Goal: Task Accomplishment & Management: Manage account settings

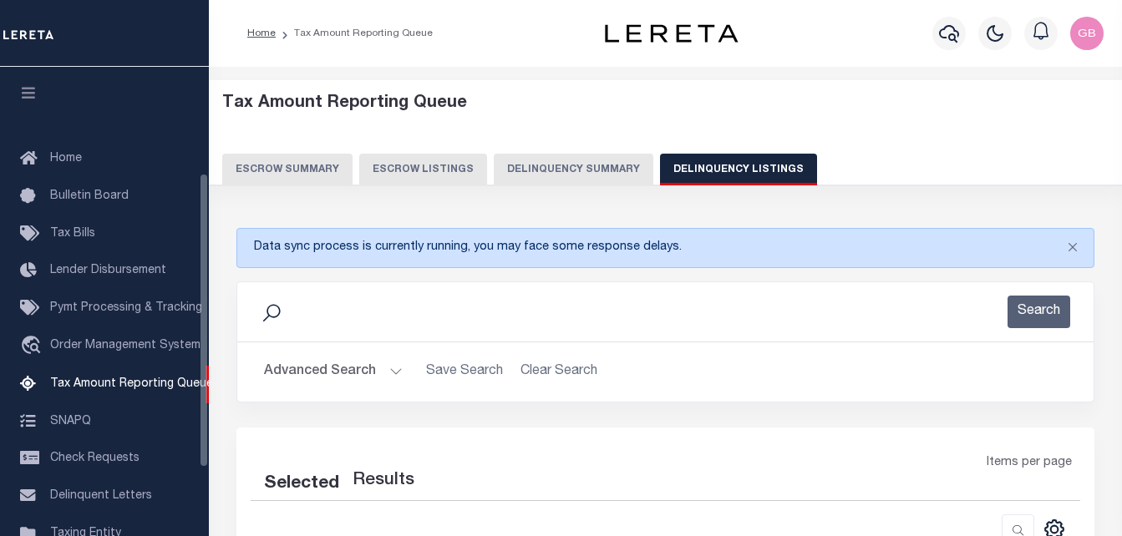
select select
select select "100"
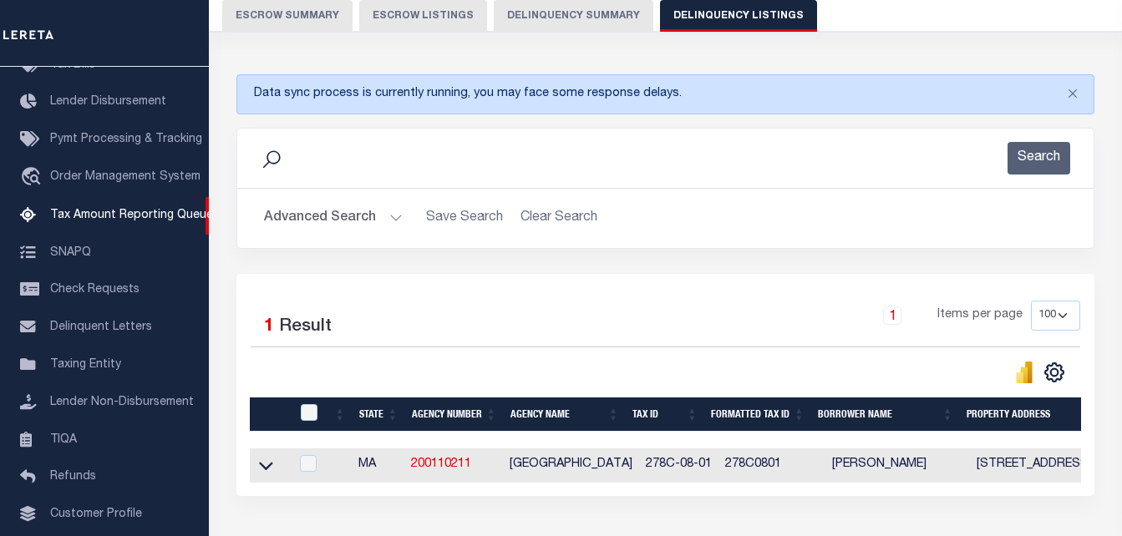
scroll to position [167, 0]
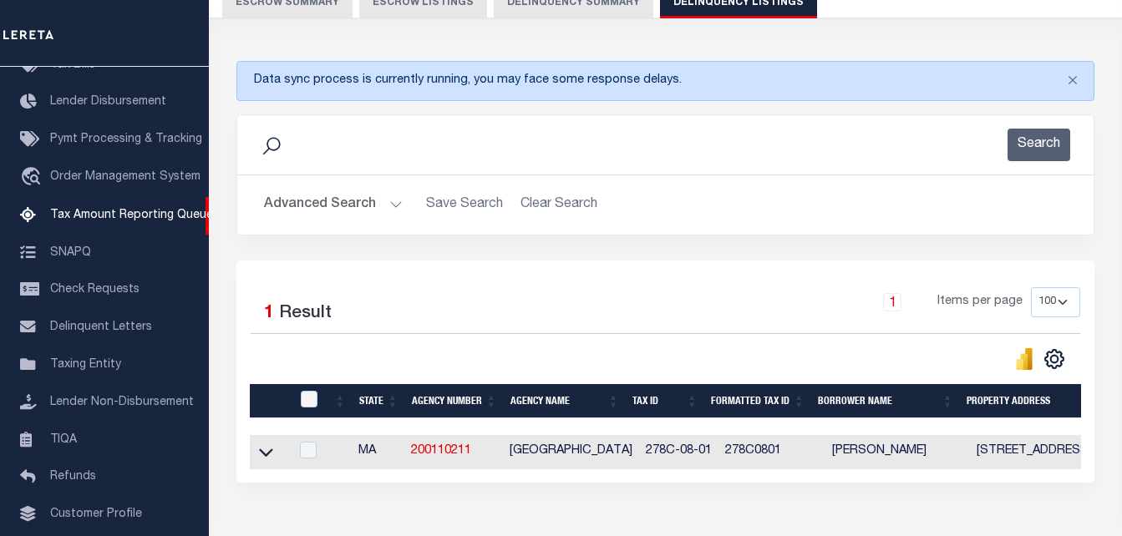
click at [393, 202] on button "Advanced Search" at bounding box center [333, 205] width 139 height 33
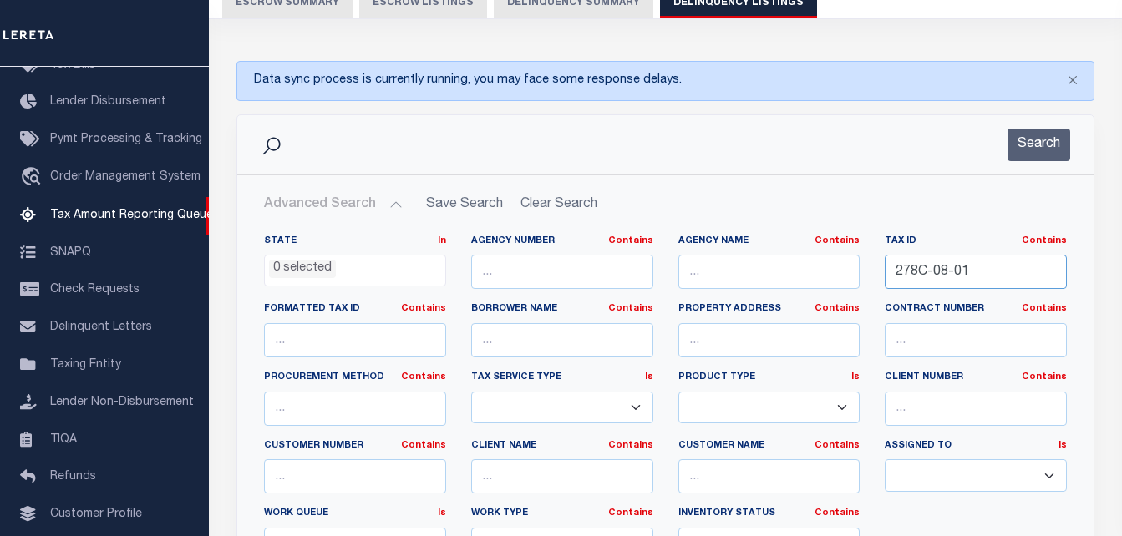
click at [935, 261] on input "278C-08-01" at bounding box center [976, 272] width 182 height 34
paste input "91-00706-0010"
type input "[PHONE_NUMBER]"
click at [1032, 139] on button "Search" at bounding box center [1038, 145] width 63 height 33
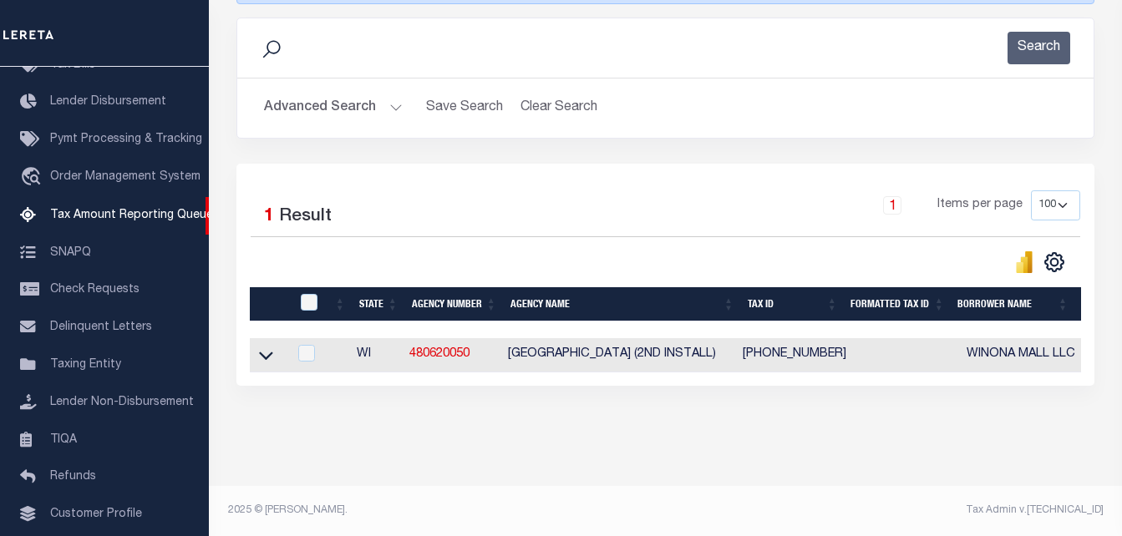
scroll to position [278, 0]
click at [271, 352] on icon at bounding box center [266, 356] width 14 height 8
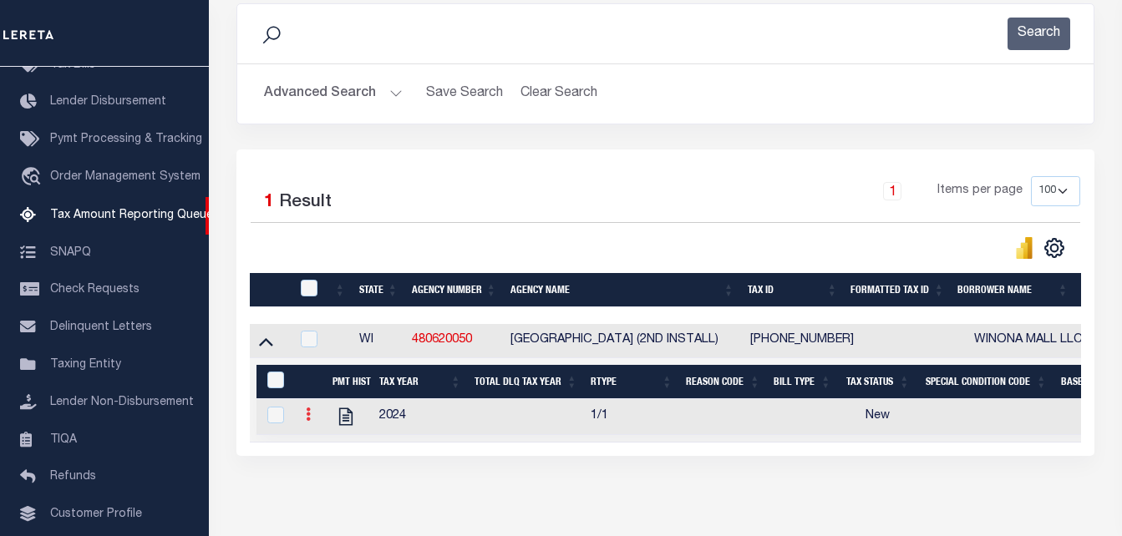
click at [306, 421] on icon at bounding box center [308, 414] width 5 height 13
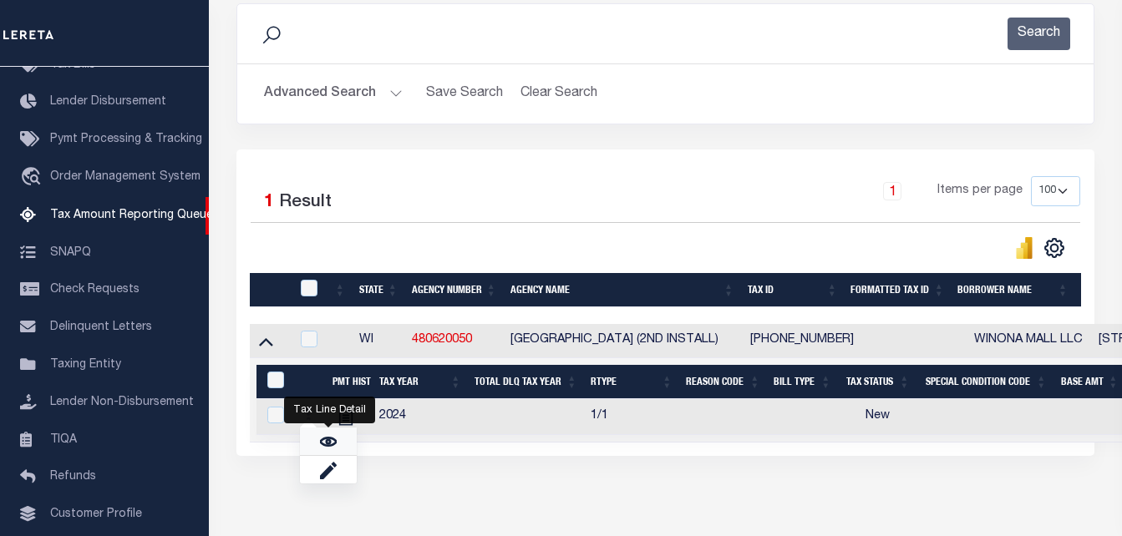
click at [316, 454] on link "" at bounding box center [328, 442] width 57 height 28
checkbox input "true"
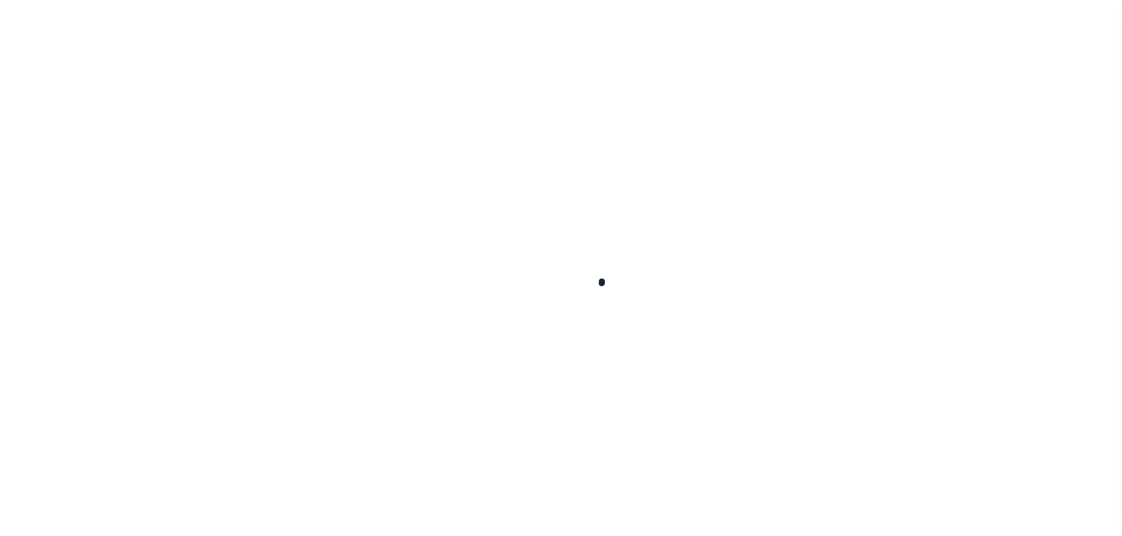
scroll to position [84, 0]
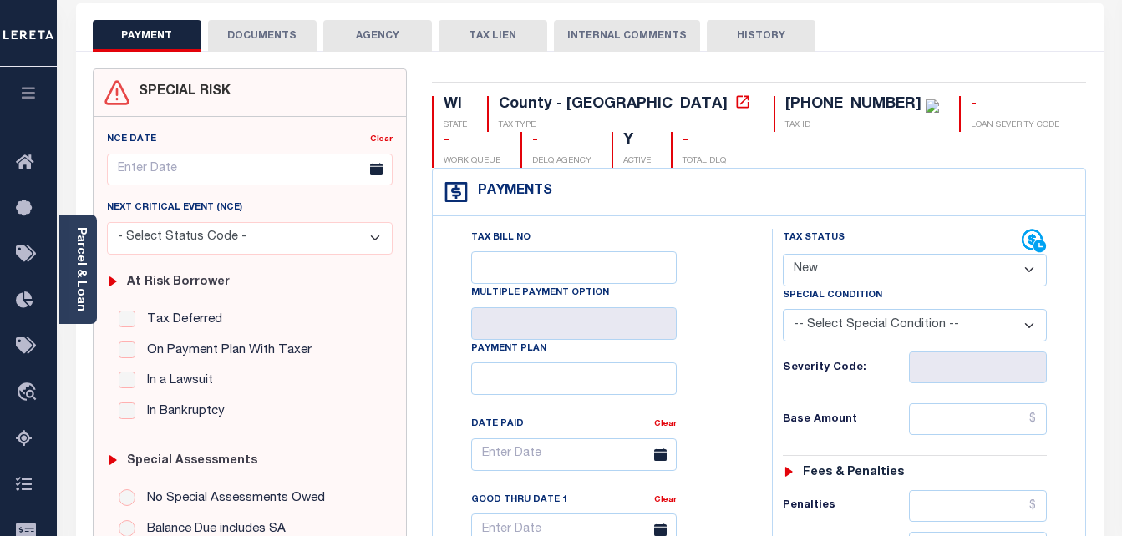
click at [854, 261] on select "- Select Status Code - Open Due/Unpaid Paid Incomplete No Tax Due Internal Refu…" at bounding box center [915, 270] width 265 height 33
select select "DUE"
click at [783, 255] on select "- Select Status Code - Open Due/Unpaid Paid Incomplete No Tax Due Internal Refu…" at bounding box center [915, 270] width 265 height 33
type input "[DATE]"
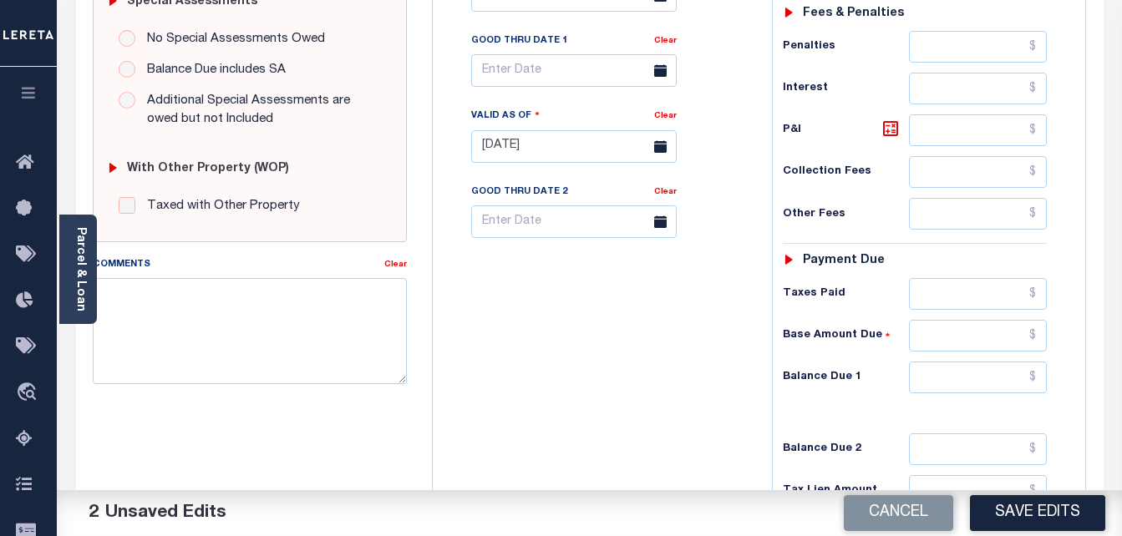
scroll to position [585, 0]
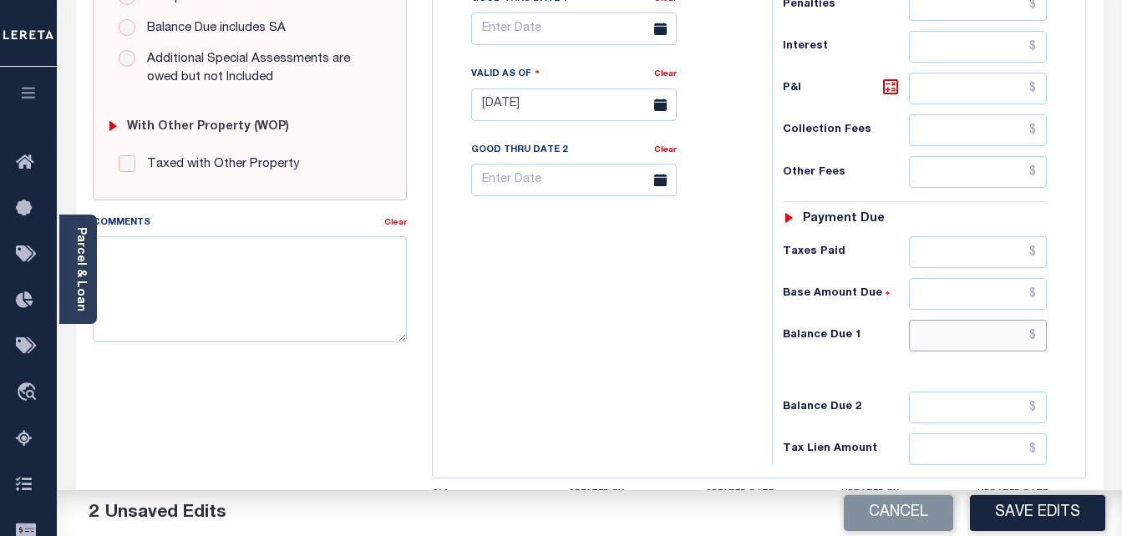
click at [1032, 342] on input "text" at bounding box center [978, 336] width 138 height 32
paste input "22582.23"
type input "$22,582.23"
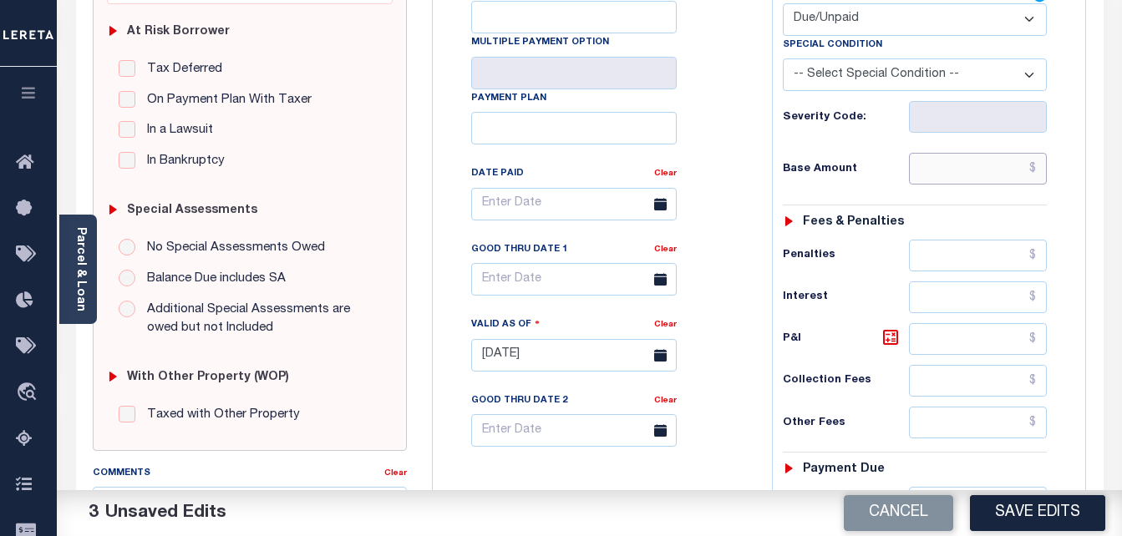
click at [1028, 171] on input "text" at bounding box center [978, 169] width 138 height 32
paste input "20909.47"
type input "$20,909.47"
click at [883, 339] on icon at bounding box center [890, 337] width 20 height 20
type input "$1,672.76"
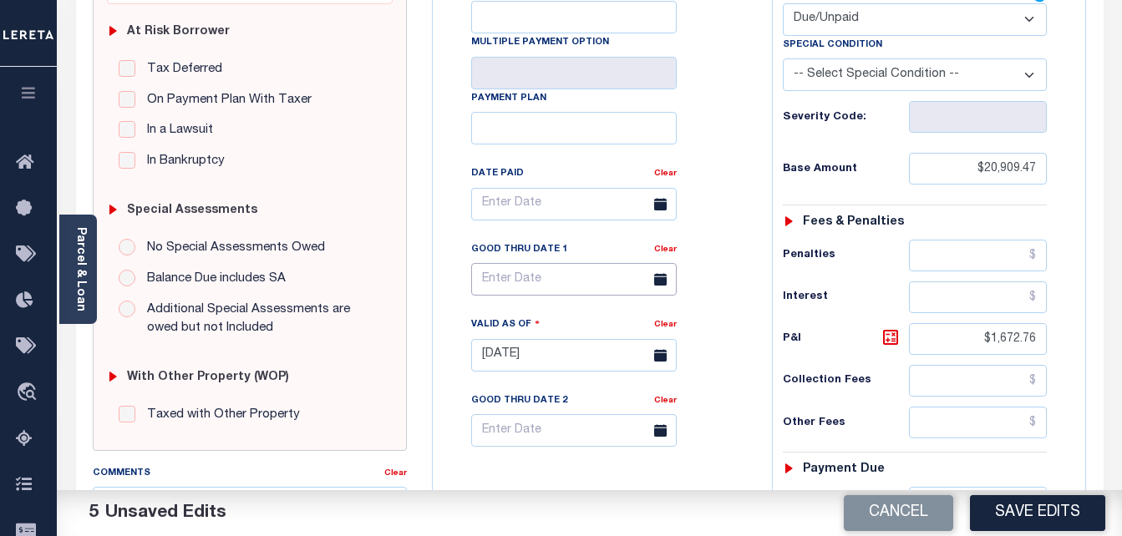
click at [598, 284] on input "text" at bounding box center [573, 279] width 205 height 33
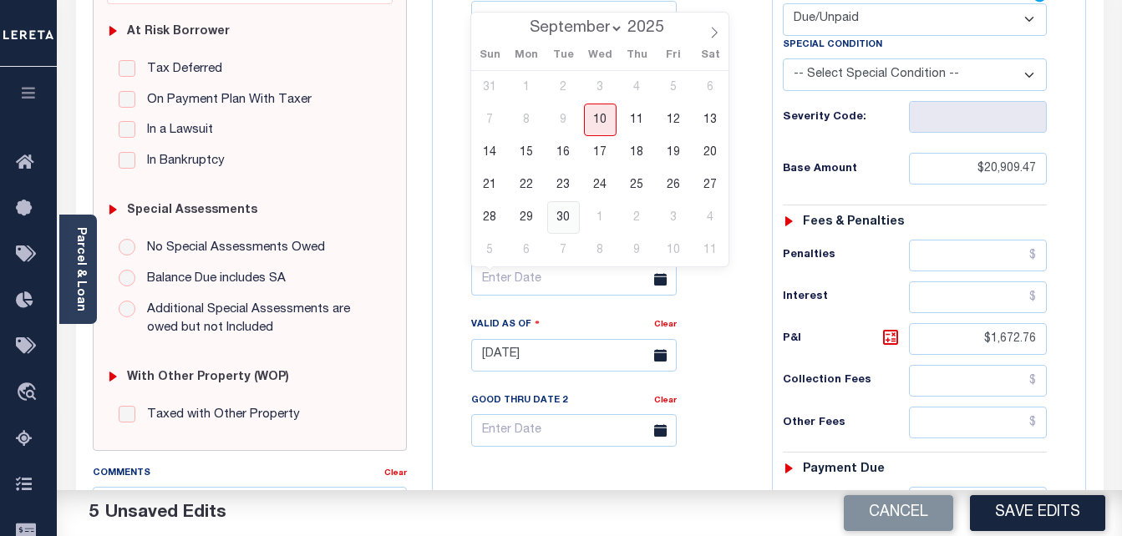
click at [566, 214] on span "30" at bounding box center [563, 217] width 33 height 33
type input "[DATE]"
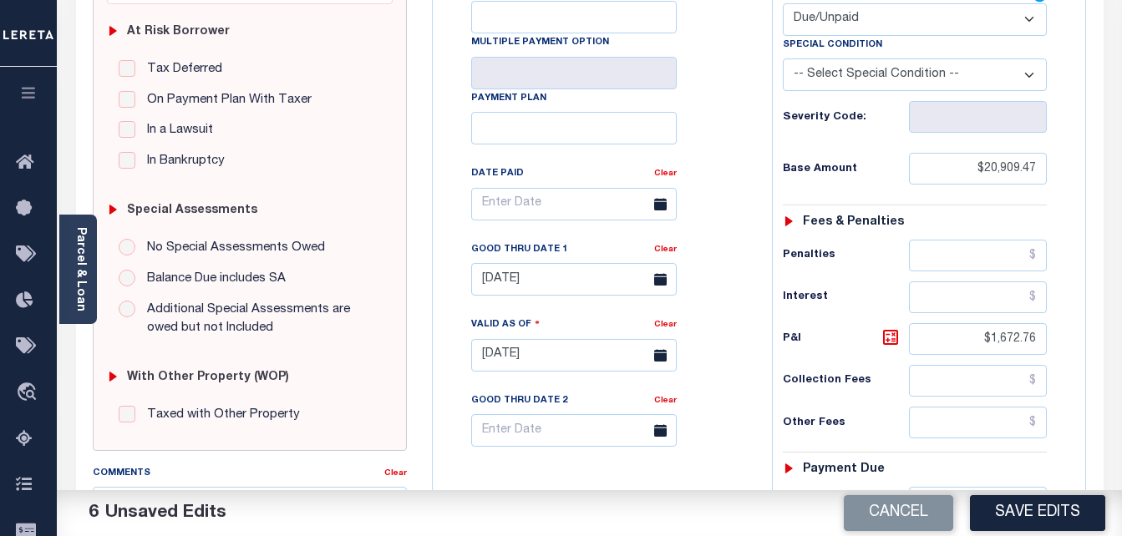
click at [1062, 209] on div "Tax Status Status - Select Status Code -" at bounding box center [920, 347] width 297 height 738
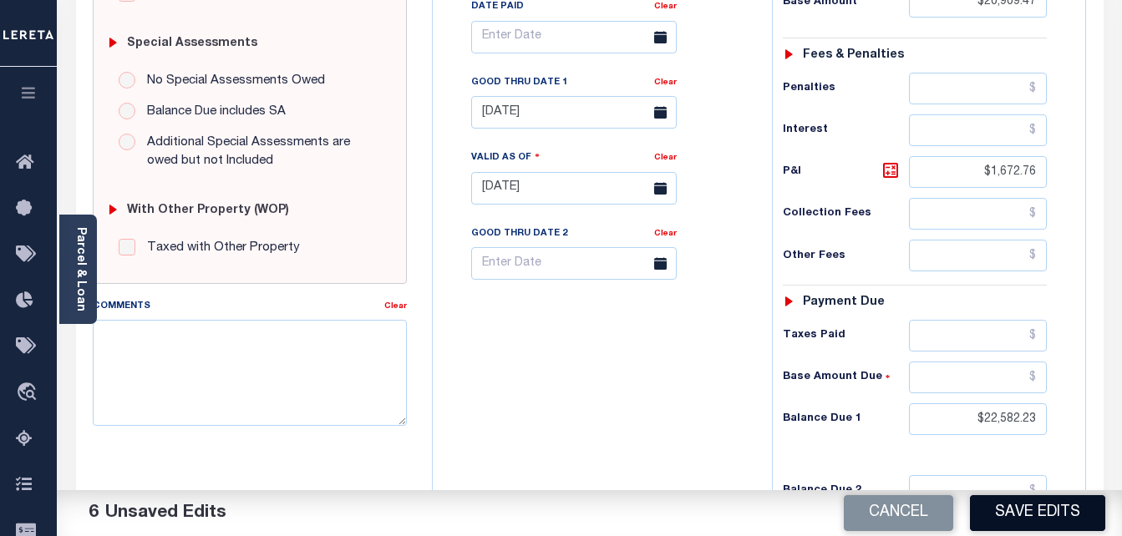
click at [1020, 517] on button "Save Edits" at bounding box center [1037, 513] width 135 height 36
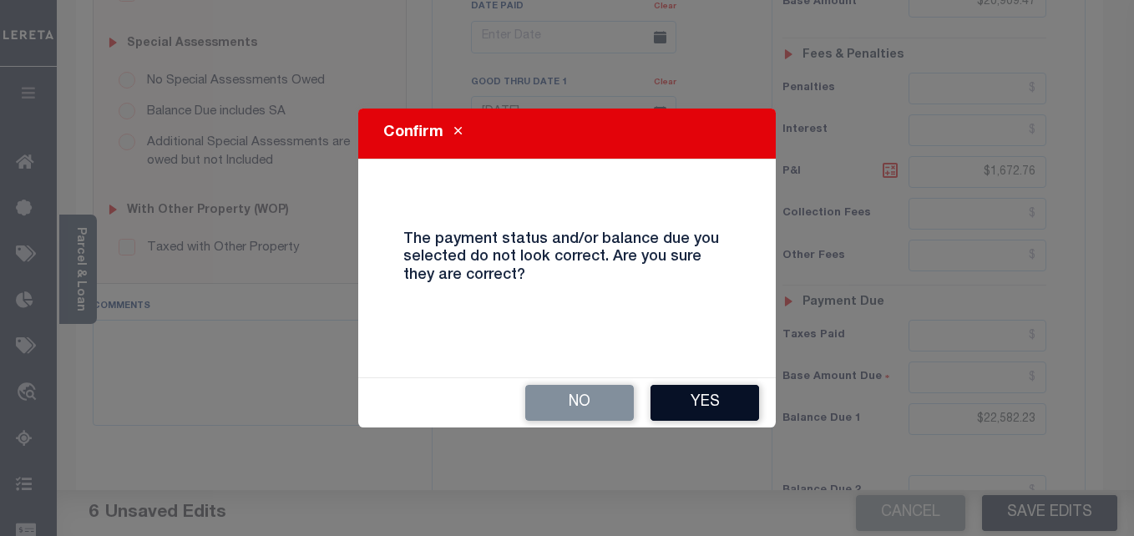
click at [714, 396] on button "Yes" at bounding box center [705, 403] width 109 height 36
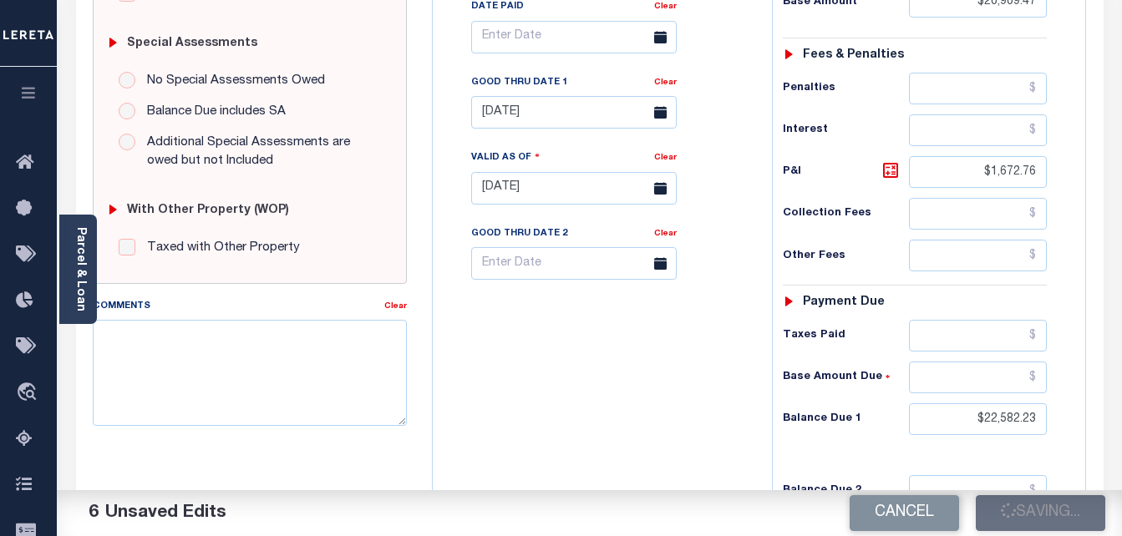
checkbox input "false"
type input "$20,909.47"
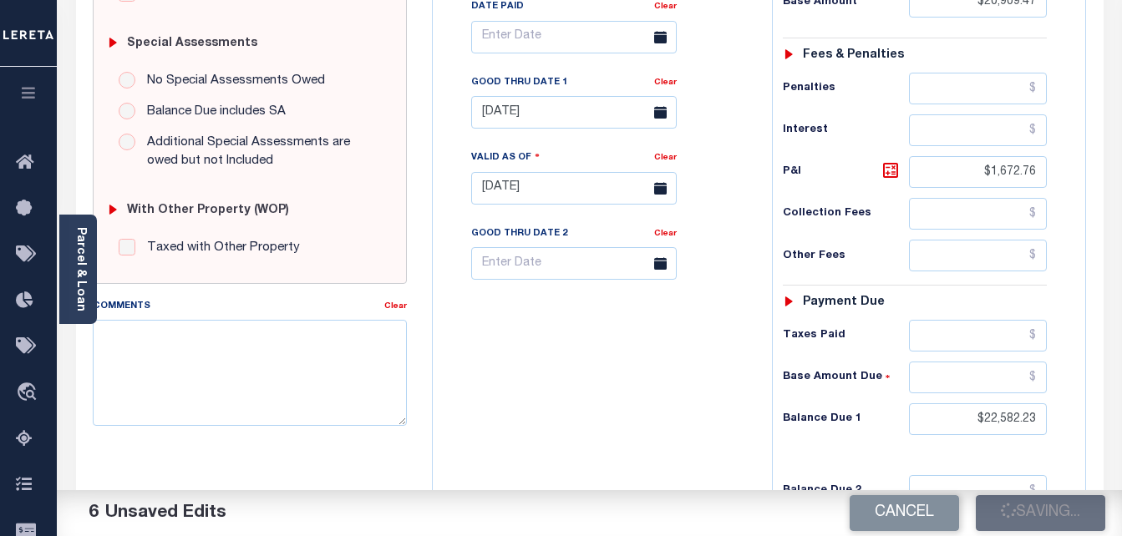
type input "$1,672.76"
type input "$22,582.23"
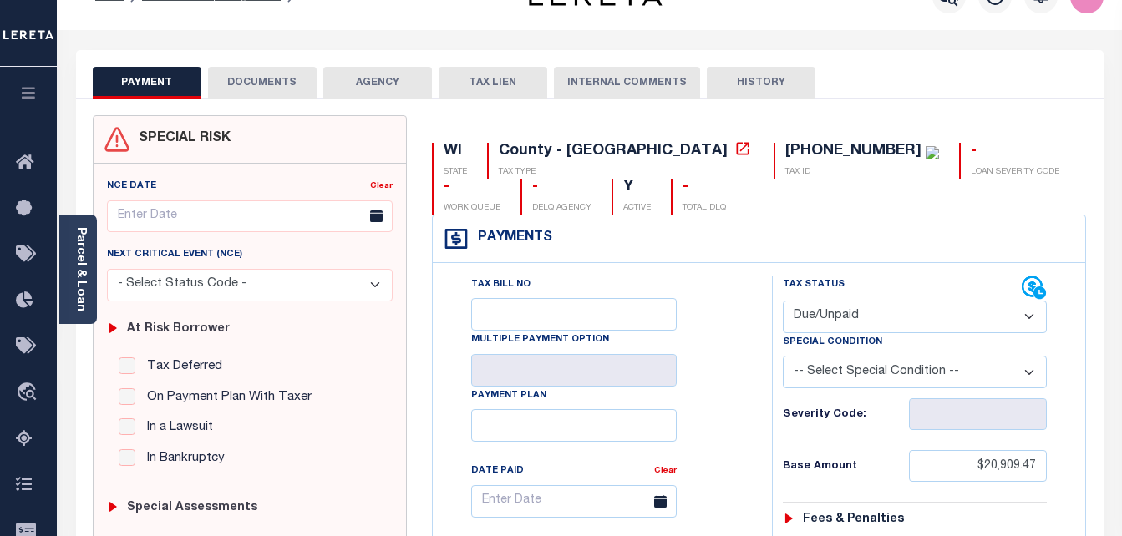
scroll to position [0, 0]
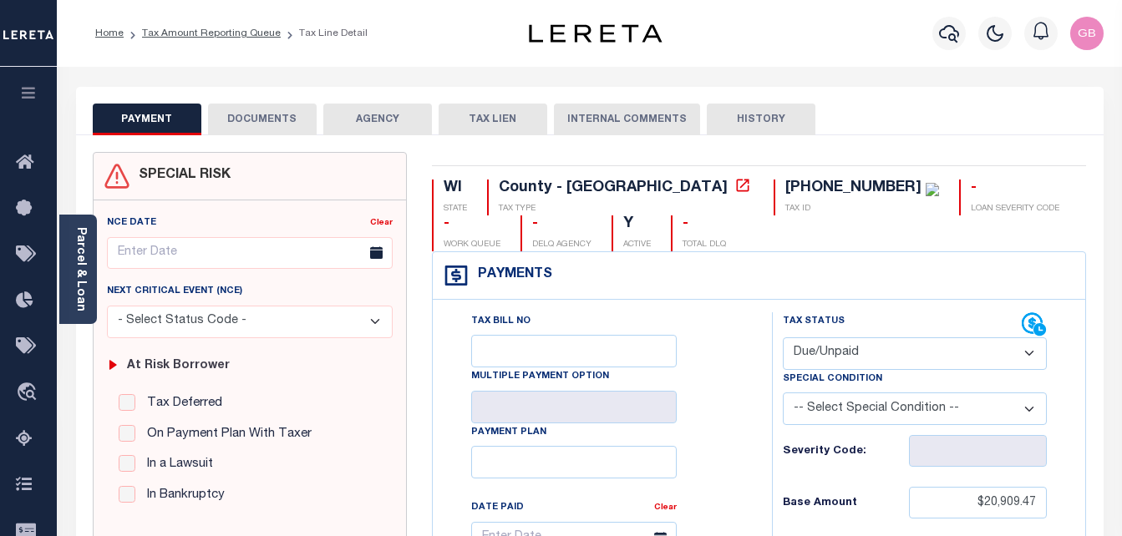
click at [269, 124] on button "DOCUMENTS" at bounding box center [262, 120] width 109 height 32
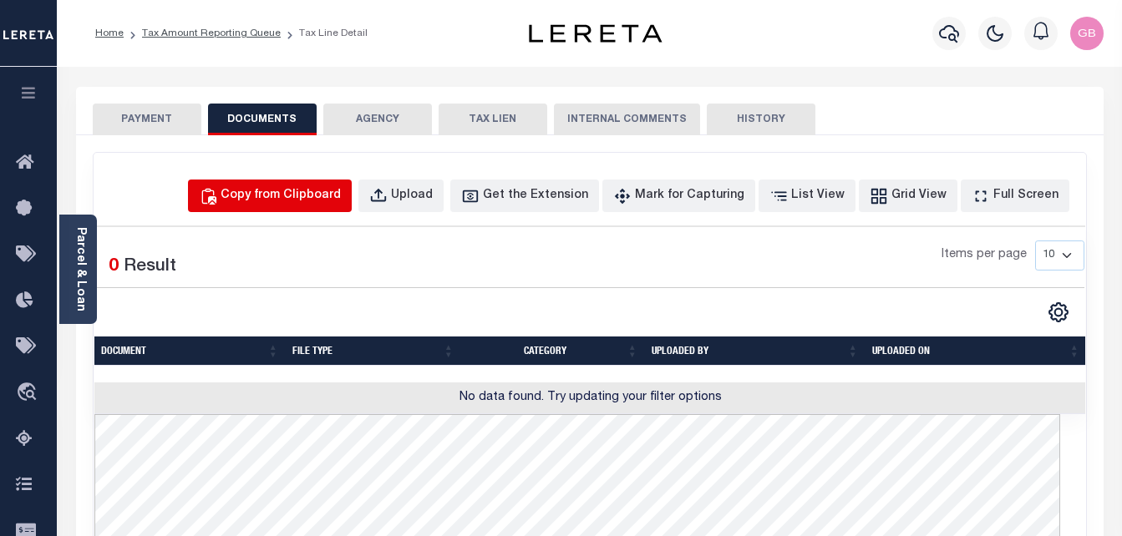
click at [324, 205] on button "Copy from Clipboard" at bounding box center [270, 196] width 164 height 33
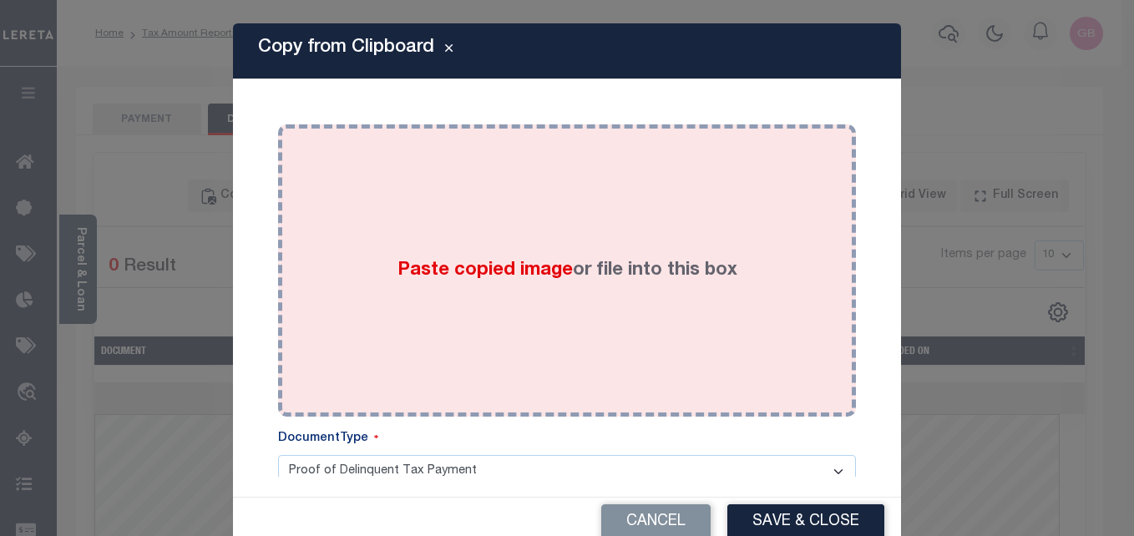
click at [457, 278] on span "Paste copied image" at bounding box center [485, 270] width 175 height 18
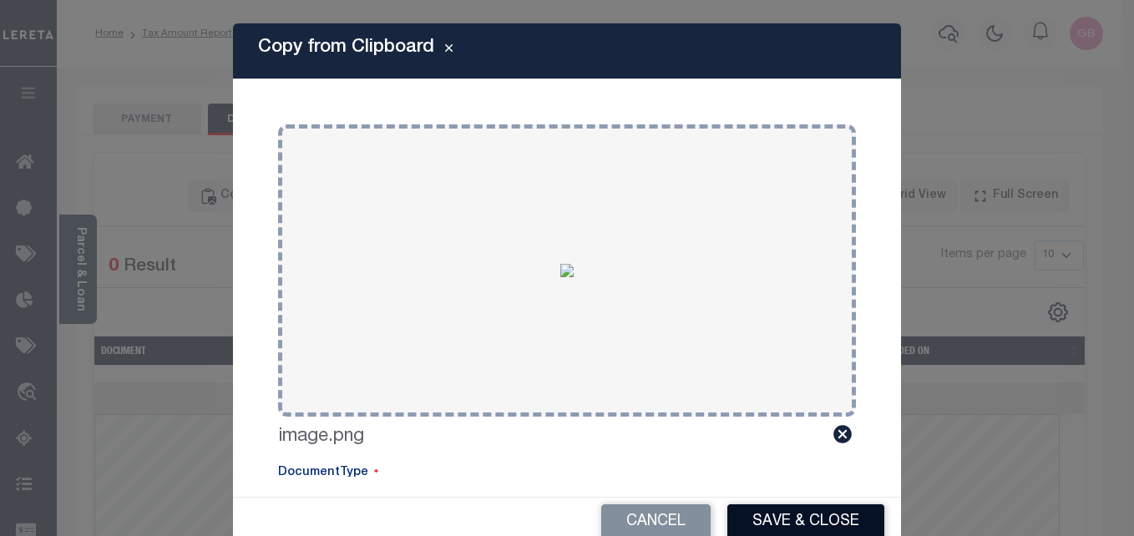
click at [759, 525] on button "Save & Close" at bounding box center [806, 523] width 157 height 36
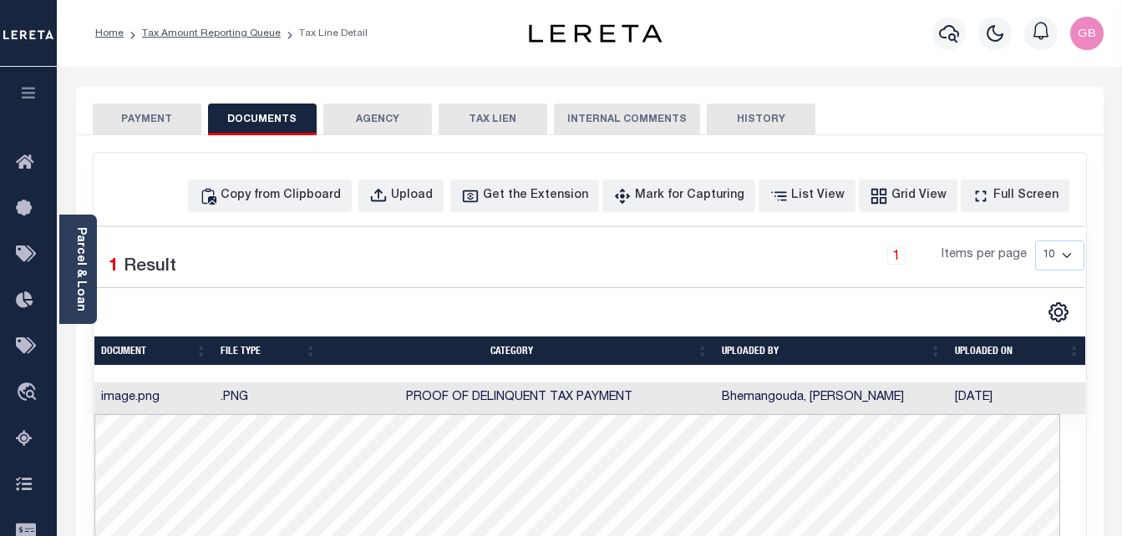
click at [145, 124] on button "PAYMENT" at bounding box center [147, 120] width 109 height 32
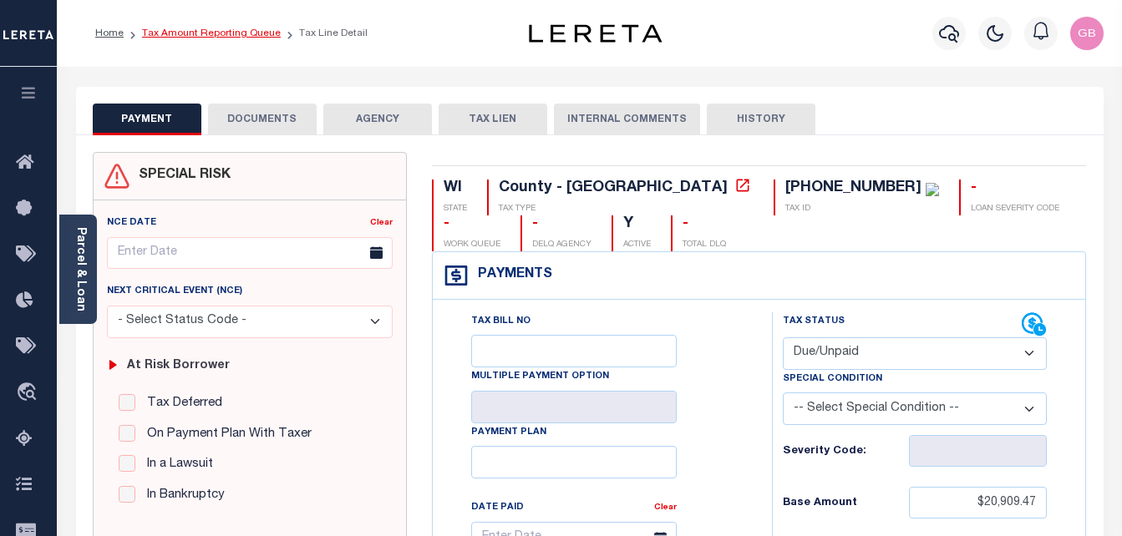
click at [224, 38] on link "Tax Amount Reporting Queue" at bounding box center [211, 33] width 139 height 10
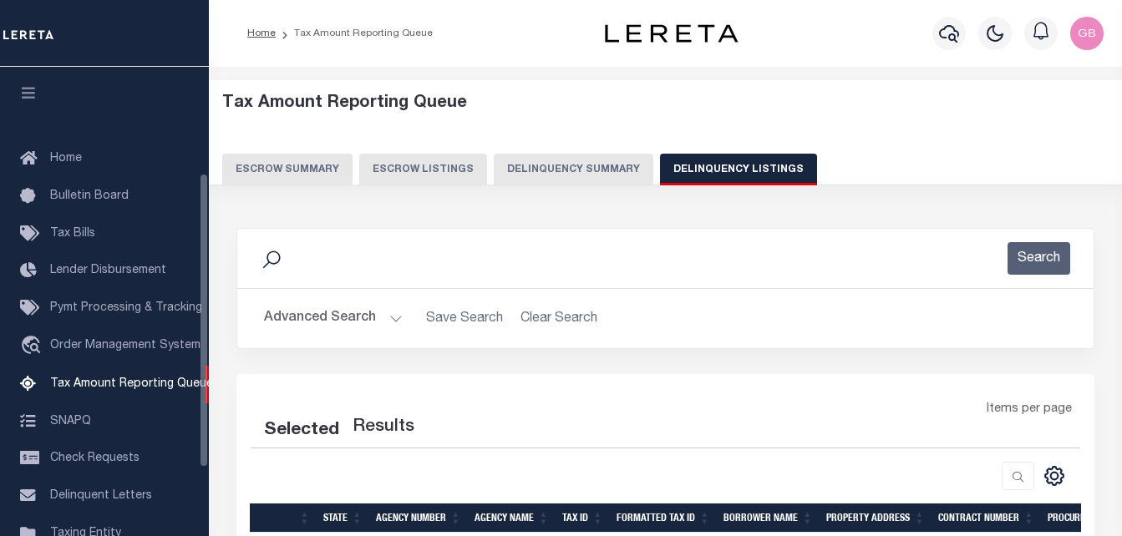
select select
select select "100"
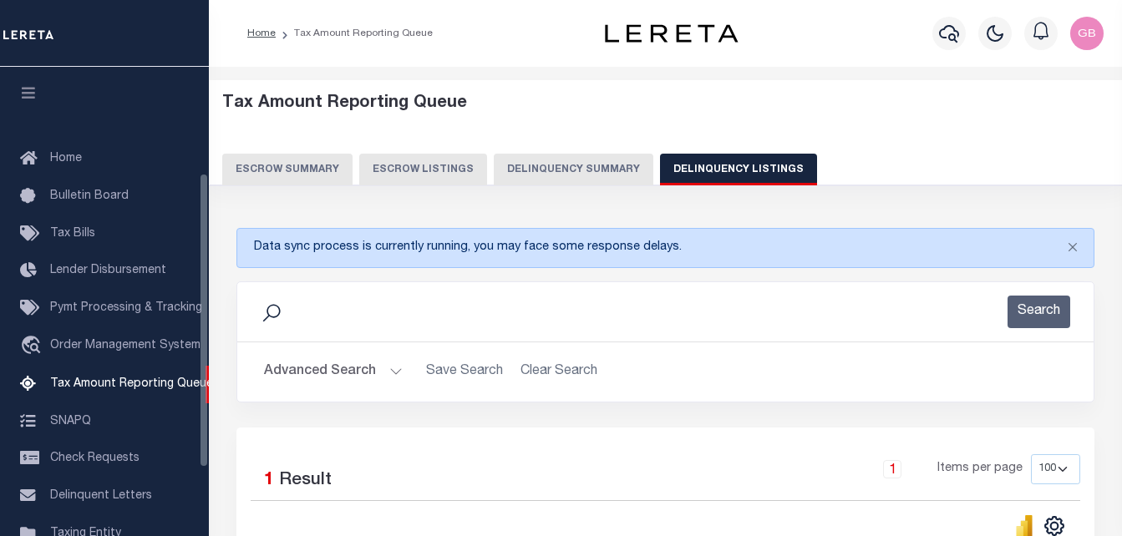
scroll to position [169, 0]
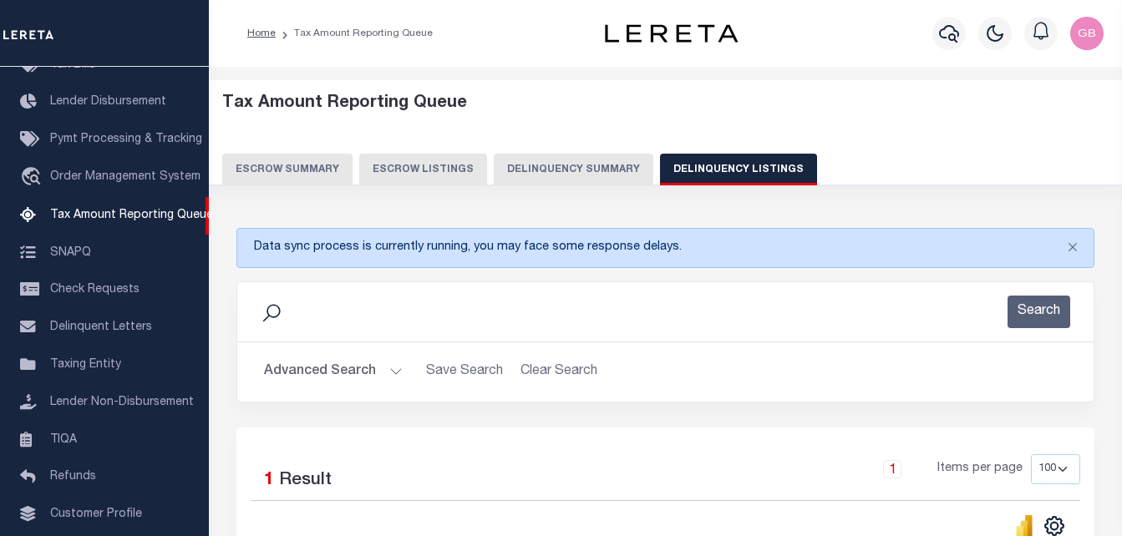
click at [384, 371] on button "Advanced Search" at bounding box center [333, 372] width 139 height 33
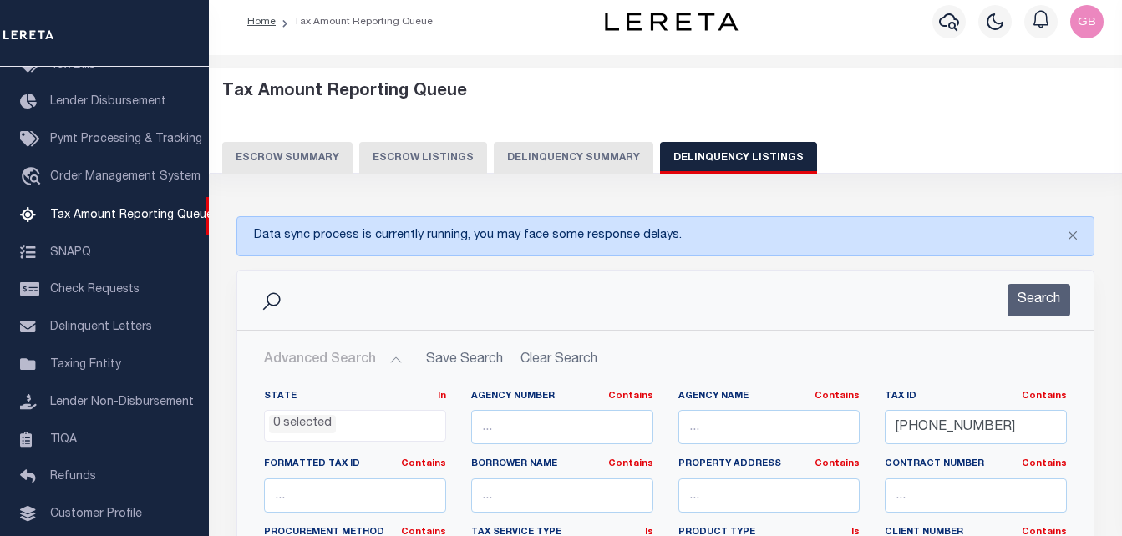
scroll to position [167, 0]
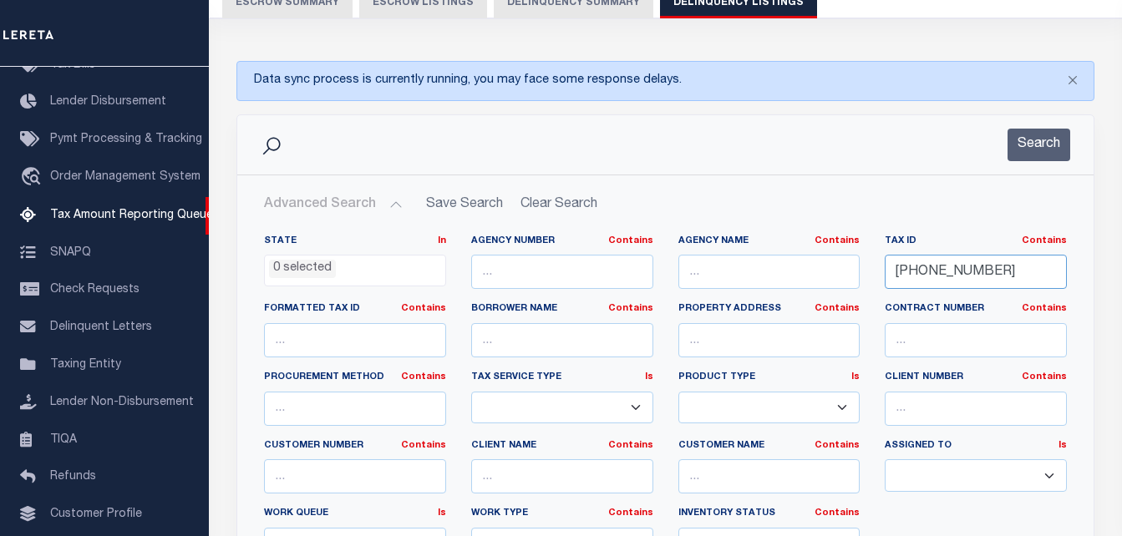
click at [928, 267] on input "[PHONE_NUMBER]" at bounding box center [976, 272] width 182 height 34
click at [1059, 145] on button "Search" at bounding box center [1038, 145] width 63 height 33
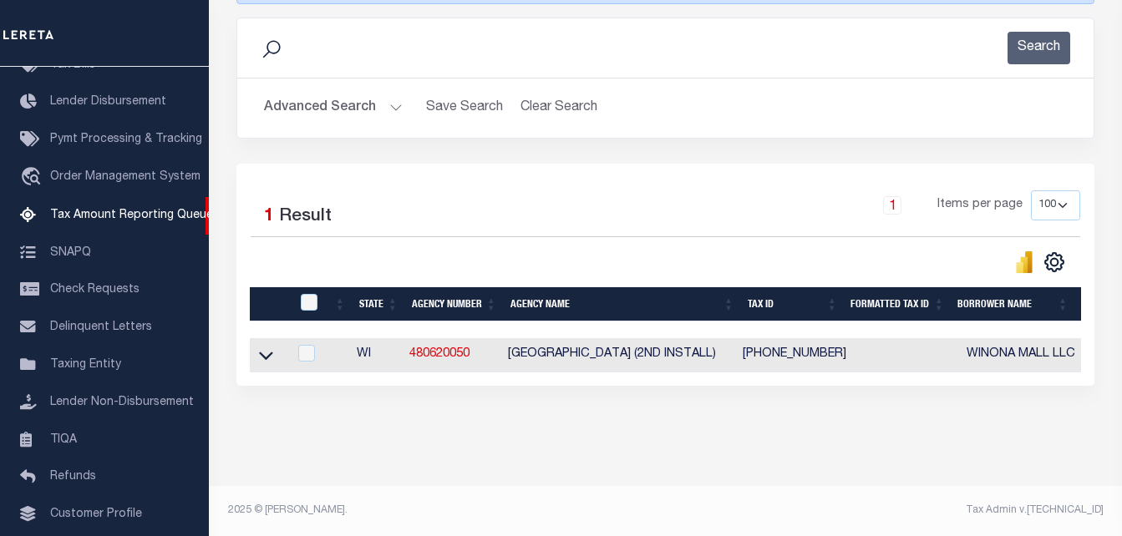
scroll to position [278, 0]
click at [307, 294] on input "checkbox" at bounding box center [309, 302] width 17 height 17
checkbox input "true"
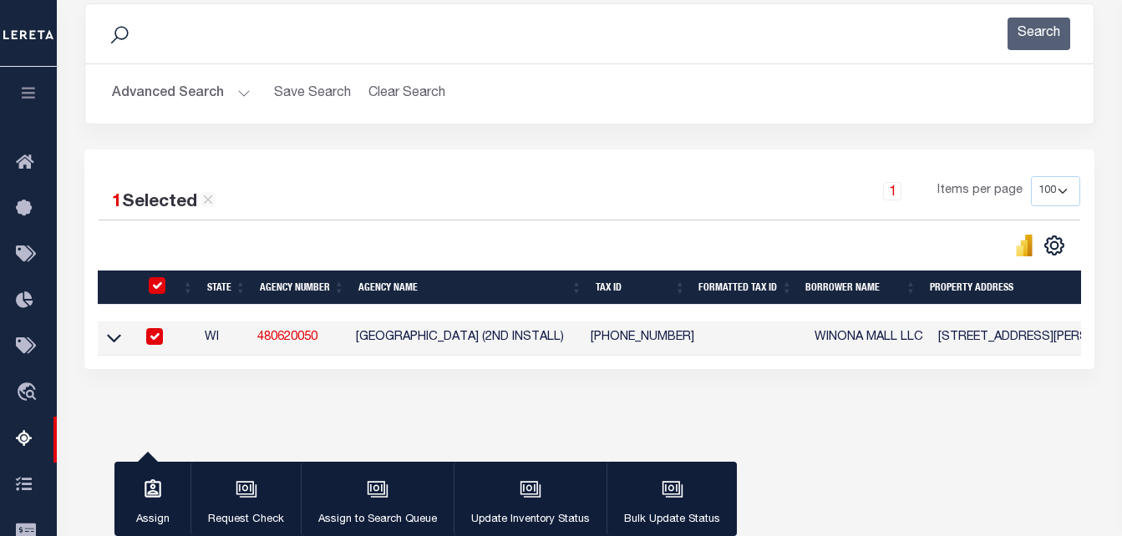
scroll to position [276, 0]
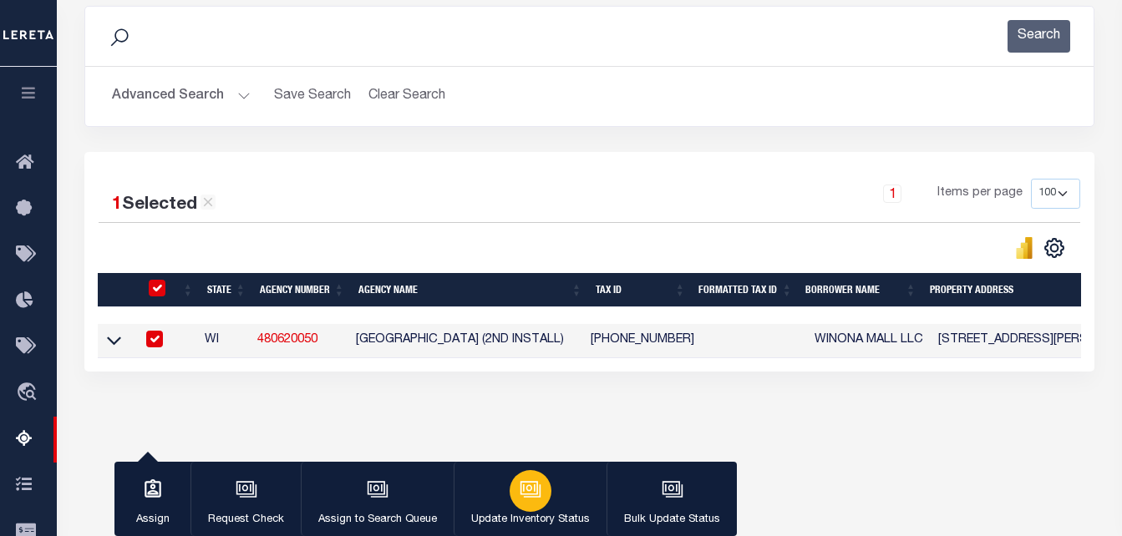
click at [510, 494] on div "button" at bounding box center [531, 491] width 42 height 42
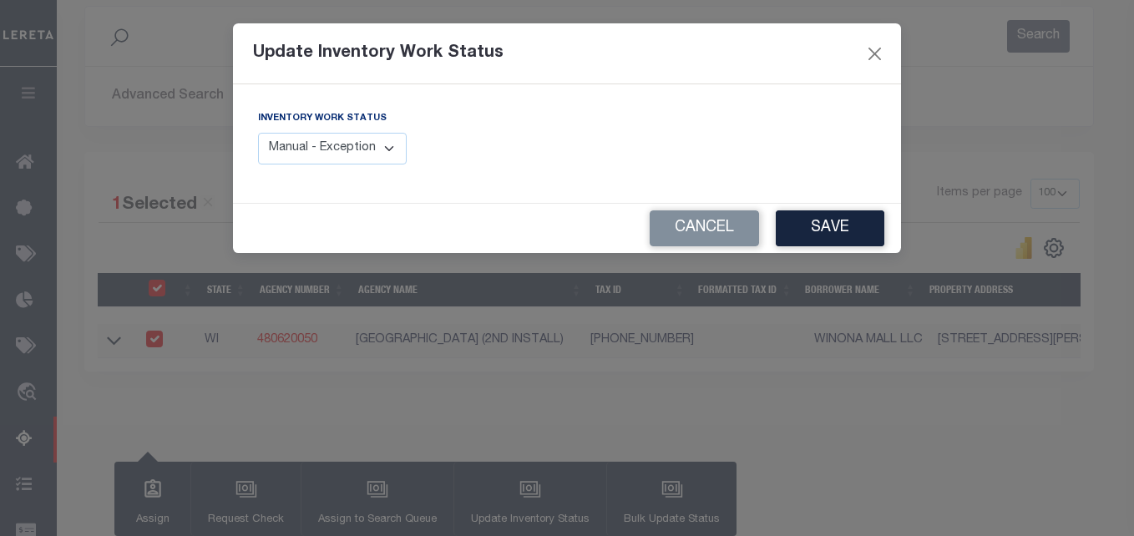
click at [332, 144] on select "Manual - Exception Pended - Awaiting Search Late Add Exception Completed" at bounding box center [332, 149] width 149 height 33
select select "4"
click at [258, 133] on select "Manual - Exception Pended - Awaiting Search Late Add Exception Completed" at bounding box center [332, 149] width 149 height 33
click at [875, 233] on button "Save" at bounding box center [830, 228] width 109 height 36
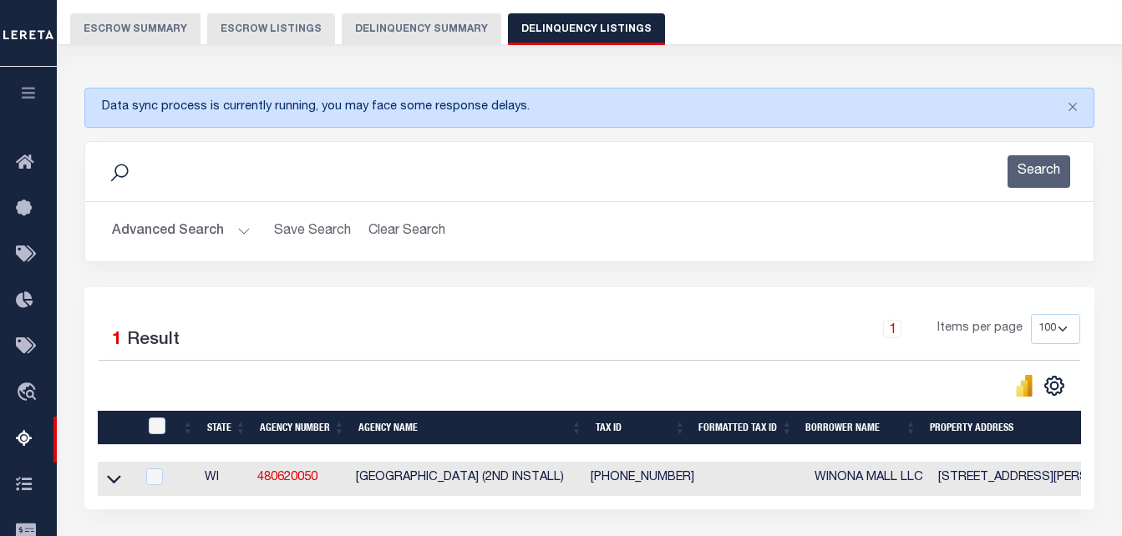
scroll to position [167, 0]
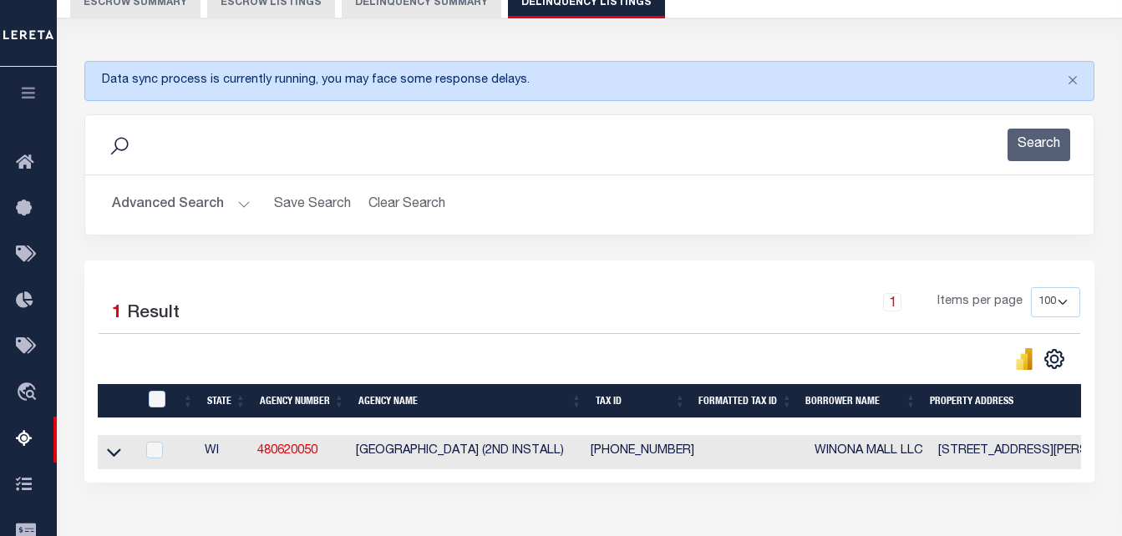
click at [241, 203] on button "Advanced Search" at bounding box center [181, 205] width 139 height 33
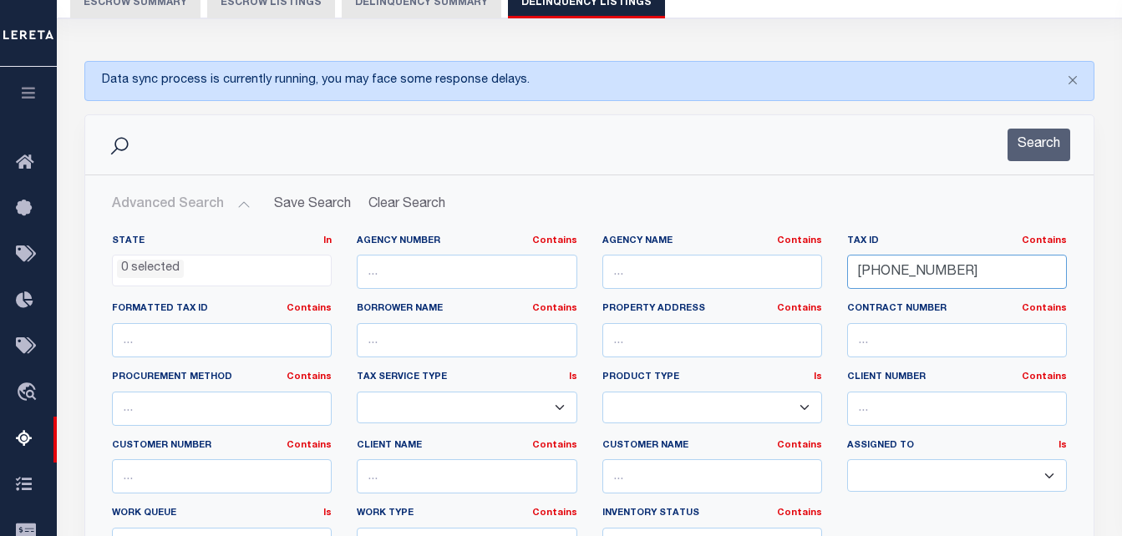
click at [885, 263] on input "291-00706-0010" at bounding box center [957, 272] width 220 height 34
paste input "65-00815-0015"
type input "265-00815-0015"
click at [643, 284] on input "text" at bounding box center [712, 272] width 220 height 34
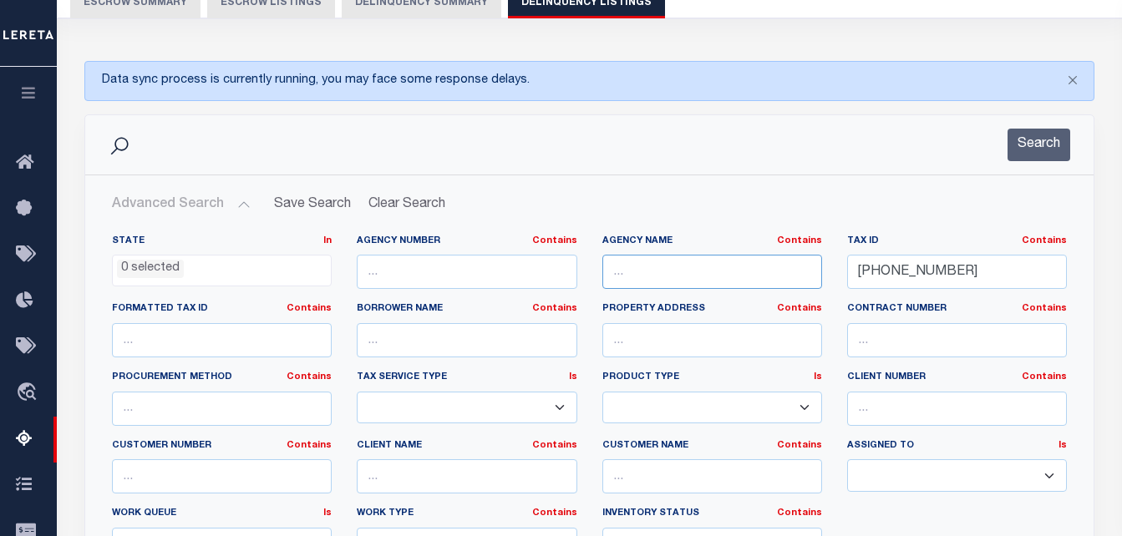
paste input "[GEOGRAPHIC_DATA] (2ND INSTALL)"
type input "[GEOGRAPHIC_DATA] (2ND INSTALL)"
click at [1042, 160] on button "Search" at bounding box center [1038, 145] width 63 height 33
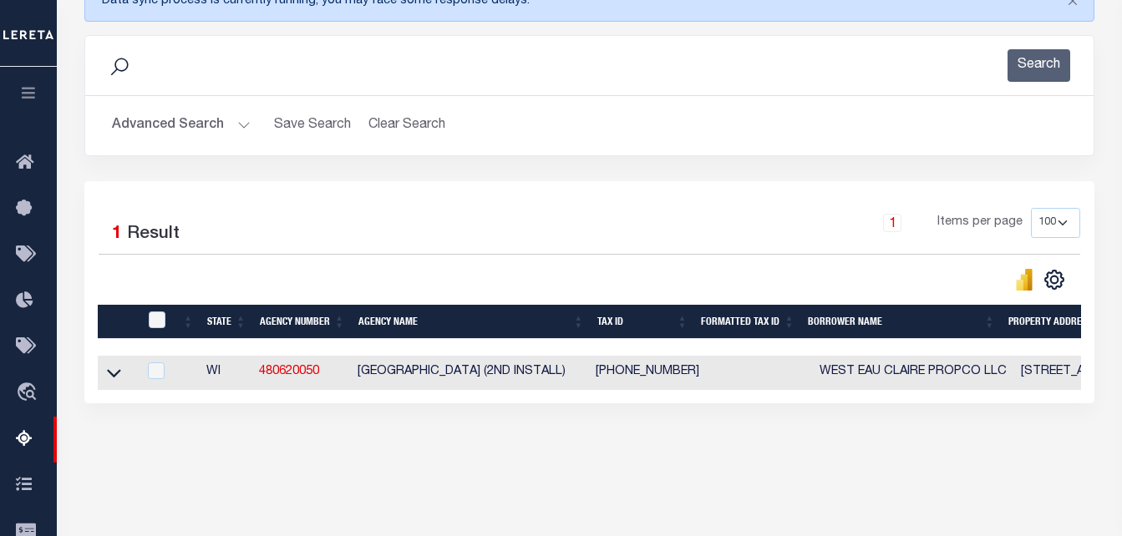
scroll to position [251, 0]
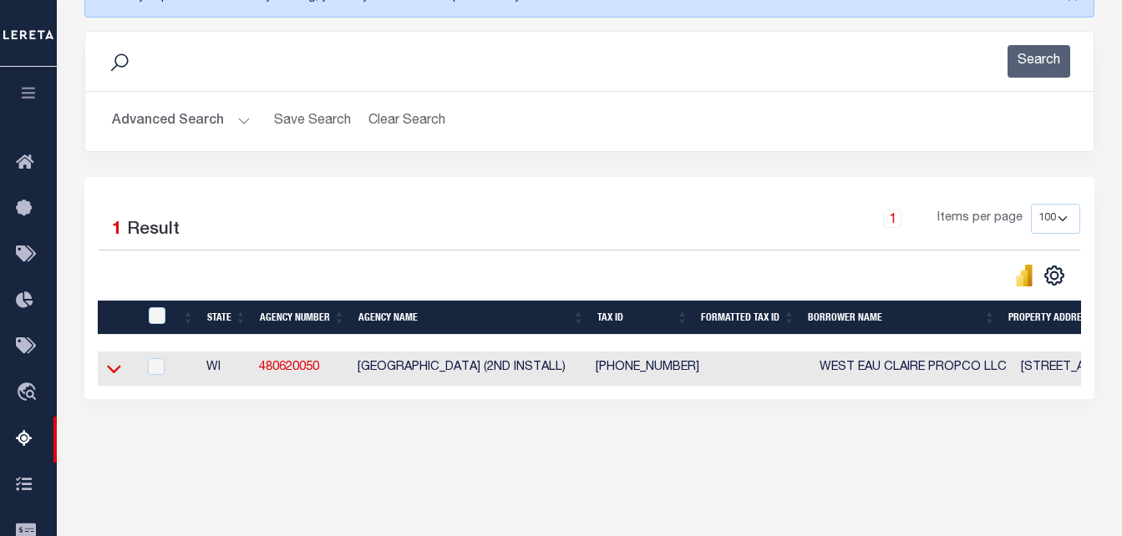
click at [117, 368] on icon at bounding box center [114, 369] width 14 height 18
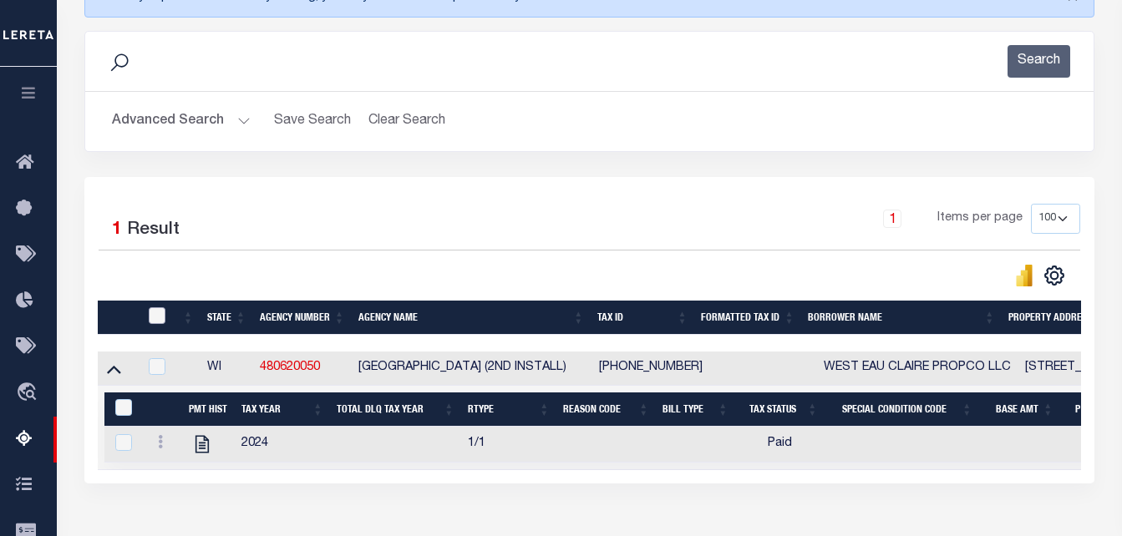
click at [152, 324] on input "checkbox" at bounding box center [157, 315] width 17 height 17
checkbox input "true"
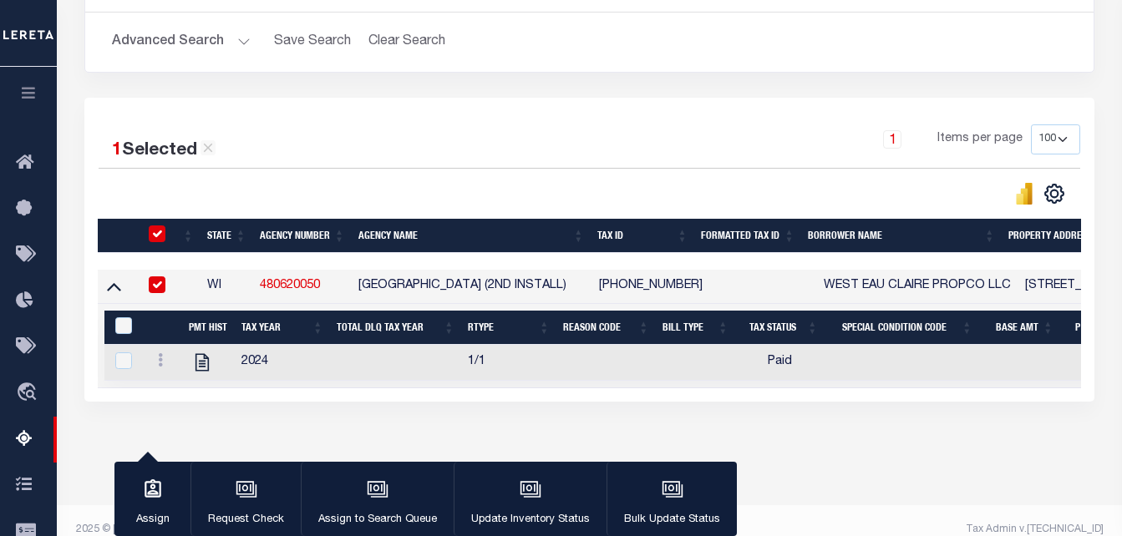
scroll to position [334, 0]
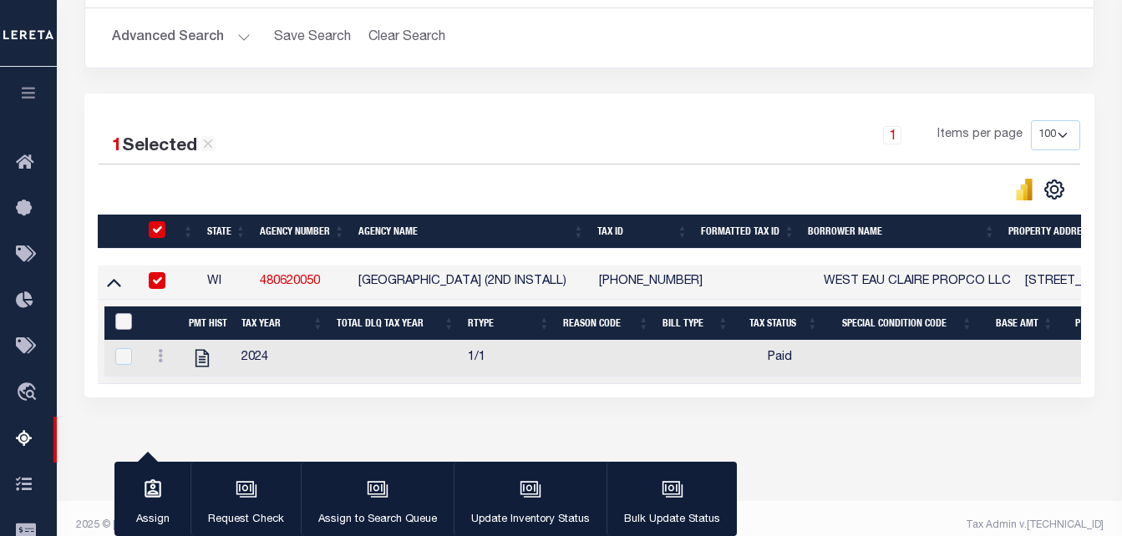
click at [119, 322] on input "&nbsp;" at bounding box center [123, 321] width 17 height 17
checkbox input "true"
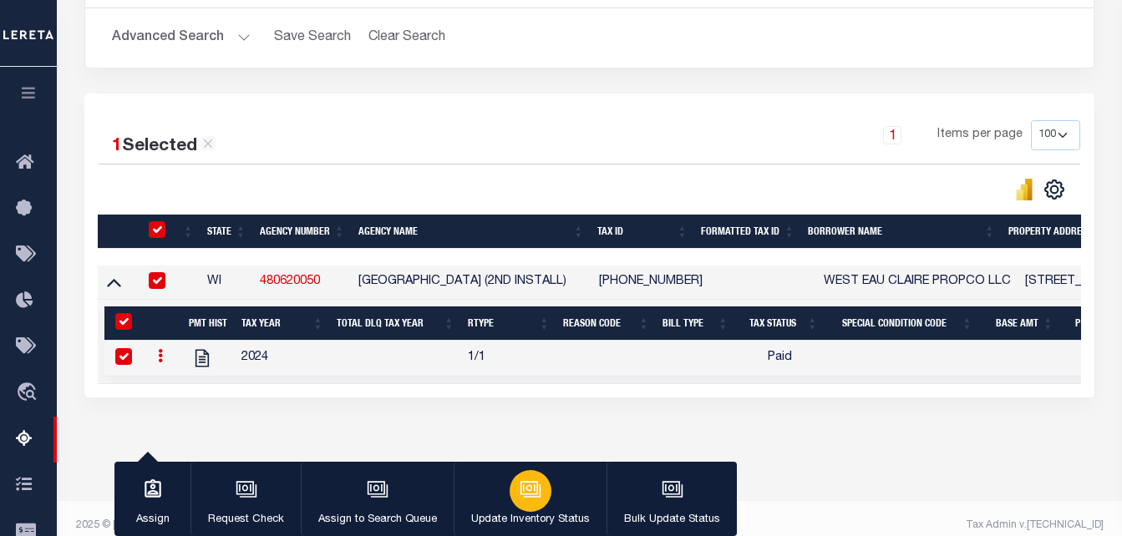
click at [523, 505] on div "button" at bounding box center [531, 491] width 42 height 42
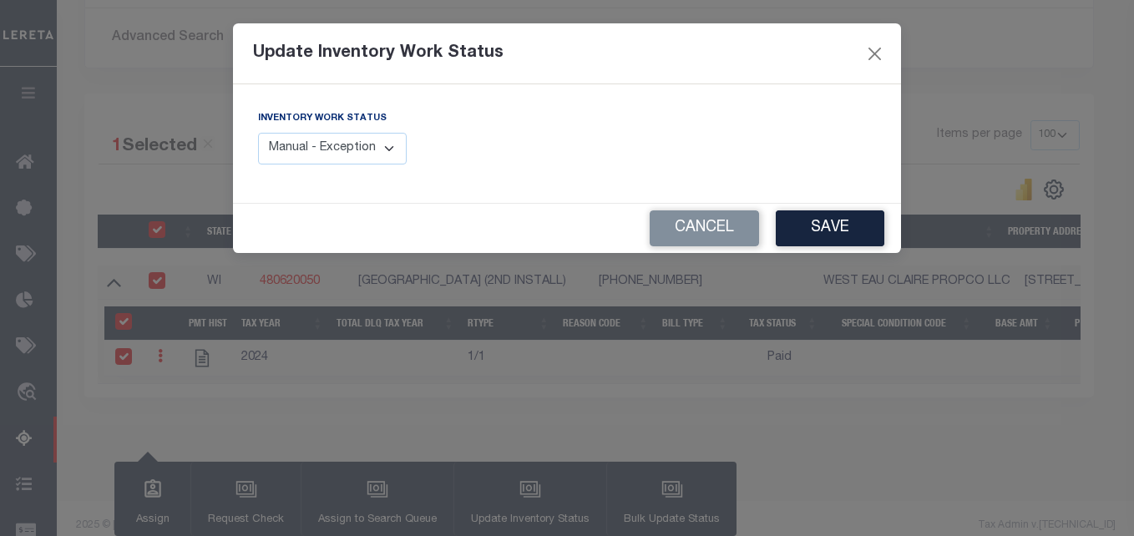
click at [360, 163] on select "Manual - Exception Pended - Awaiting Search Late Add Exception Completed" at bounding box center [332, 149] width 149 height 33
select select "4"
click at [258, 133] on select "Manual - Exception Pended - Awaiting Search Late Add Exception Completed" at bounding box center [332, 149] width 149 height 33
click at [809, 229] on button "Save" at bounding box center [830, 228] width 109 height 36
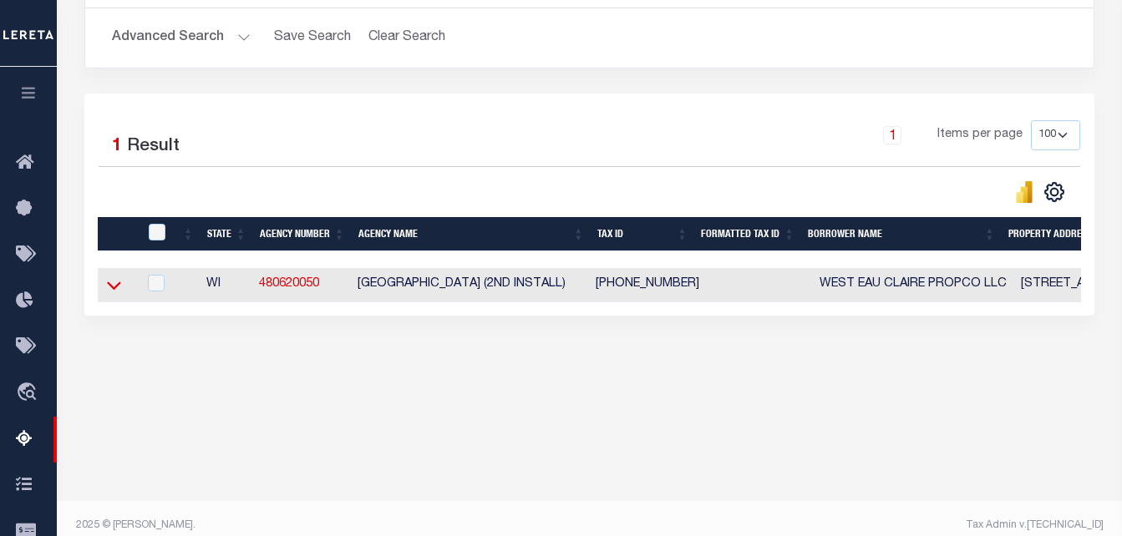
click at [112, 294] on icon at bounding box center [114, 285] width 14 height 18
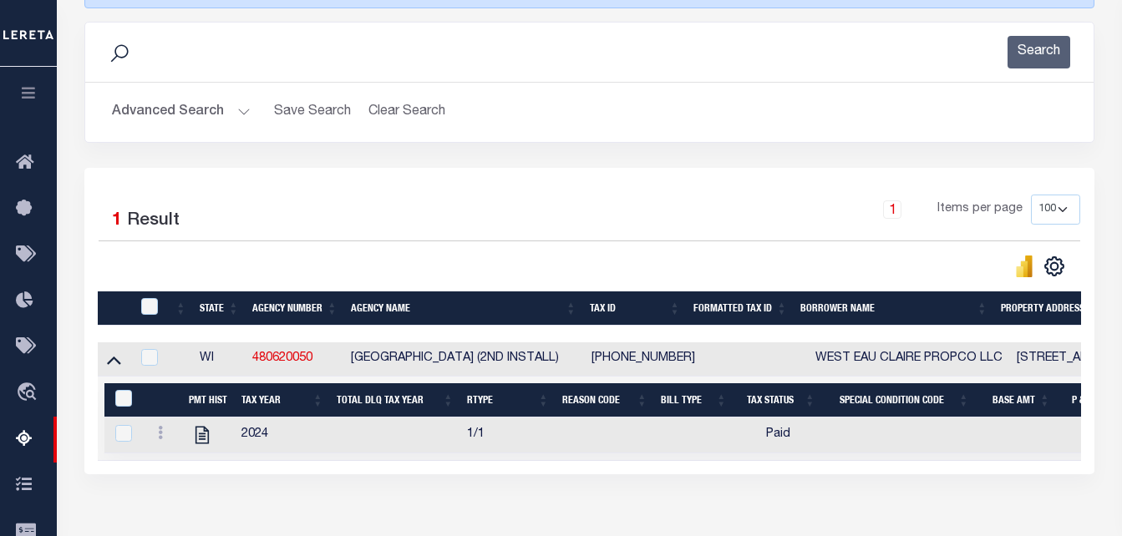
scroll to position [0, 0]
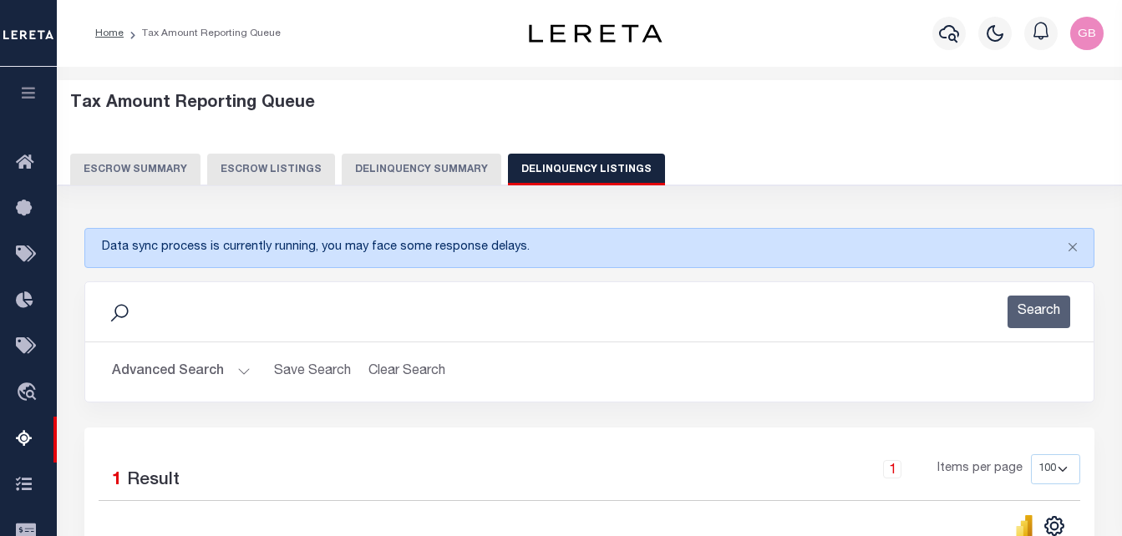
click at [249, 368] on h2 "Advanced Search Save Search Clear Search tblassign_wrapper_dynamictable_____Def…" at bounding box center [589, 372] width 981 height 33
click at [241, 372] on button "Advanced Search" at bounding box center [181, 372] width 139 height 33
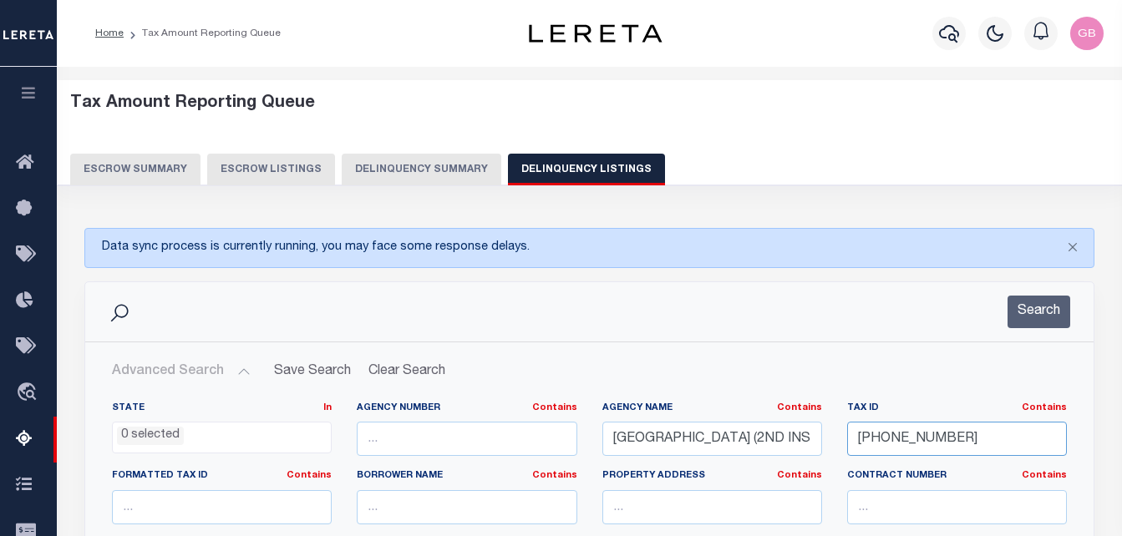
click at [883, 455] on input "265-00815-0015" at bounding box center [957, 439] width 220 height 34
click at [884, 453] on input "265-00815-0015" at bounding box center [957, 439] width 220 height 34
paste input "129 DEAN BROOKLINE MA 0244"
type input "129 DEAN BROOKLINE MA 02445"
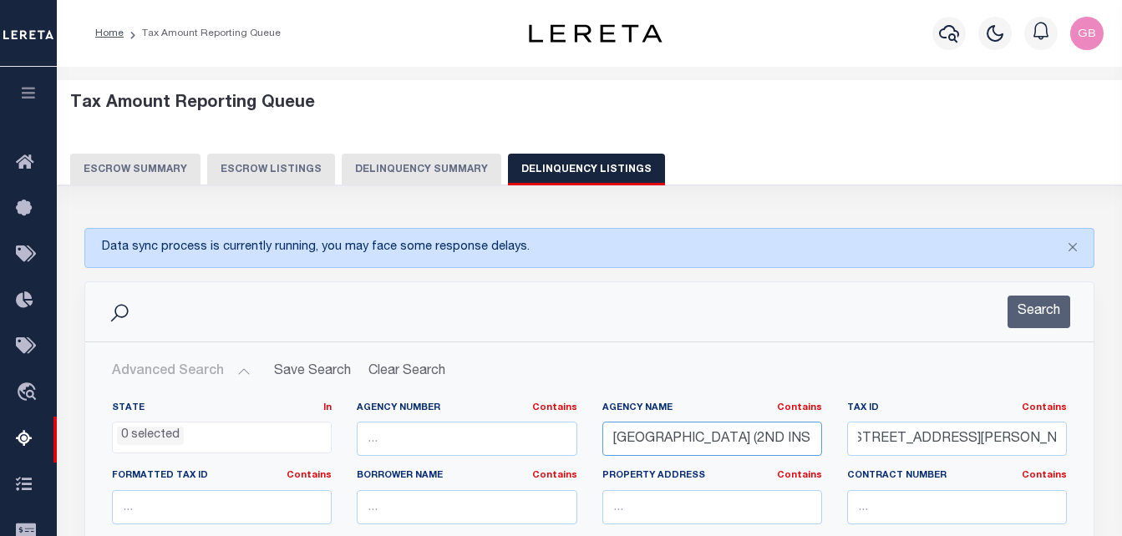
click at [742, 441] on input "[GEOGRAPHIC_DATA] (2ND INSTALL)" at bounding box center [712, 439] width 220 height 34
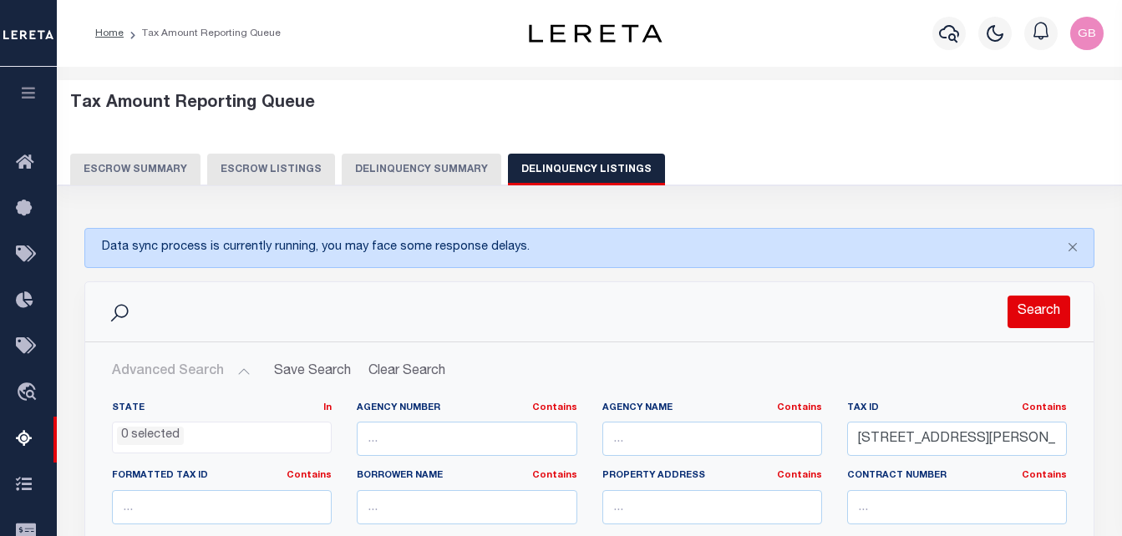
click at [1067, 312] on button "Search" at bounding box center [1038, 312] width 63 height 33
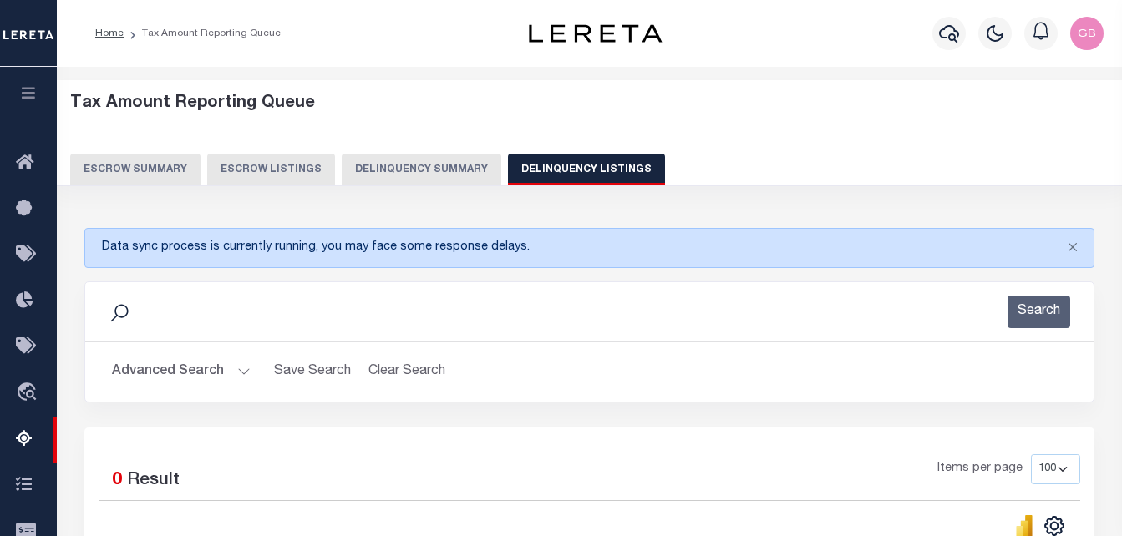
click at [949, 431] on div "1 Selected 0 Result Items per page 10 25 50 100 500" at bounding box center [589, 538] width 1010 height 221
click at [247, 373] on button "Advanced Search" at bounding box center [181, 372] width 139 height 33
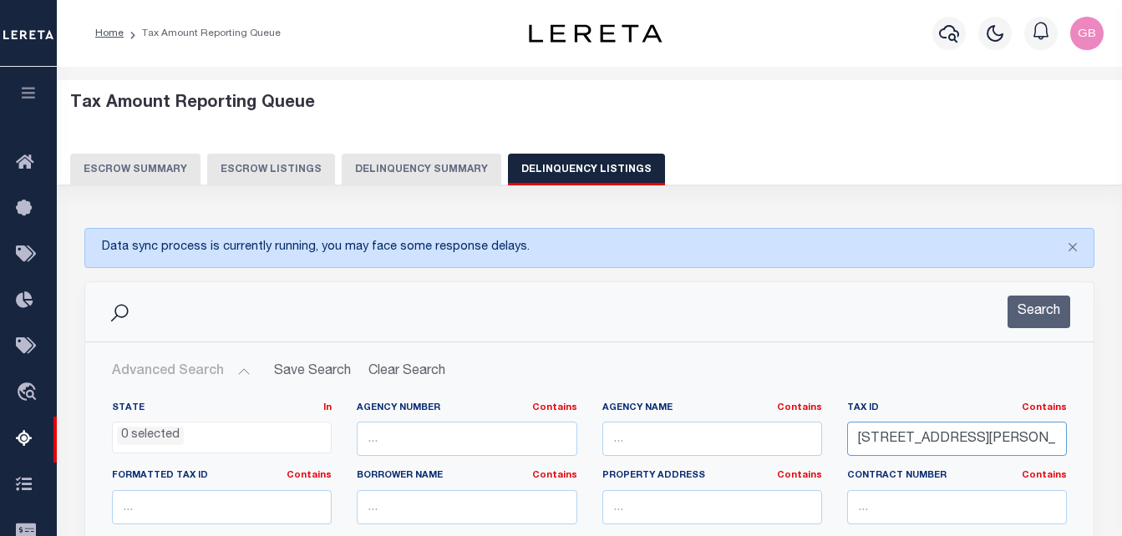
click at [893, 437] on input "129 DEAN BROOKLINE MA 02445" at bounding box center [957, 439] width 220 height 34
paste input "240-10-00"
type input "240-10-00"
click at [1020, 315] on button "Search" at bounding box center [1038, 312] width 63 height 33
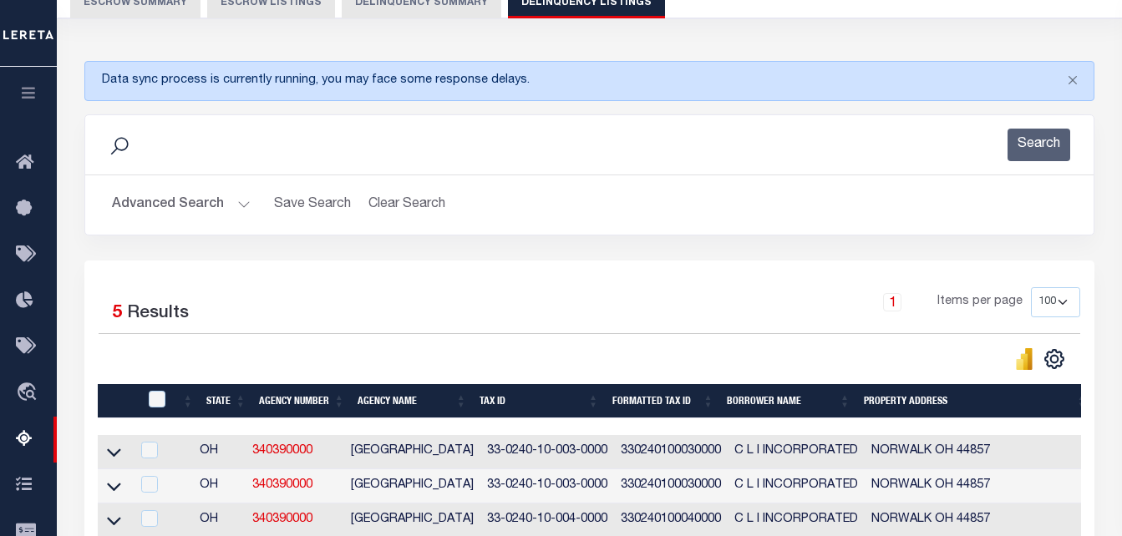
scroll to position [251, 0]
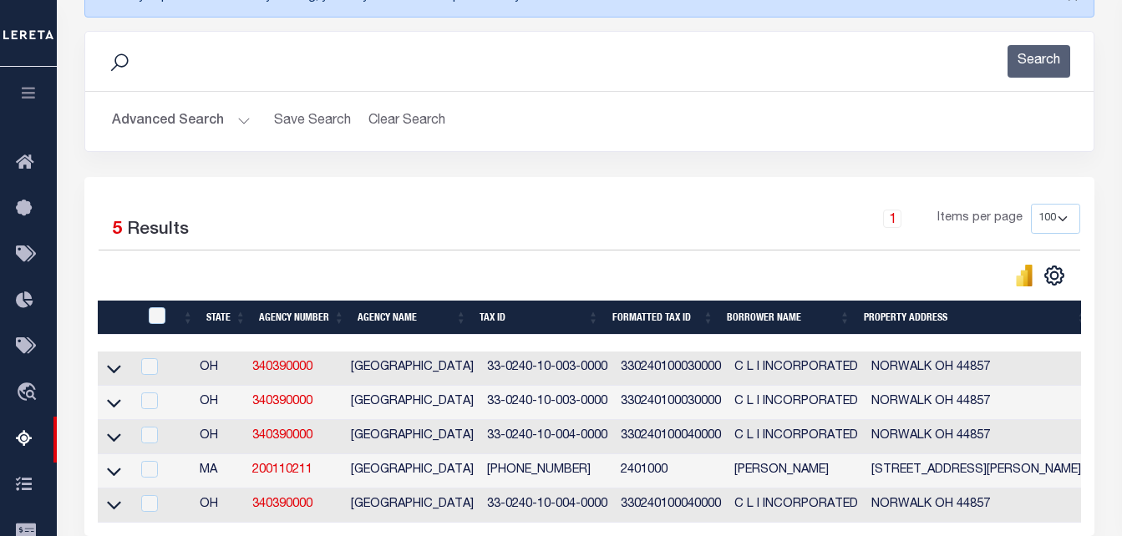
click at [244, 129] on button "Advanced Search" at bounding box center [181, 121] width 139 height 33
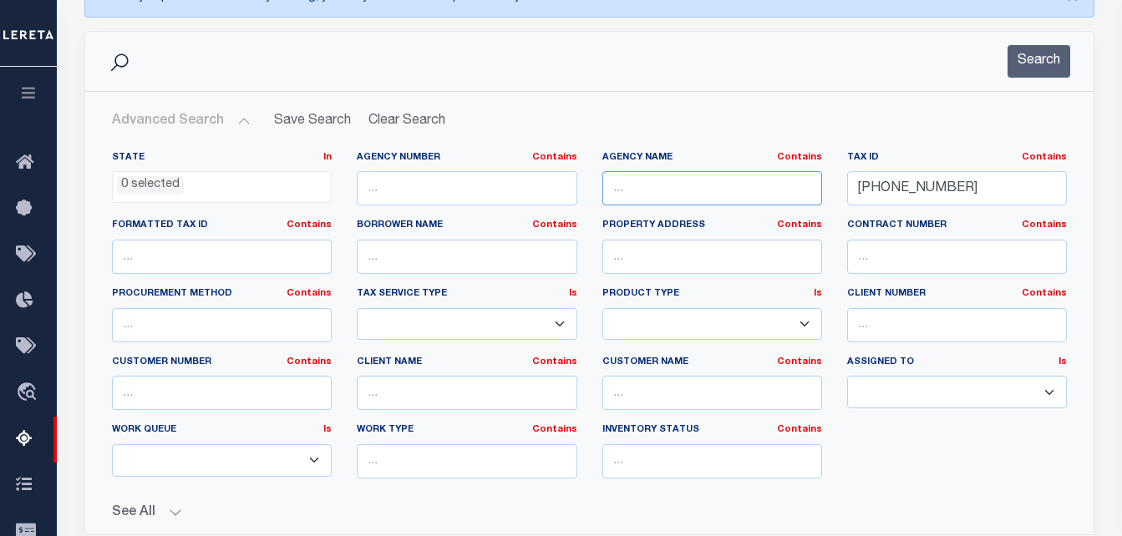
click at [706, 200] on input "text" at bounding box center [712, 188] width 220 height 34
paste input "[GEOGRAPHIC_DATA]"
type input "[GEOGRAPHIC_DATA]"
click at [1042, 63] on button "Search" at bounding box center [1038, 61] width 63 height 33
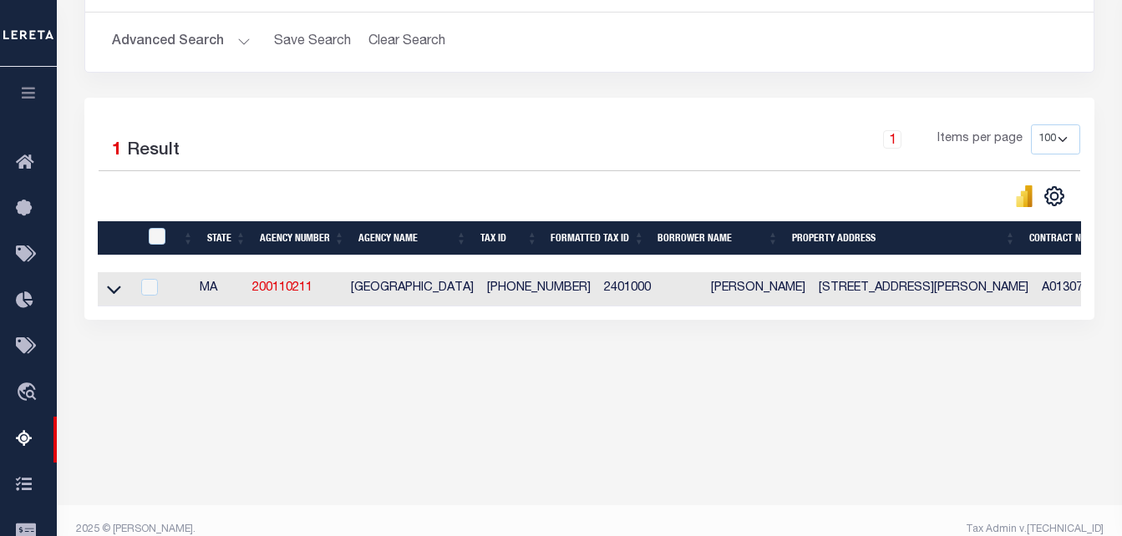
scroll to position [334, 0]
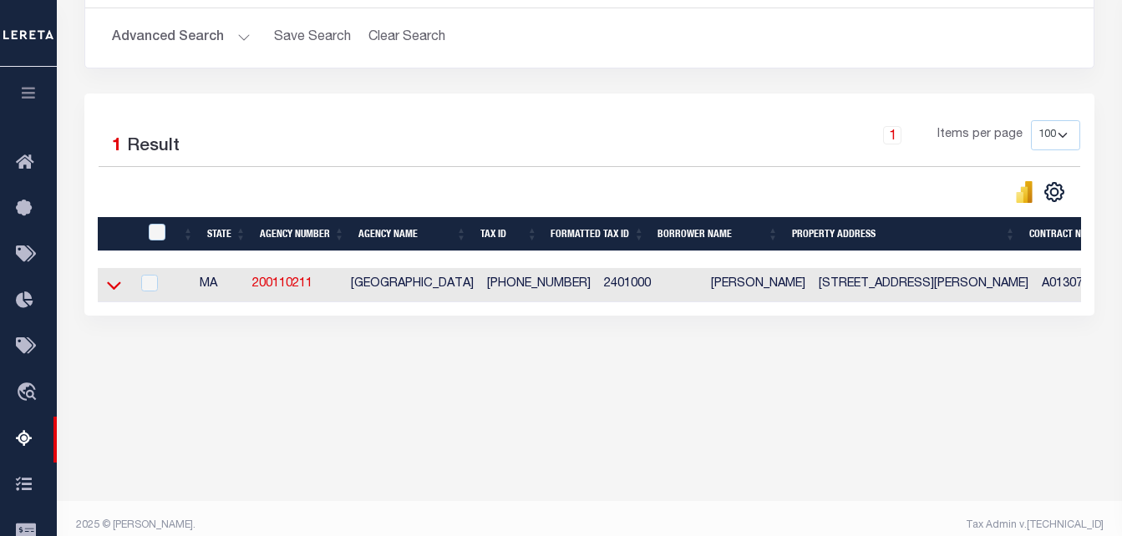
click at [115, 281] on icon at bounding box center [114, 285] width 14 height 18
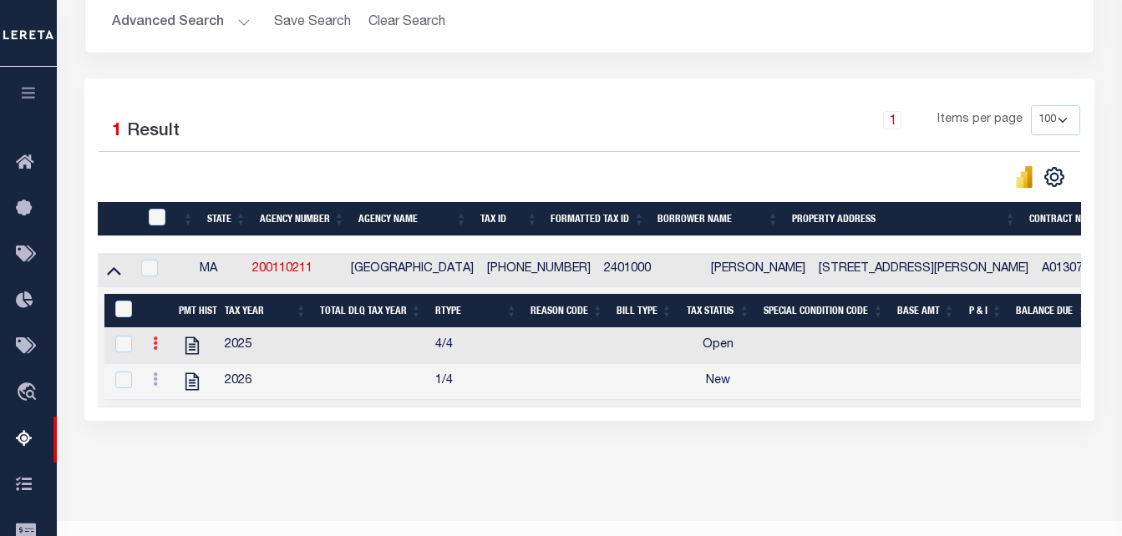
click at [153, 348] on icon at bounding box center [155, 343] width 5 height 13
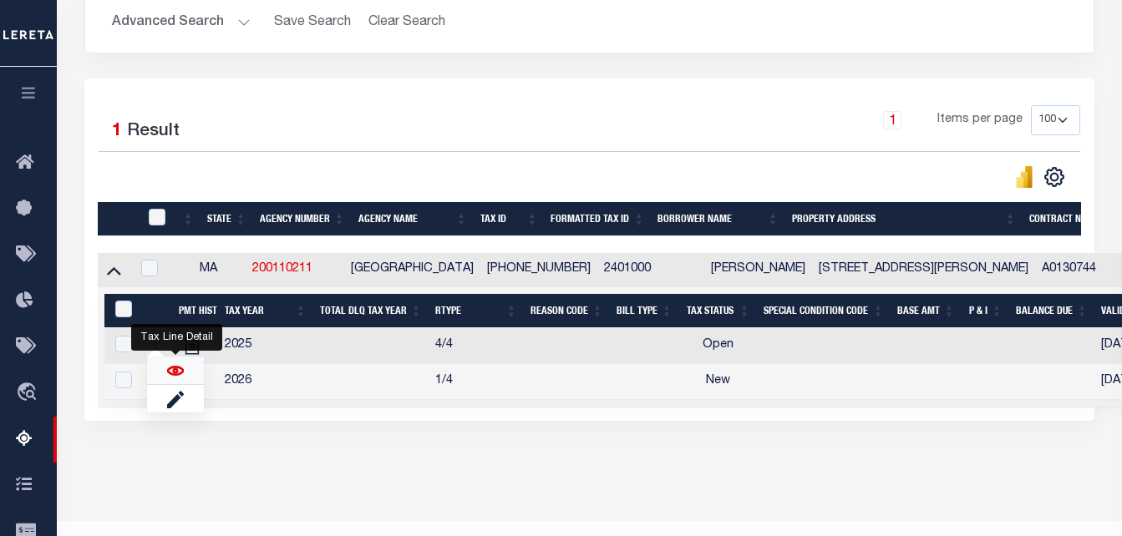
click at [172, 378] on img "" at bounding box center [175, 371] width 17 height 17
checkbox input "false"
checkbox input "true"
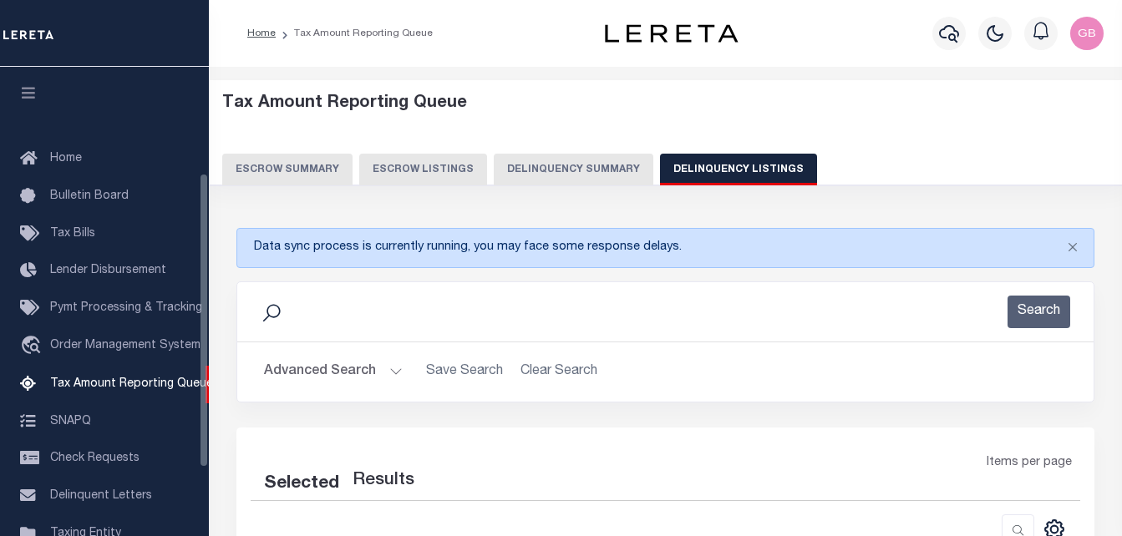
select select "100"
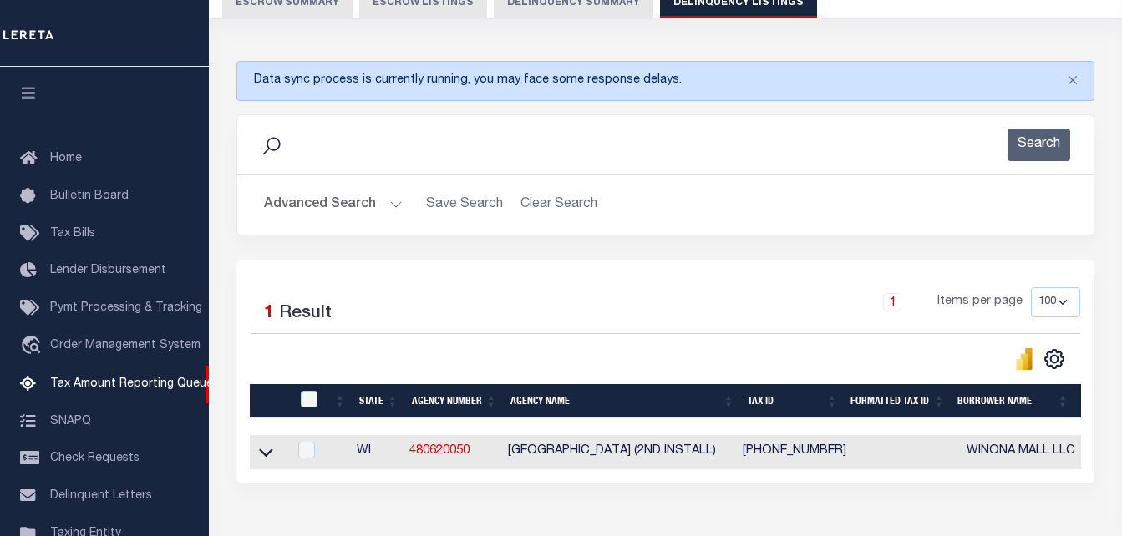
scroll to position [169, 0]
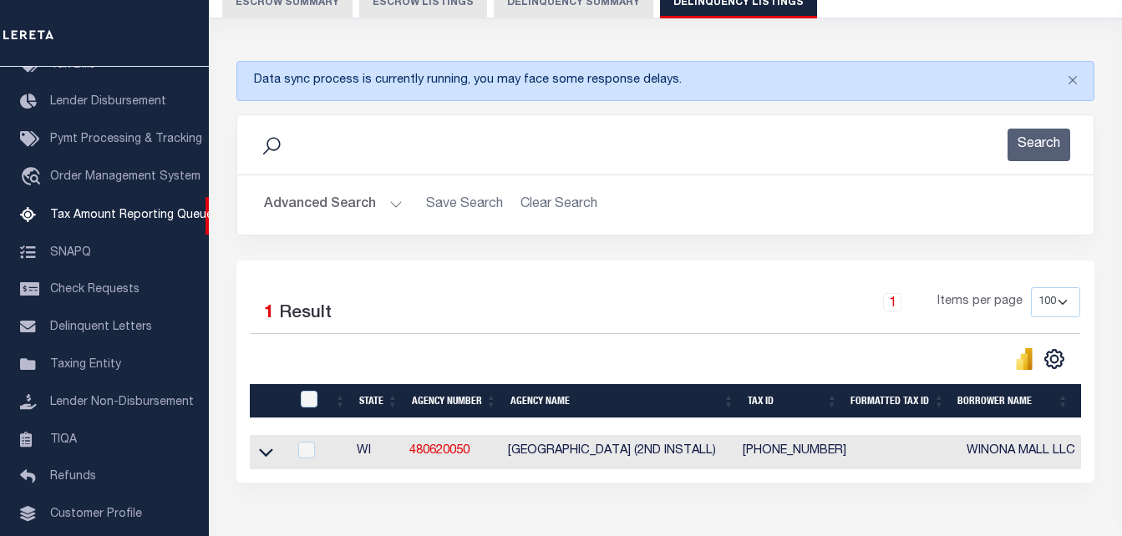
click at [378, 200] on button "Advanced Search" at bounding box center [333, 205] width 139 height 33
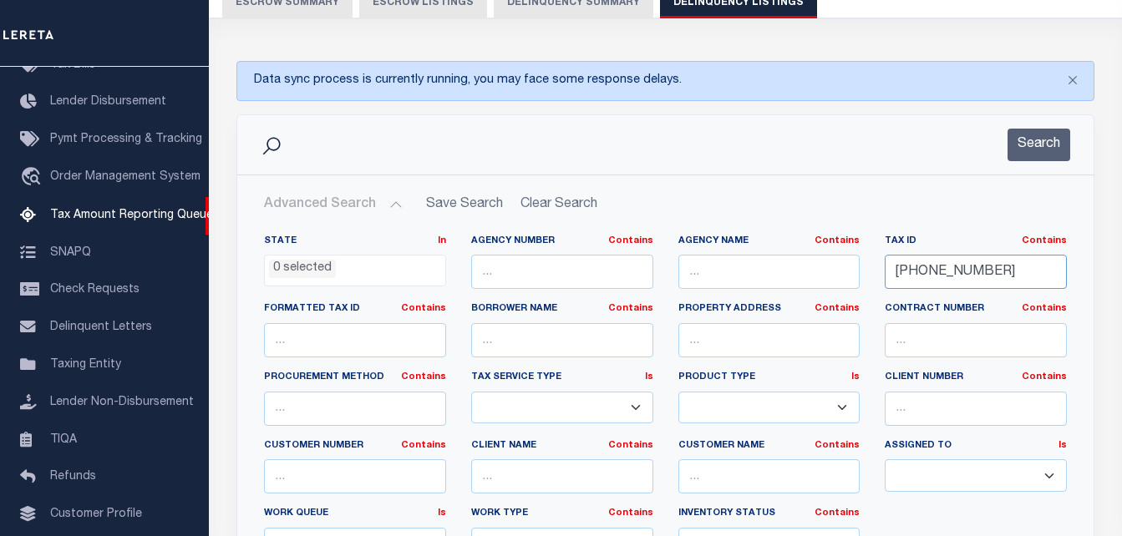
click at [951, 269] on input "[PHONE_NUMBER]" at bounding box center [976, 272] width 182 height 34
paste input "[PHONE_NUMBER]"
type input "[PHONE_NUMBER]"
click at [1012, 152] on button "Search" at bounding box center [1038, 145] width 63 height 33
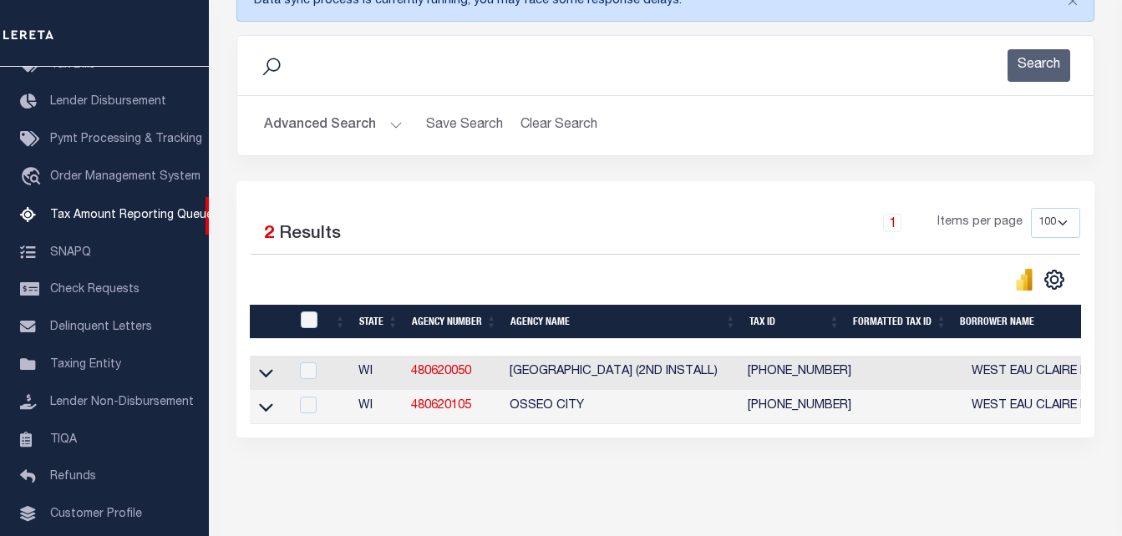
scroll to position [251, 0]
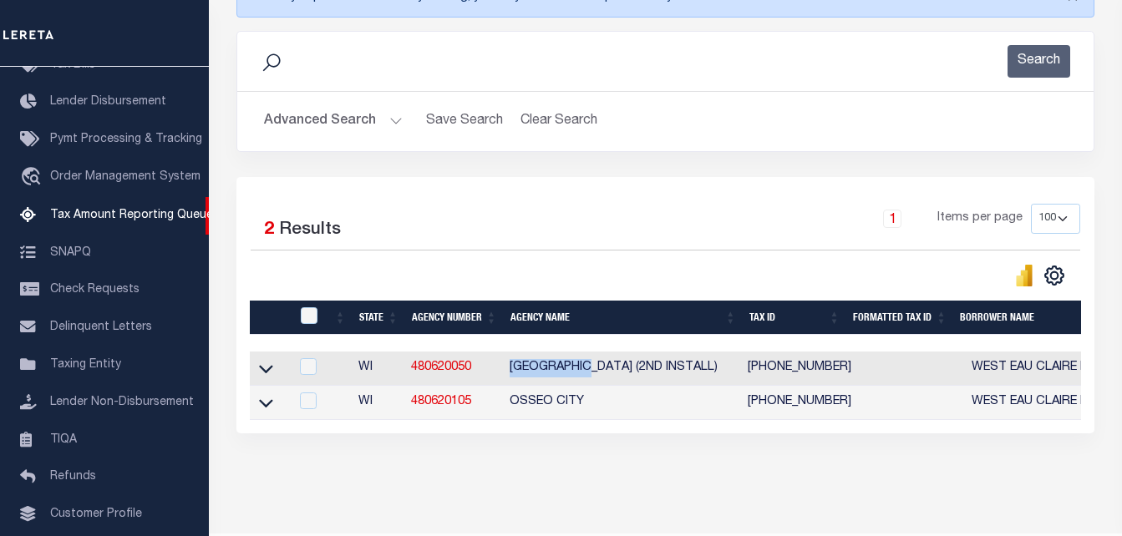
drag, startPoint x: 511, startPoint y: 378, endPoint x: 596, endPoint y: 375, distance: 85.2
click at [596, 375] on td "TREMPEALEAU COUNTY (2ND INSTALL)" at bounding box center [622, 369] width 238 height 34
checkbox input "true"
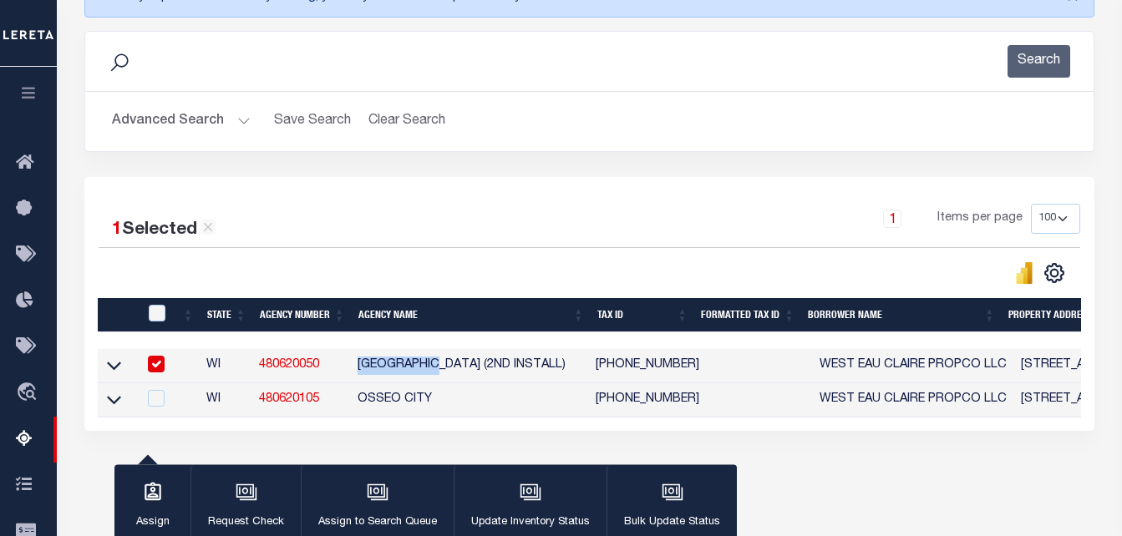
copy td "TREMPEALEAU"
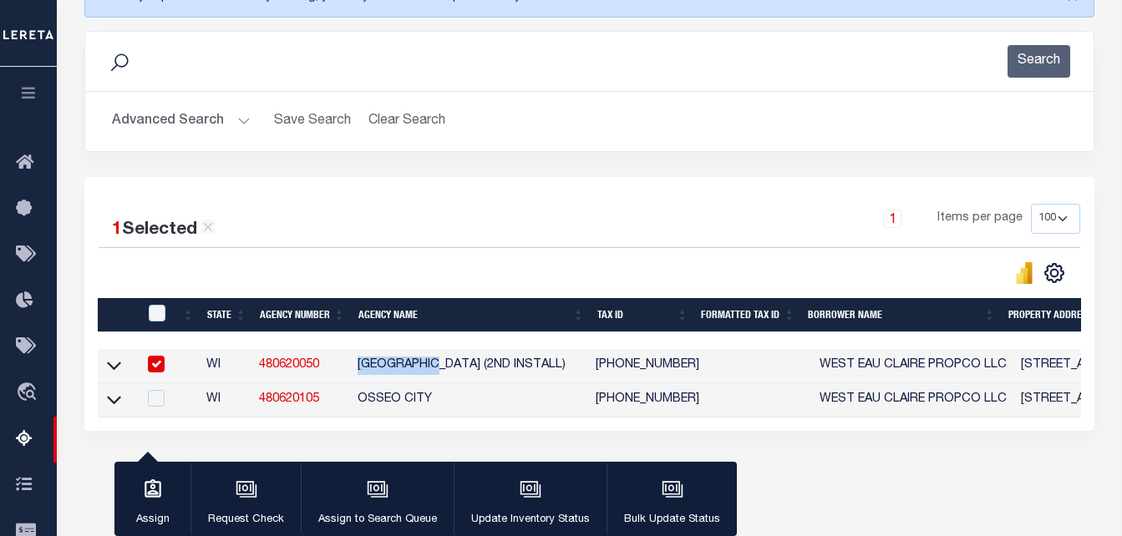
click at [239, 123] on button "Advanced Search" at bounding box center [181, 121] width 139 height 33
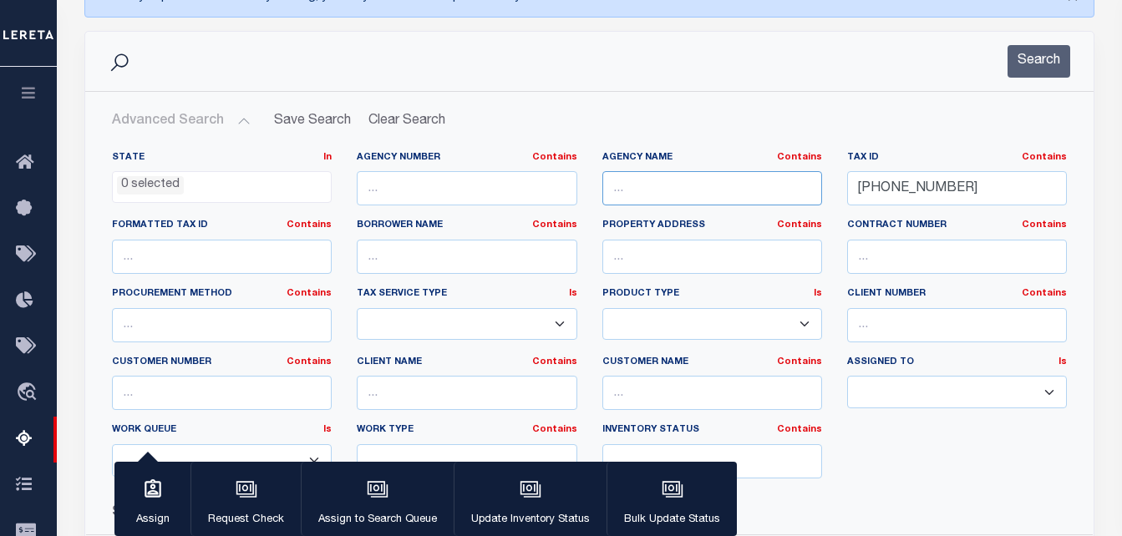
click at [648, 190] on input "text" at bounding box center [712, 188] width 220 height 34
paste input "TREMPEALEAU"
type input "TREMPEALEAU"
click at [1032, 63] on button "Search" at bounding box center [1038, 61] width 63 height 33
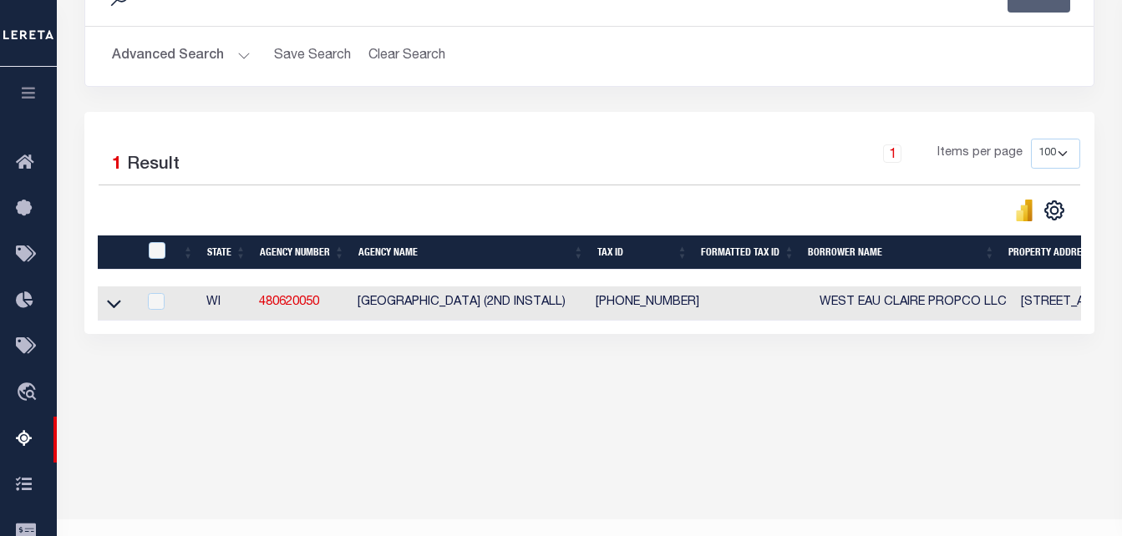
scroll to position [334, 0]
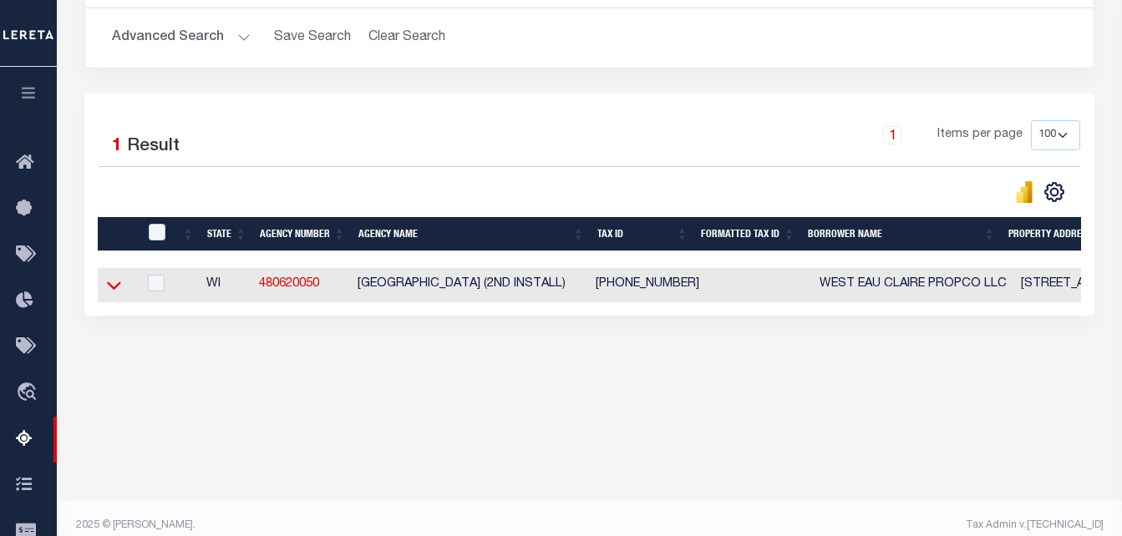
click at [119, 287] on icon at bounding box center [114, 285] width 14 height 8
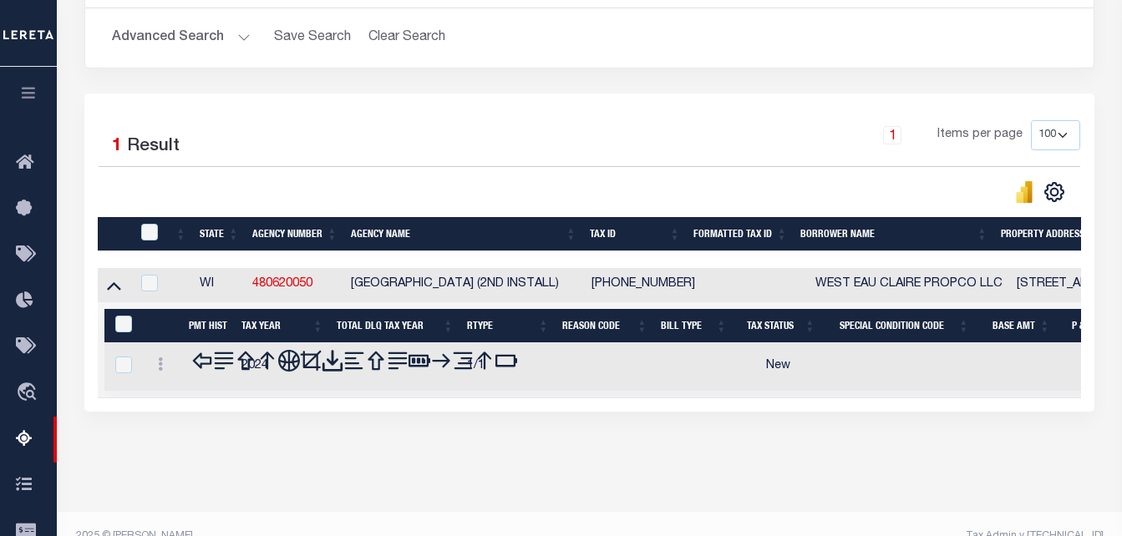
scroll to position [349, 0]
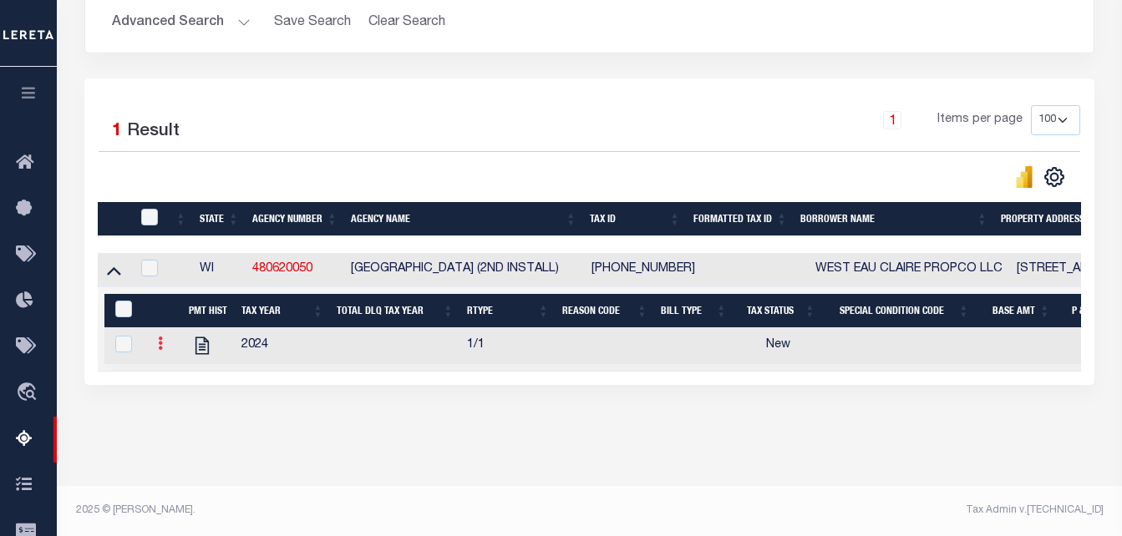
click at [155, 352] on link at bounding box center [160, 345] width 18 height 13
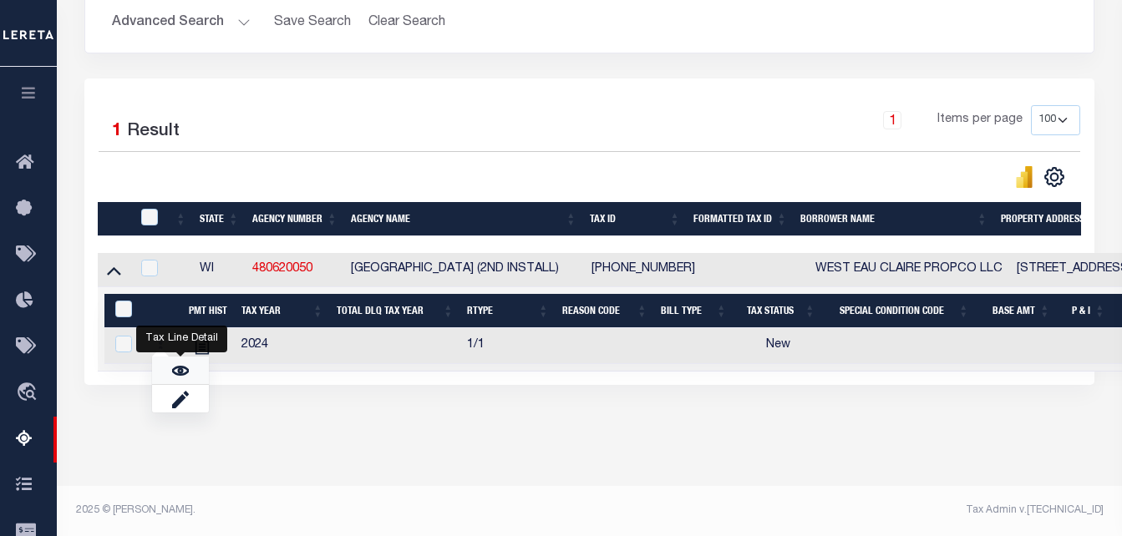
click at [170, 383] on link "" at bounding box center [180, 371] width 57 height 28
checkbox input "true"
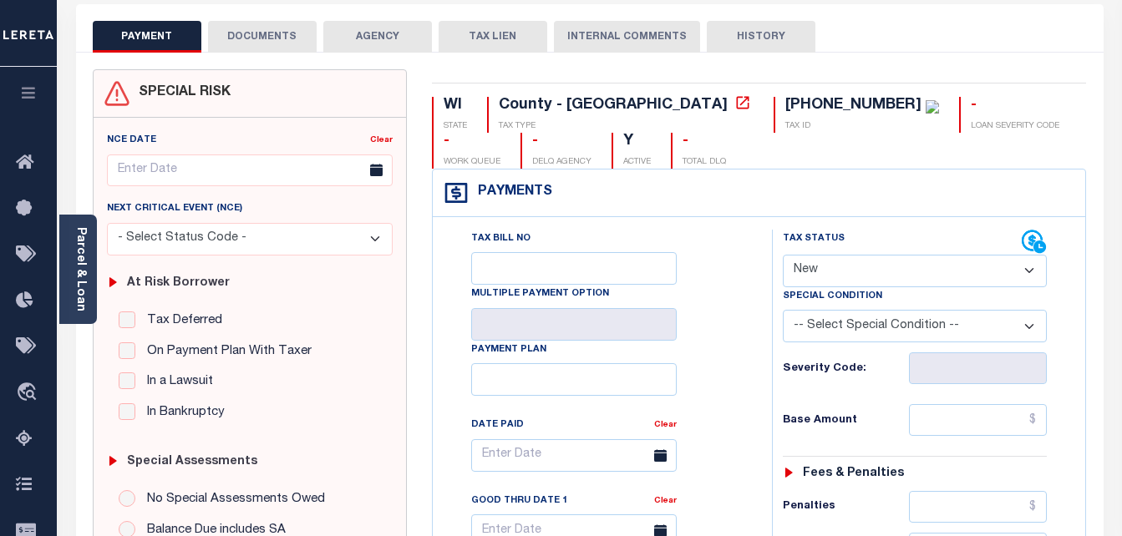
scroll to position [84, 0]
click at [256, 43] on button "DOCUMENTS" at bounding box center [262, 36] width 109 height 32
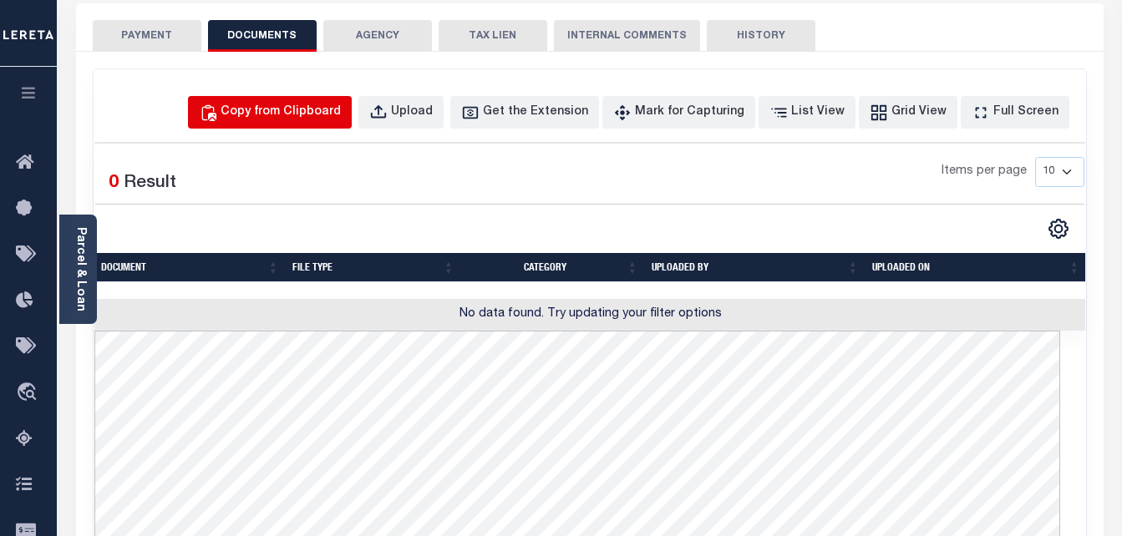
click at [323, 119] on div "Copy from Clipboard" at bounding box center [281, 113] width 120 height 18
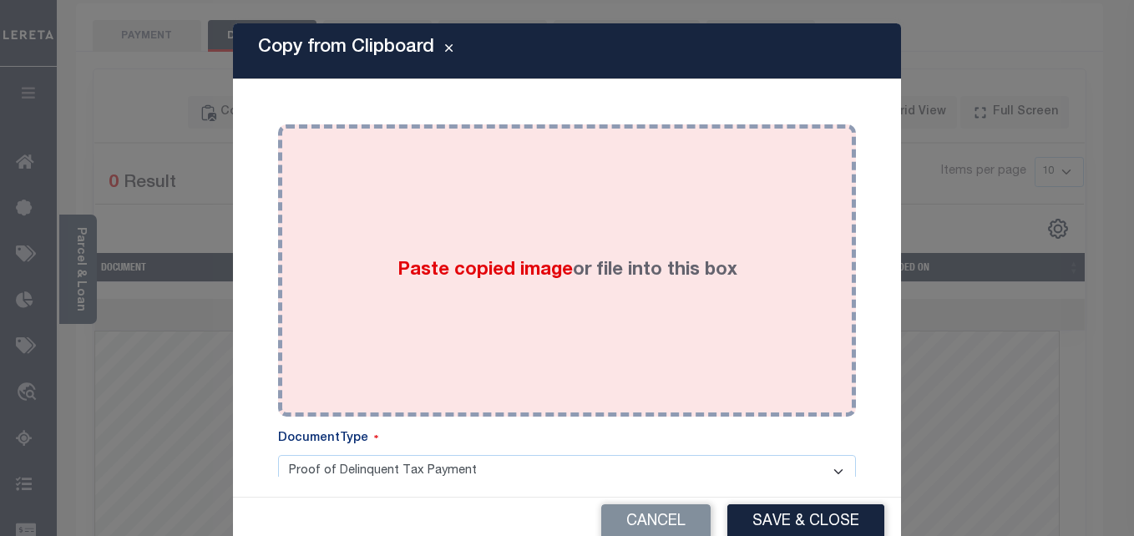
click at [351, 225] on div "Paste copied image or file into this box" at bounding box center [567, 270] width 553 height 267
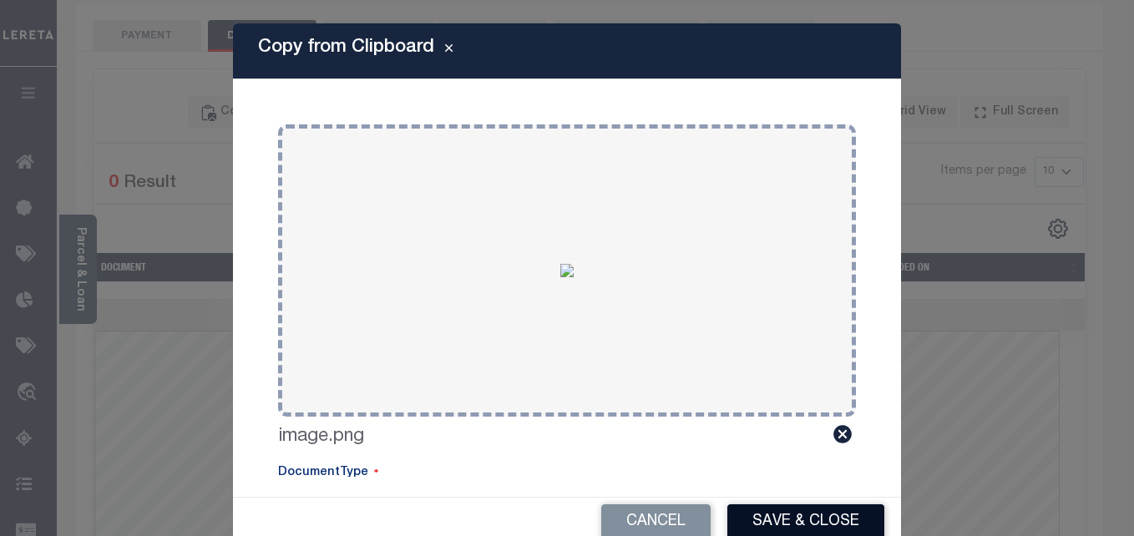
click at [771, 532] on button "Save & Close" at bounding box center [806, 523] width 157 height 36
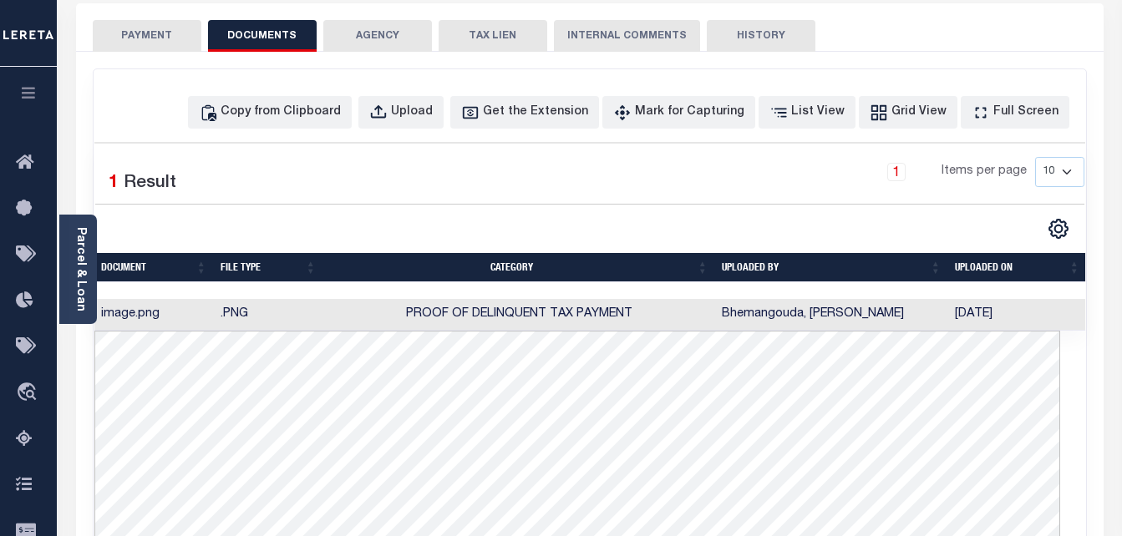
click at [139, 43] on button "PAYMENT" at bounding box center [147, 36] width 109 height 32
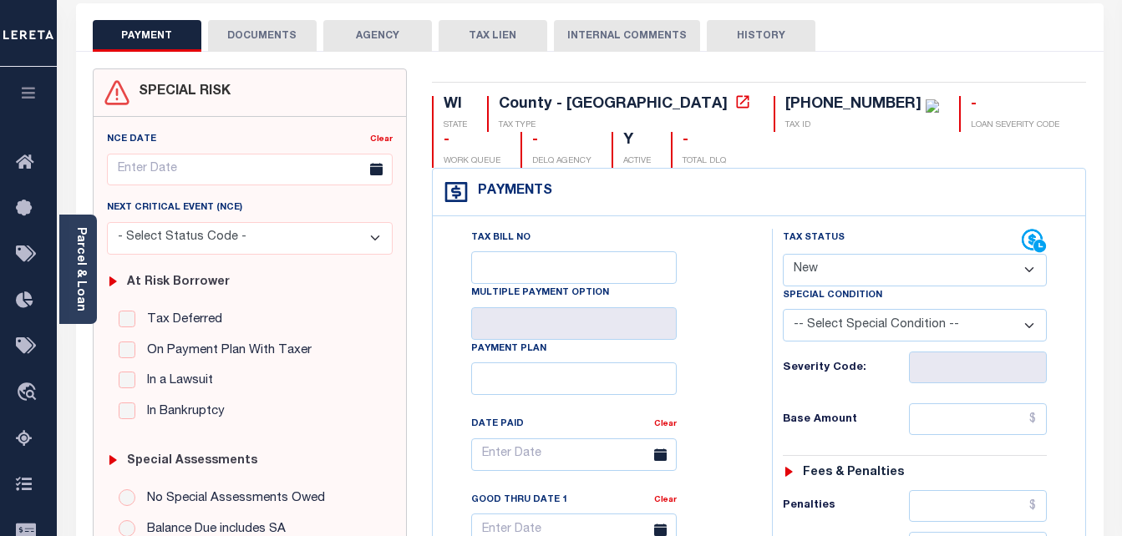
drag, startPoint x: 885, startPoint y: 251, endPoint x: 879, endPoint y: 277, distance: 26.7
click at [885, 255] on div "Tax Status Status Open Paid" at bounding box center [915, 258] width 265 height 58
click at [879, 277] on select "- Select Status Code - Open Due/Unpaid Paid Incomplete No Tax Due Internal Refu…" at bounding box center [915, 270] width 265 height 33
select select "PYD"
click at [783, 255] on select "- Select Status Code - Open Due/Unpaid Paid Incomplete No Tax Due Internal Refu…" at bounding box center [915, 270] width 265 height 33
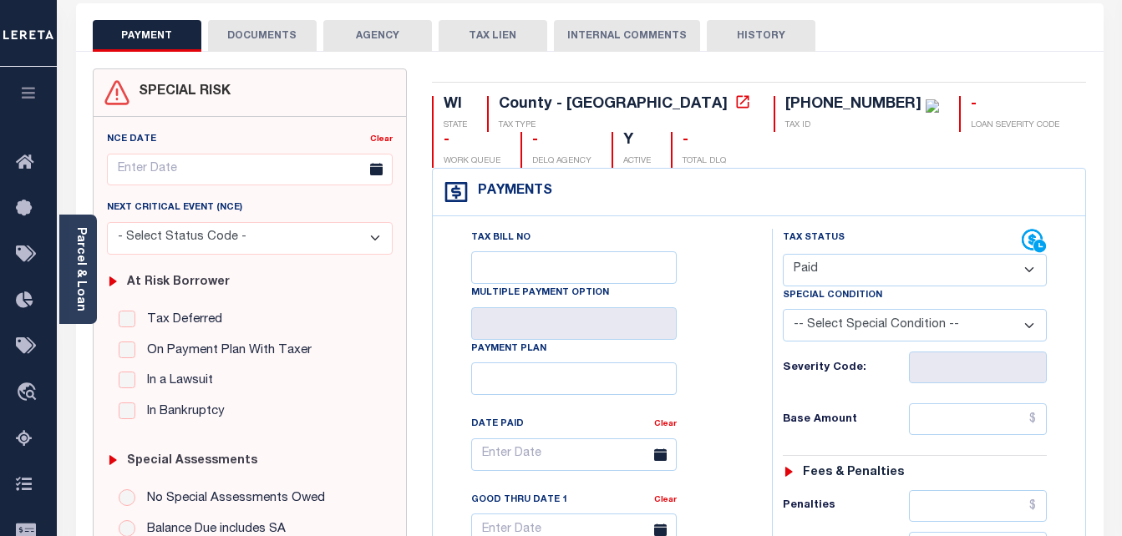
type input "[DATE]"
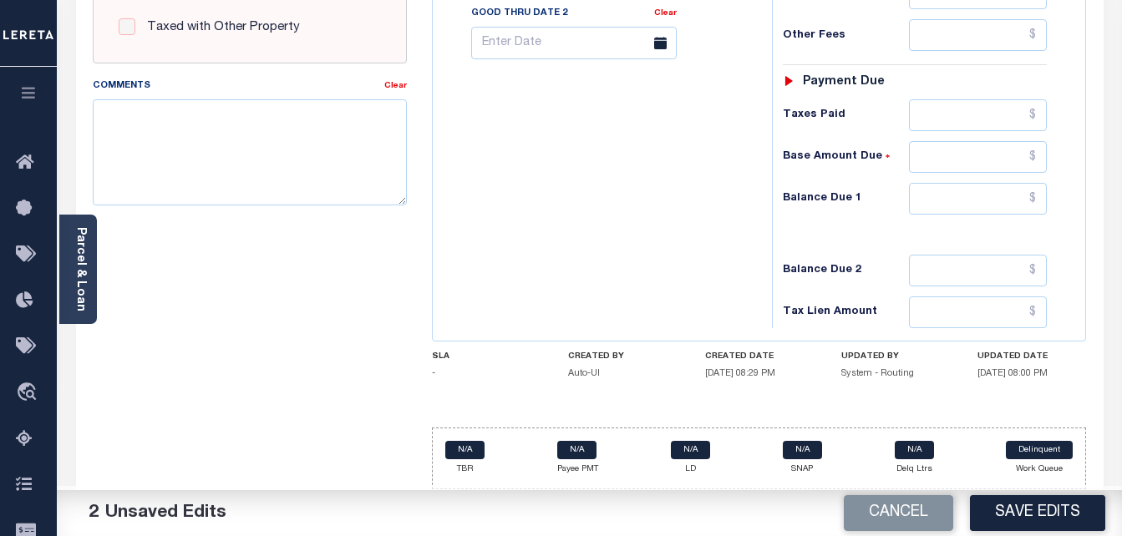
scroll to position [724, 0]
click at [1032, 199] on input "text" at bounding box center [978, 199] width 138 height 32
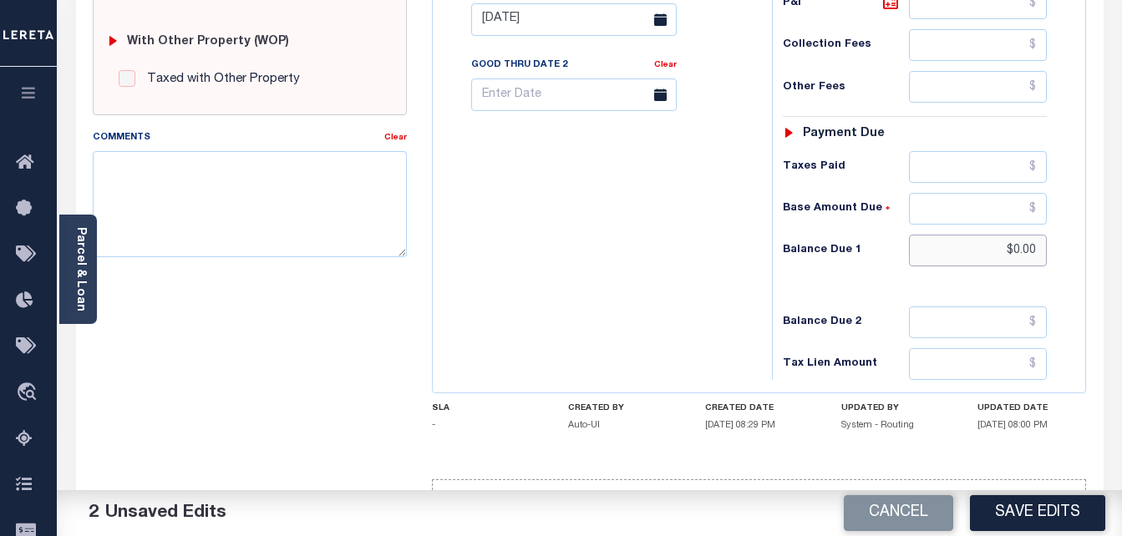
scroll to position [557, 0]
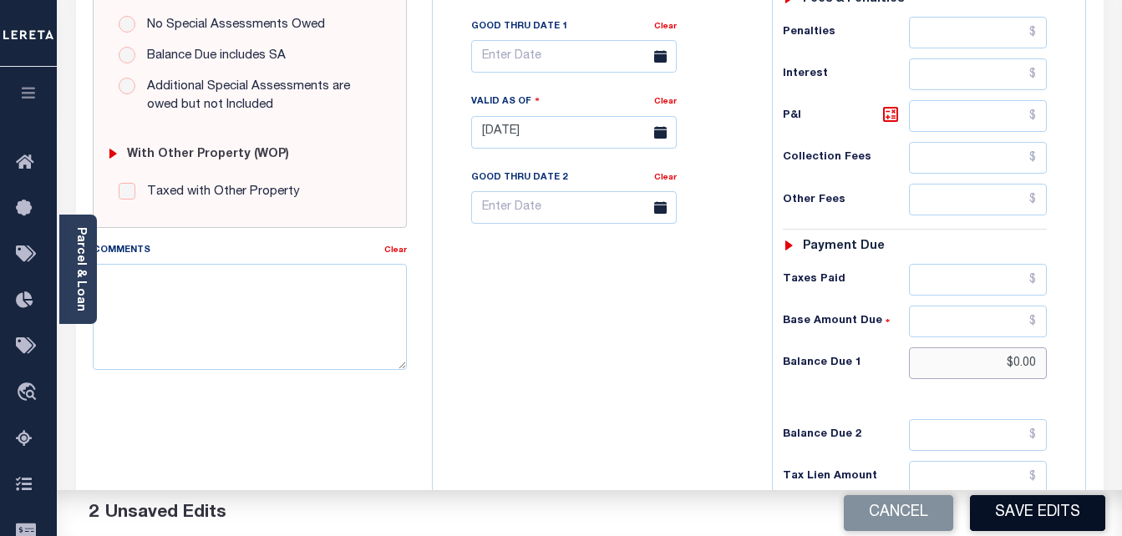
type input "$0.00"
click at [1044, 508] on button "Save Edits" at bounding box center [1037, 513] width 135 height 36
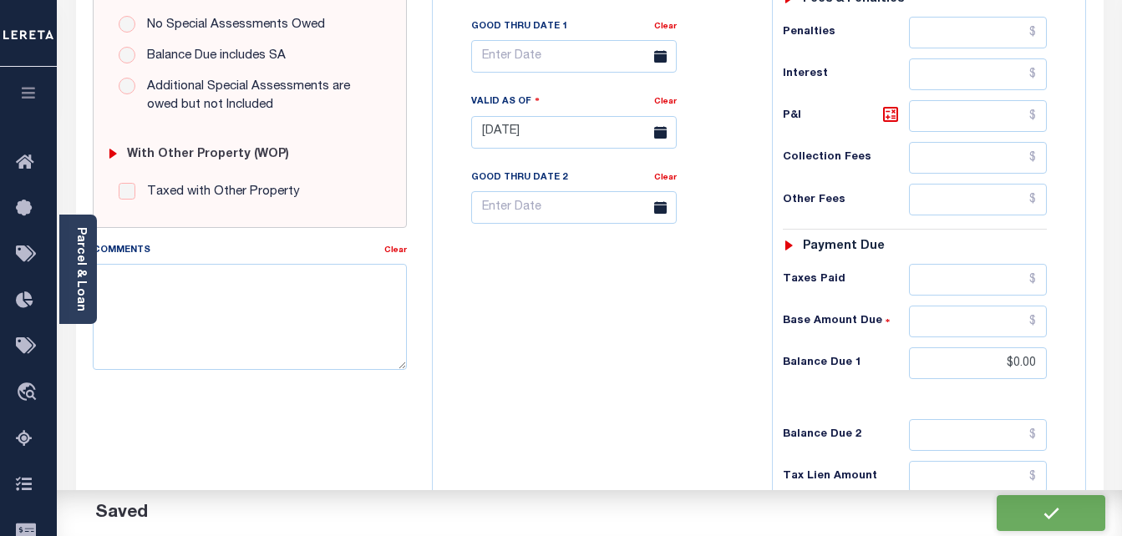
checkbox input "false"
type input "$0"
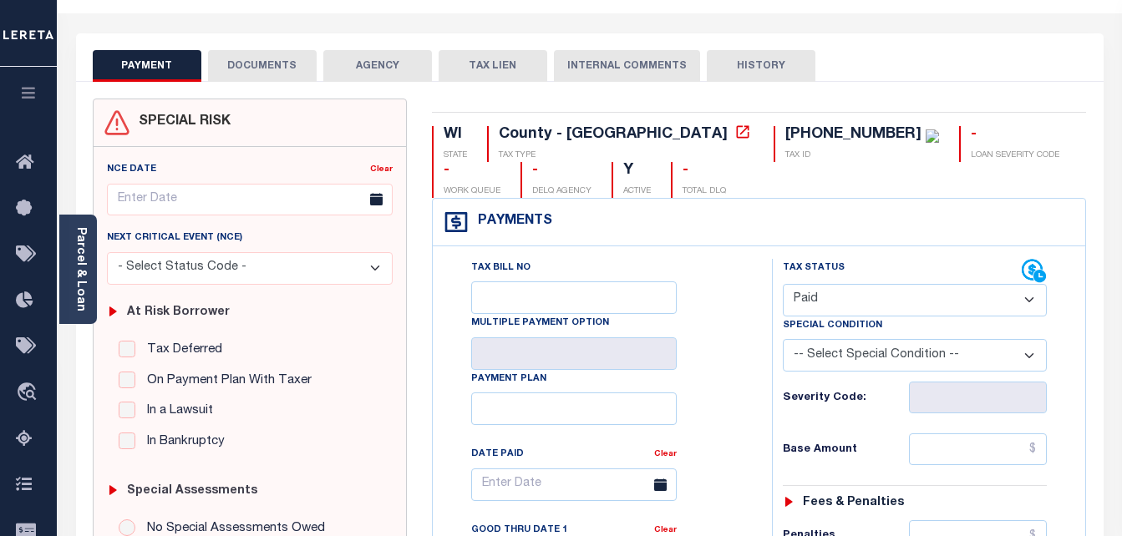
scroll to position [0, 0]
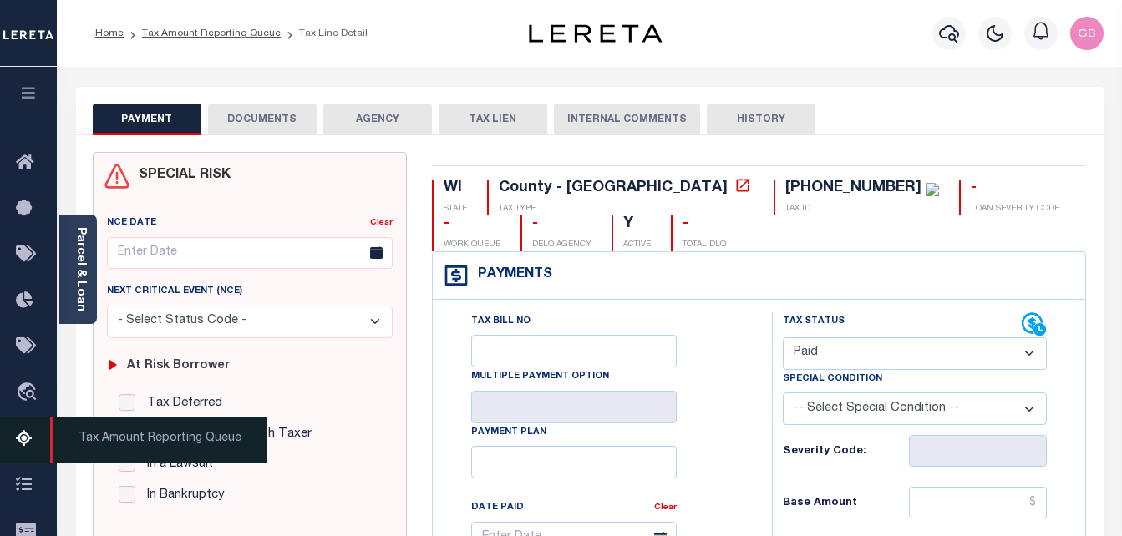
click at [25, 437] on icon at bounding box center [29, 439] width 27 height 21
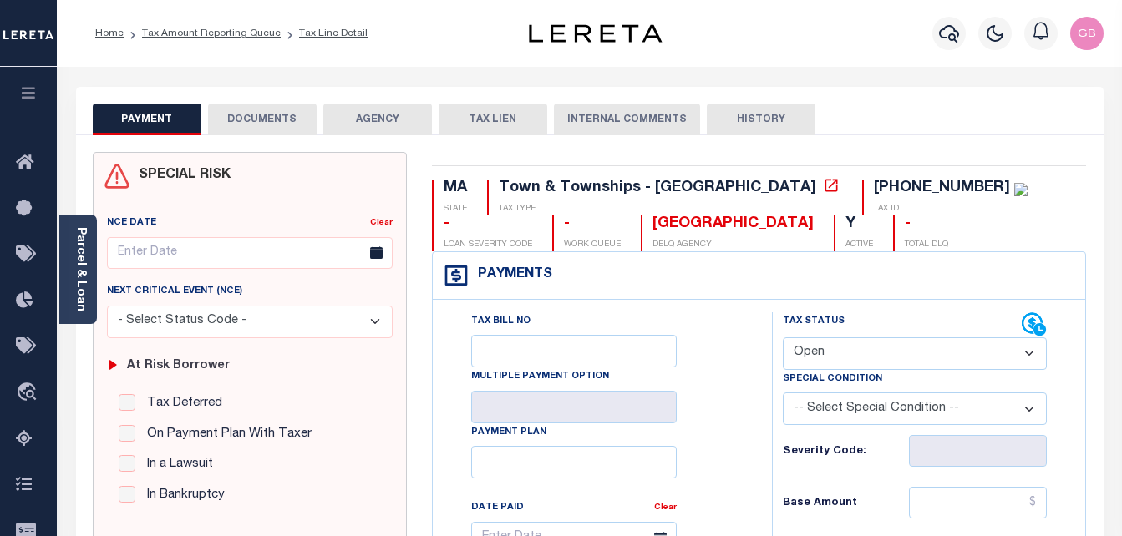
click at [280, 129] on button "DOCUMENTS" at bounding box center [262, 120] width 109 height 32
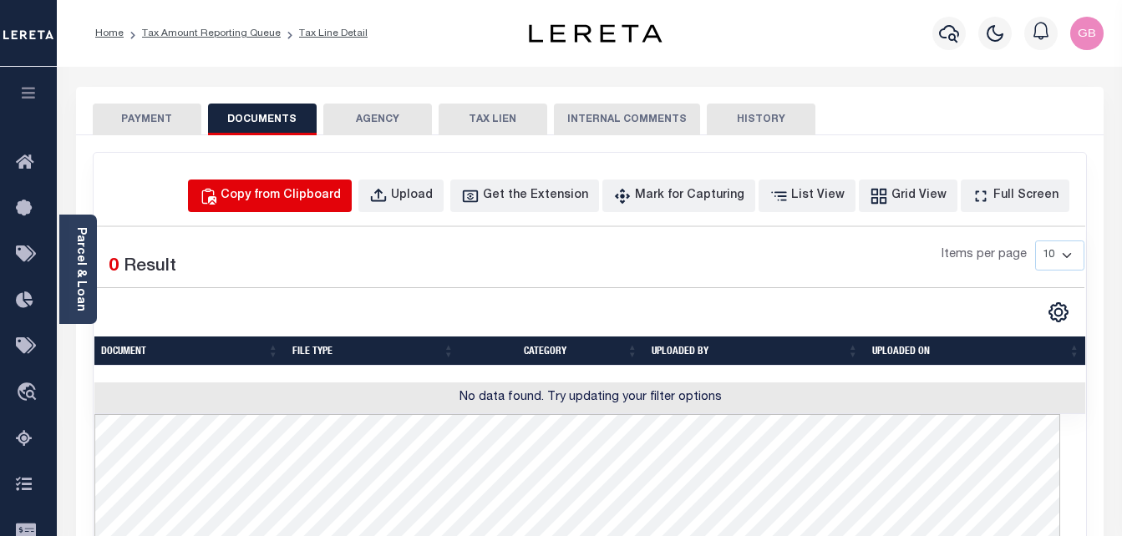
click at [352, 210] on button "Copy from Clipboard" at bounding box center [270, 196] width 164 height 33
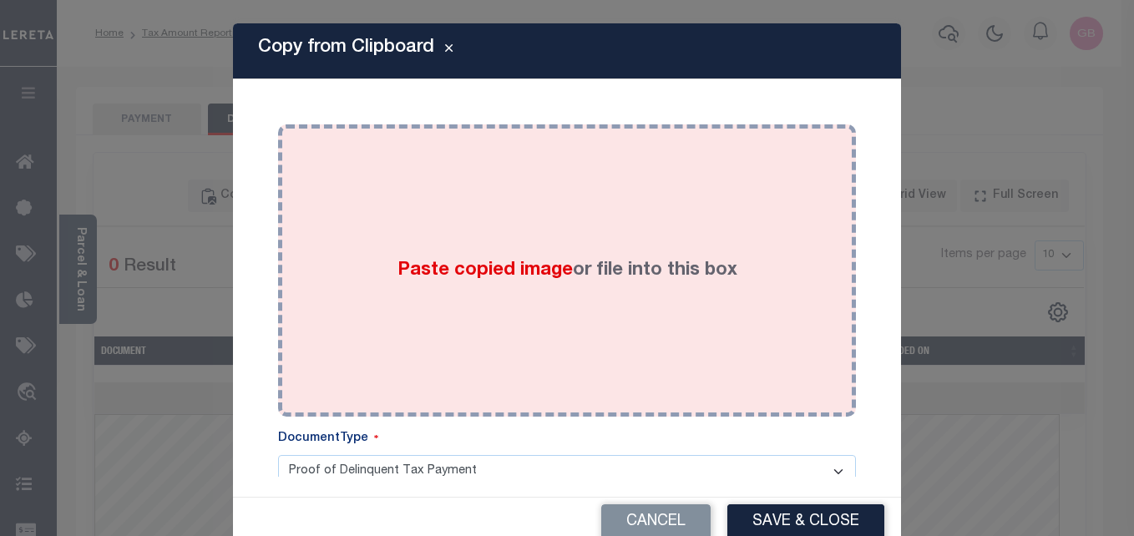
click at [507, 268] on span "Paste copied image" at bounding box center [485, 270] width 175 height 18
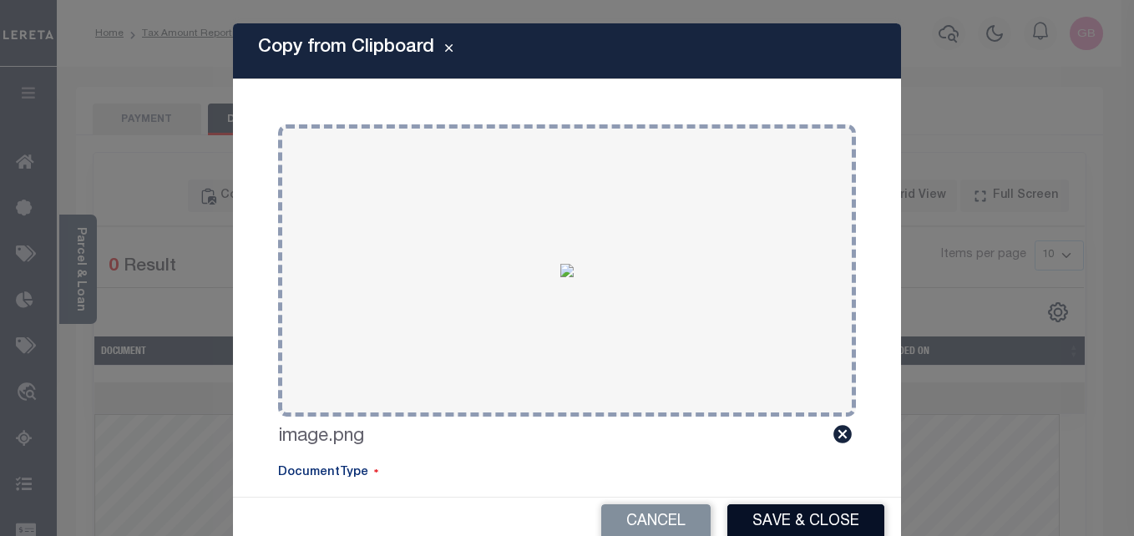
click at [767, 513] on button "Save & Close" at bounding box center [806, 523] width 157 height 36
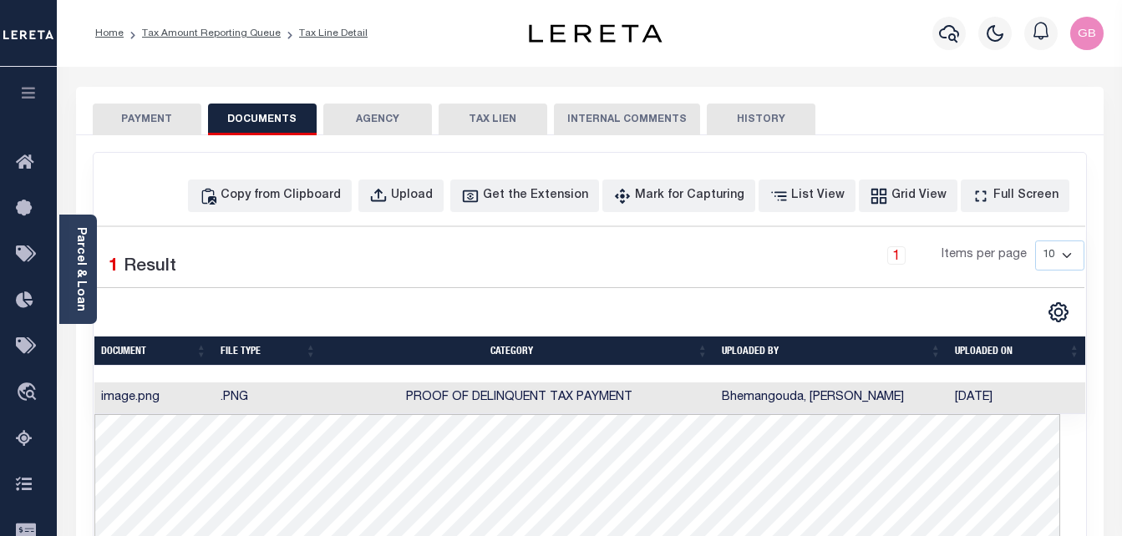
click at [164, 125] on button "PAYMENT" at bounding box center [147, 120] width 109 height 32
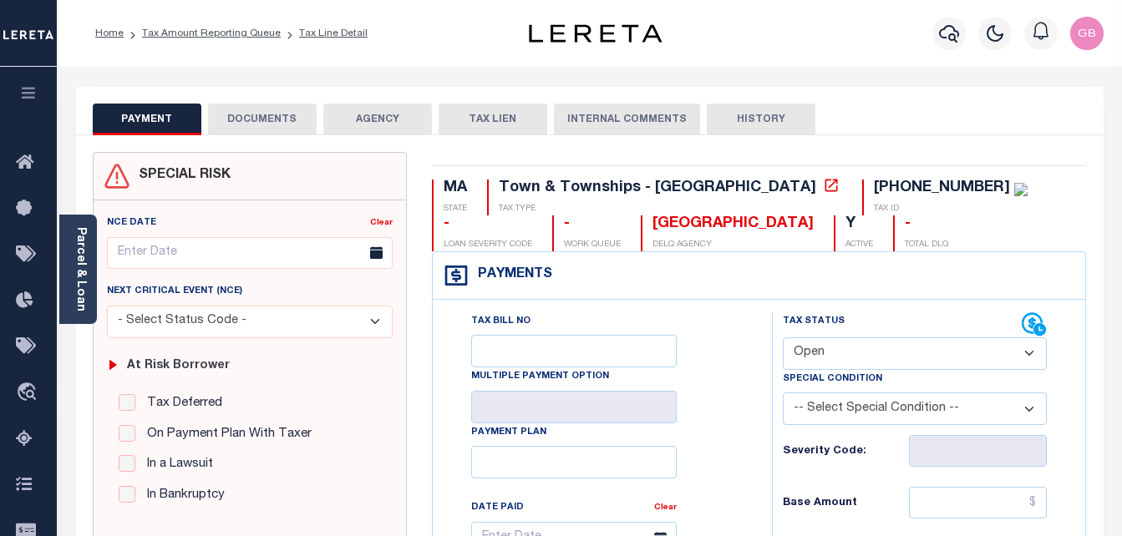
click at [834, 367] on select "- Select Status Code - Open Due/Unpaid Paid Incomplete No Tax Due Internal Refu…" at bounding box center [915, 353] width 265 height 33
select select "PYD"
click at [783, 338] on select "- Select Status Code - Open Due/Unpaid Paid Incomplete No Tax Due Internal Refu…" at bounding box center [915, 353] width 265 height 33
type input "[DATE]"
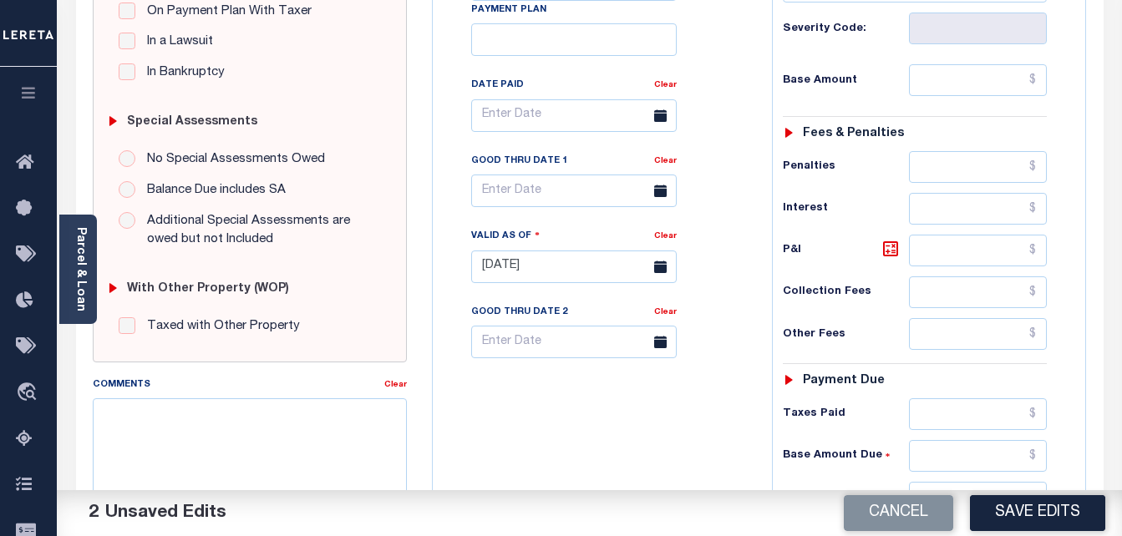
scroll to position [501, 0]
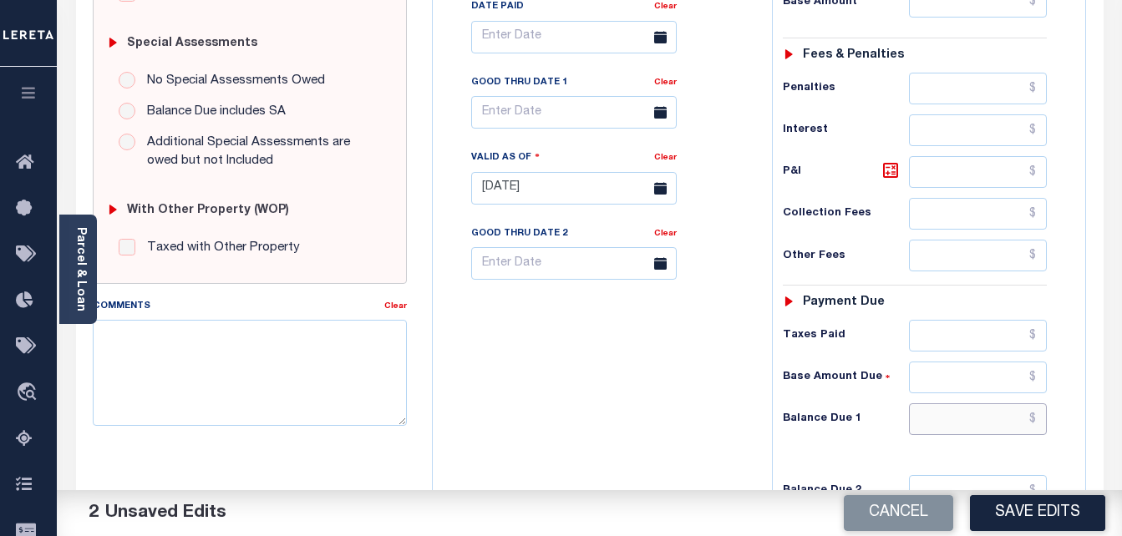
click at [1037, 416] on input "text" at bounding box center [978, 419] width 138 height 32
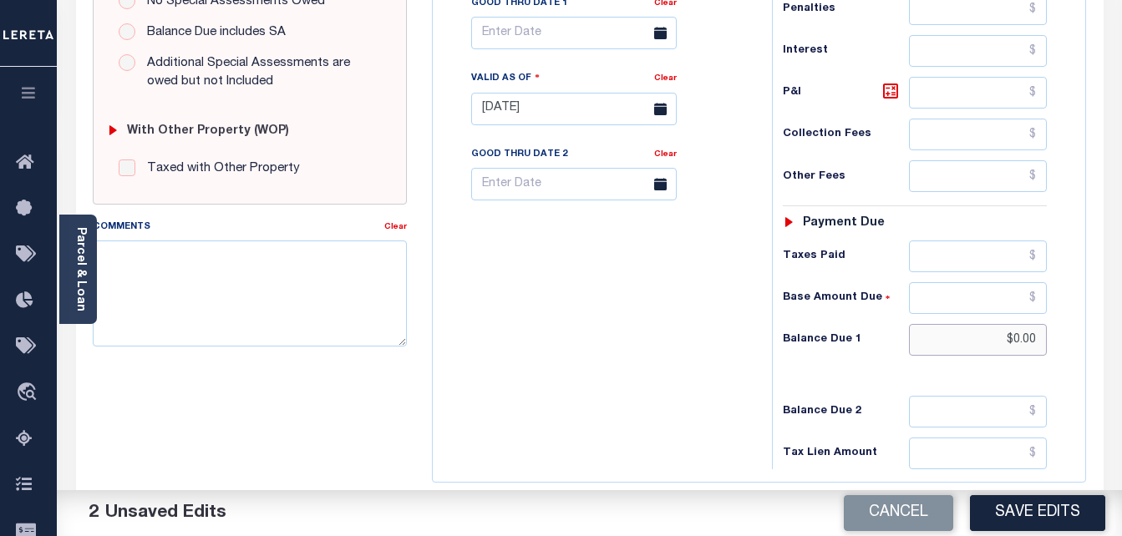
scroll to position [585, 0]
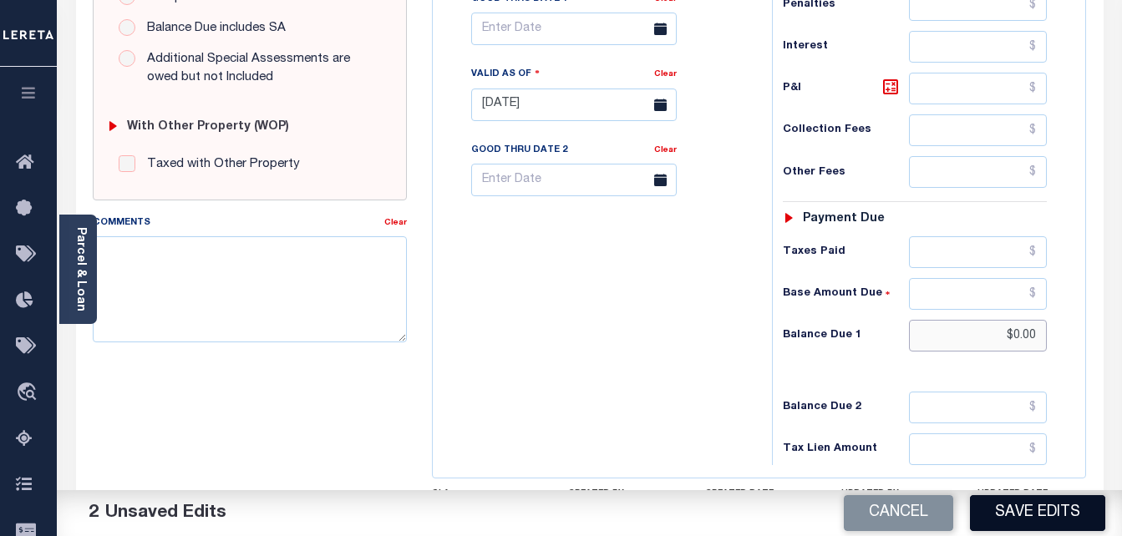
type input "$0.00"
click at [1047, 515] on button "Save Edits" at bounding box center [1037, 513] width 135 height 36
checkbox input "false"
type input "$0"
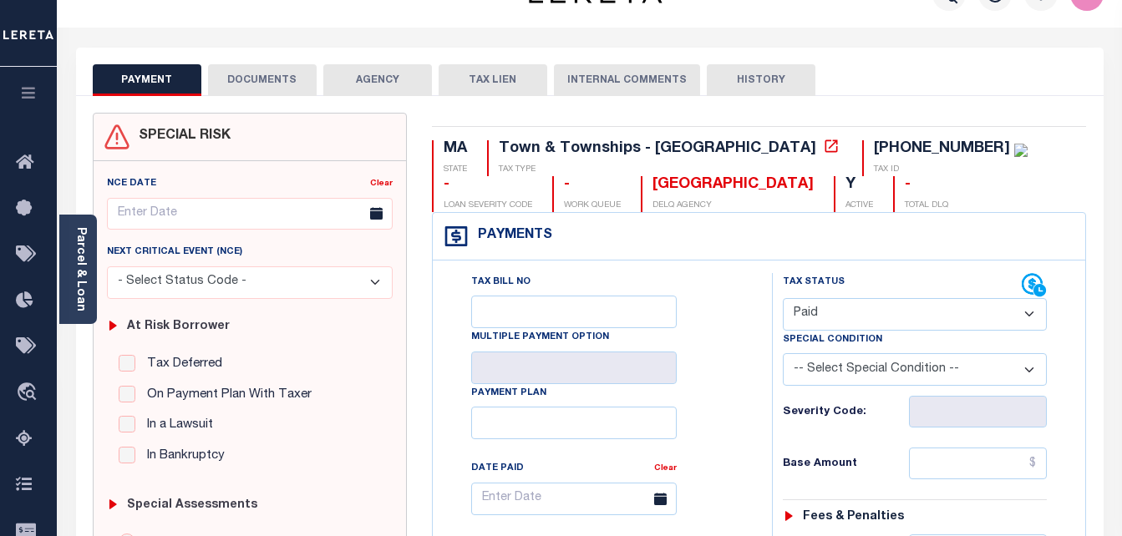
scroll to position [0, 0]
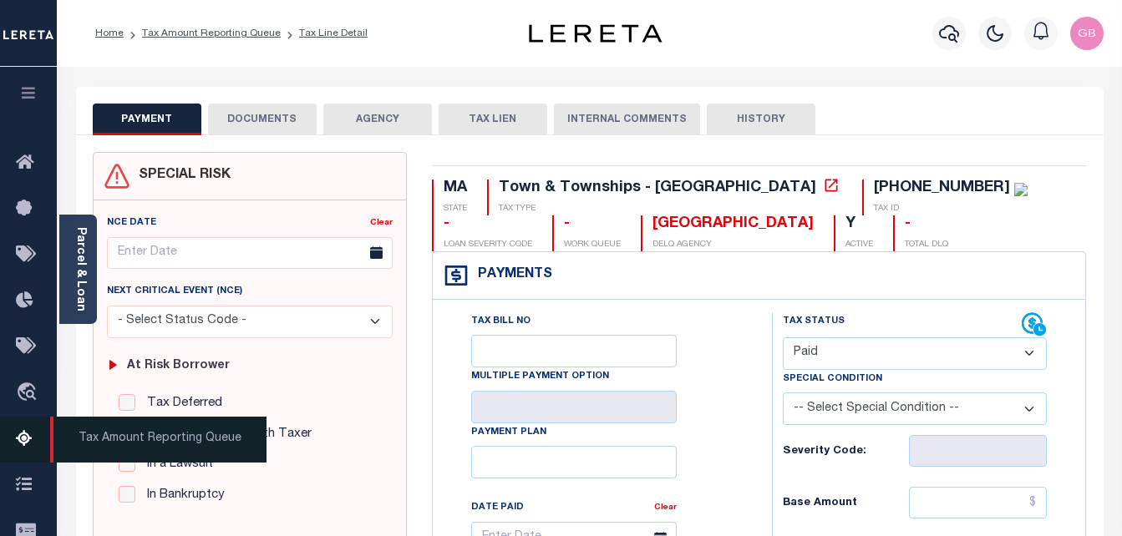
drag, startPoint x: 33, startPoint y: 449, endPoint x: 35, endPoint y: 428, distance: 20.2
click at [33, 449] on icon at bounding box center [29, 439] width 27 height 21
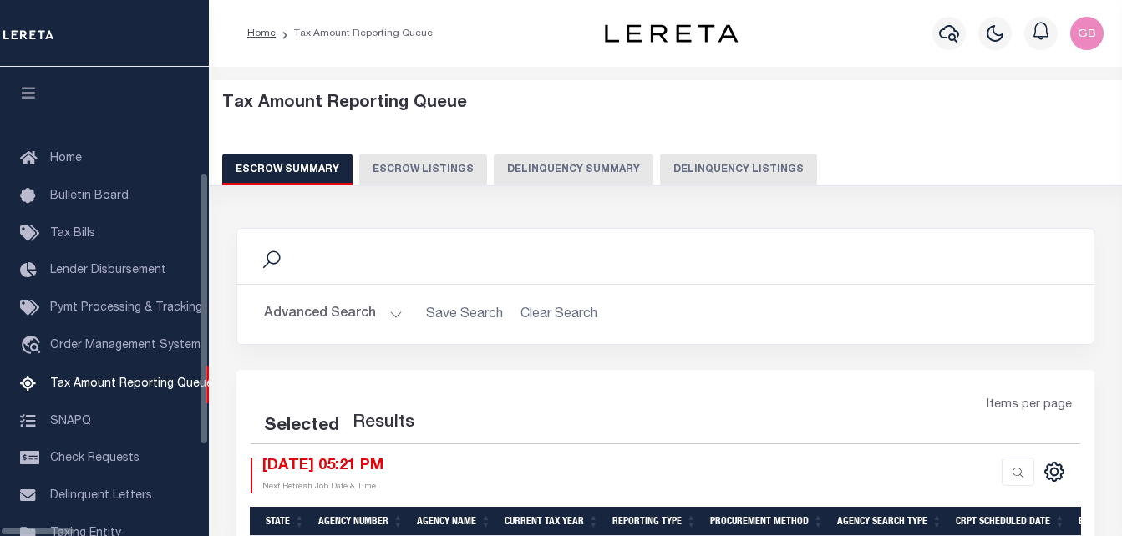
select select "100"
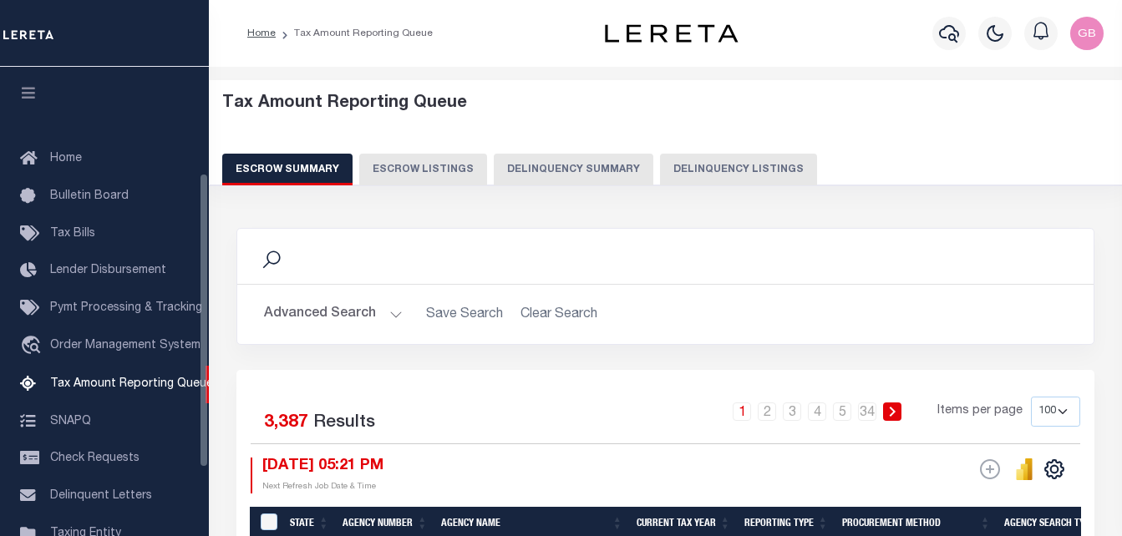
scroll to position [169, 0]
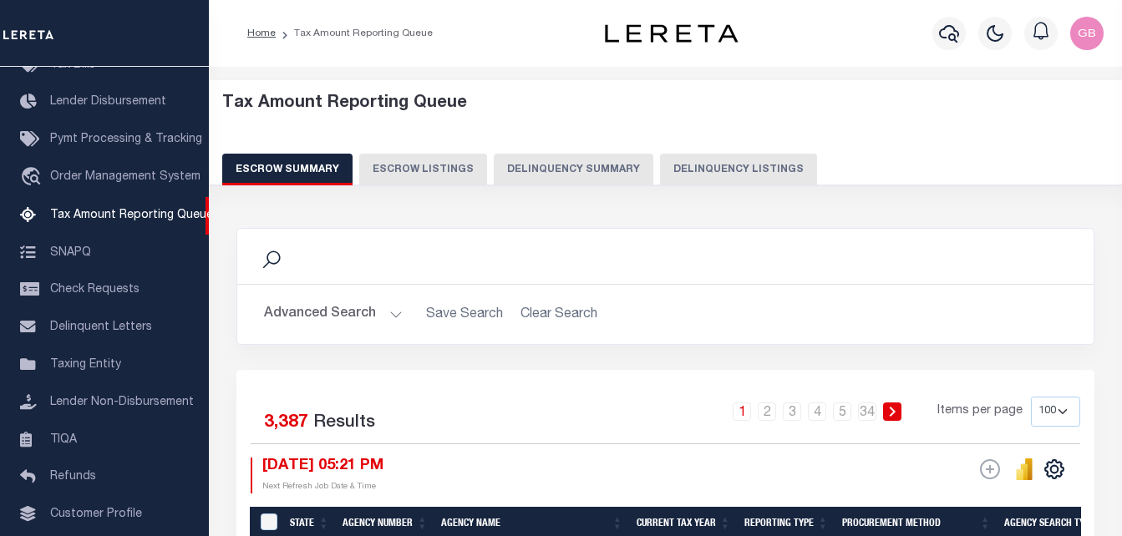
click at [702, 168] on button "Delinquency Listings" at bounding box center [738, 170] width 157 height 32
select select "100"
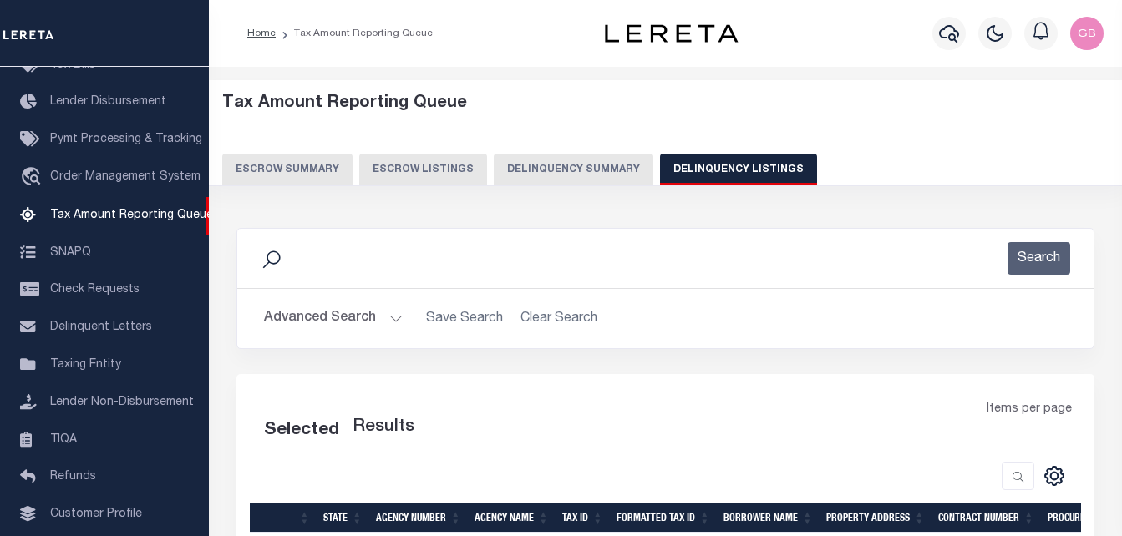
select select "100"
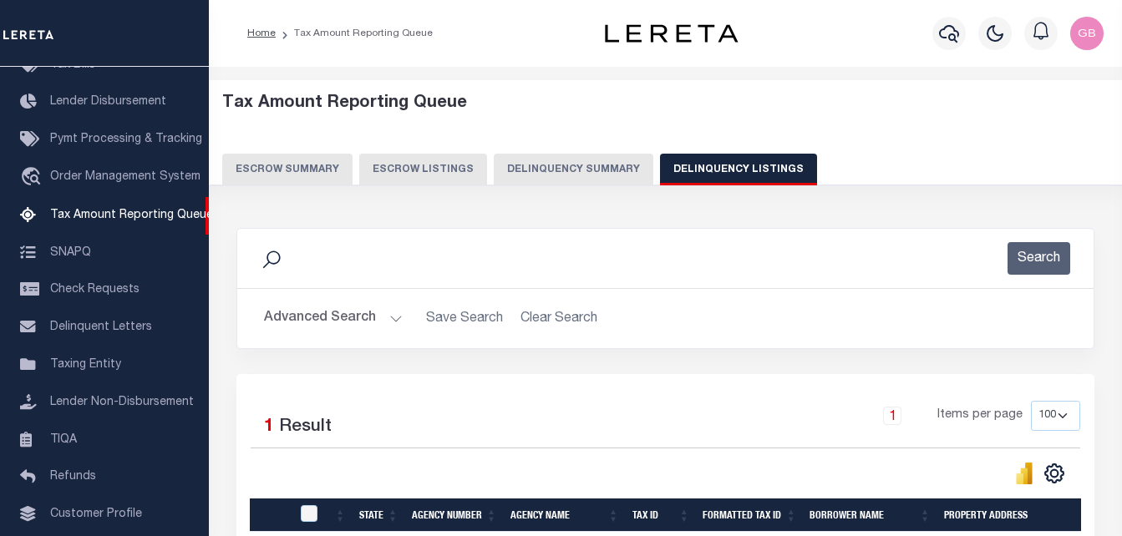
click at [389, 320] on button "Advanced Search" at bounding box center [333, 318] width 139 height 33
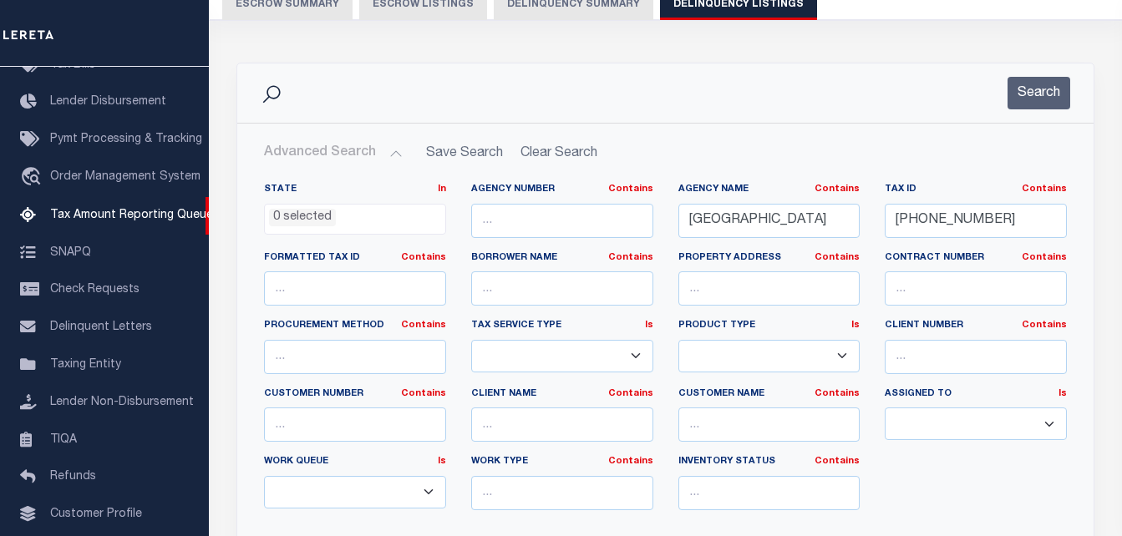
scroll to position [167, 0]
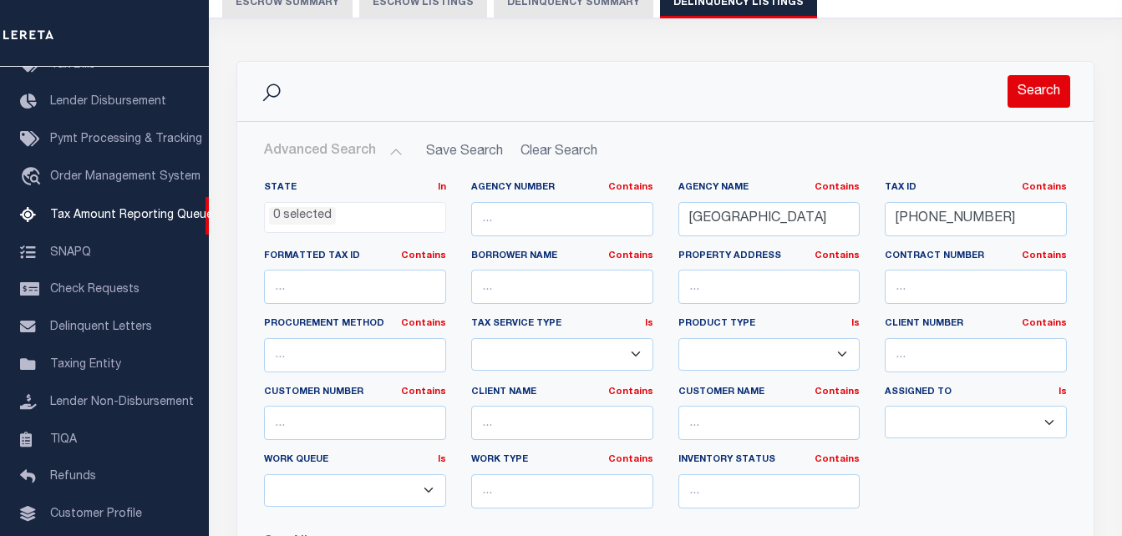
click at [1046, 80] on button "Search" at bounding box center [1038, 91] width 63 height 33
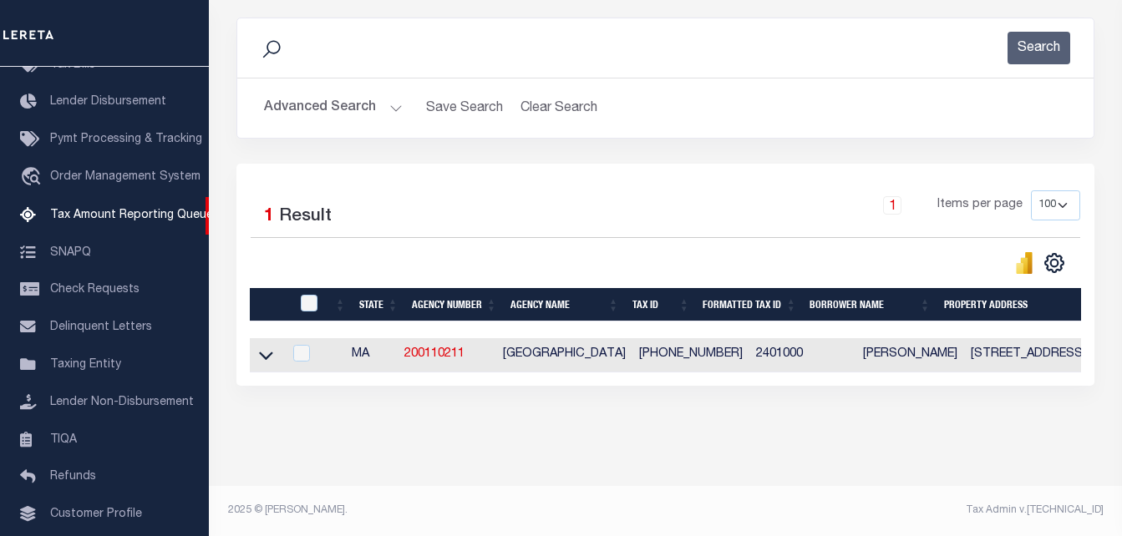
scroll to position [225, 0]
click at [265, 352] on icon at bounding box center [266, 356] width 14 height 8
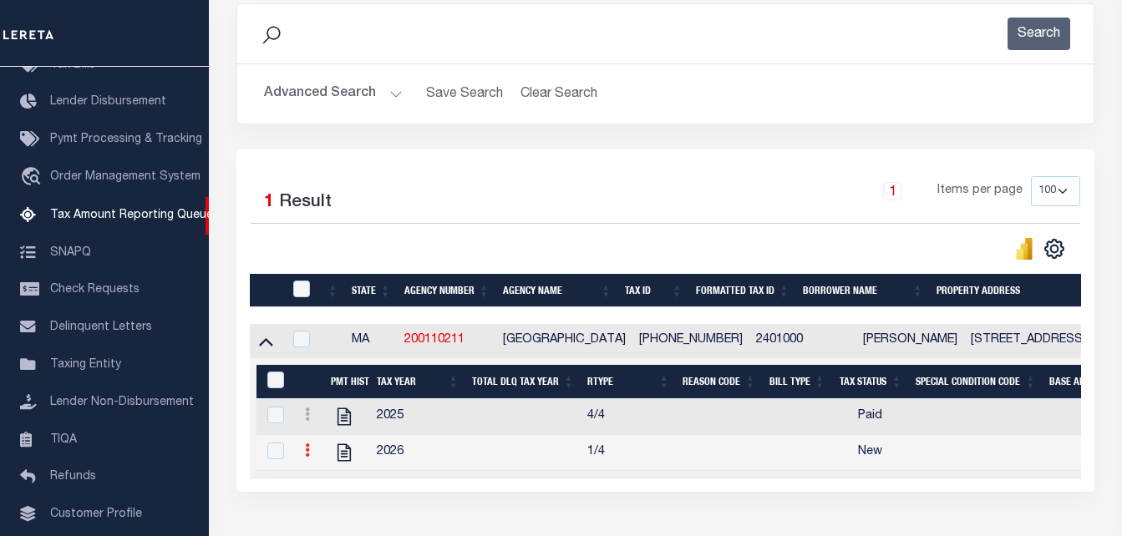
click at [302, 453] on link at bounding box center [307, 452] width 18 height 13
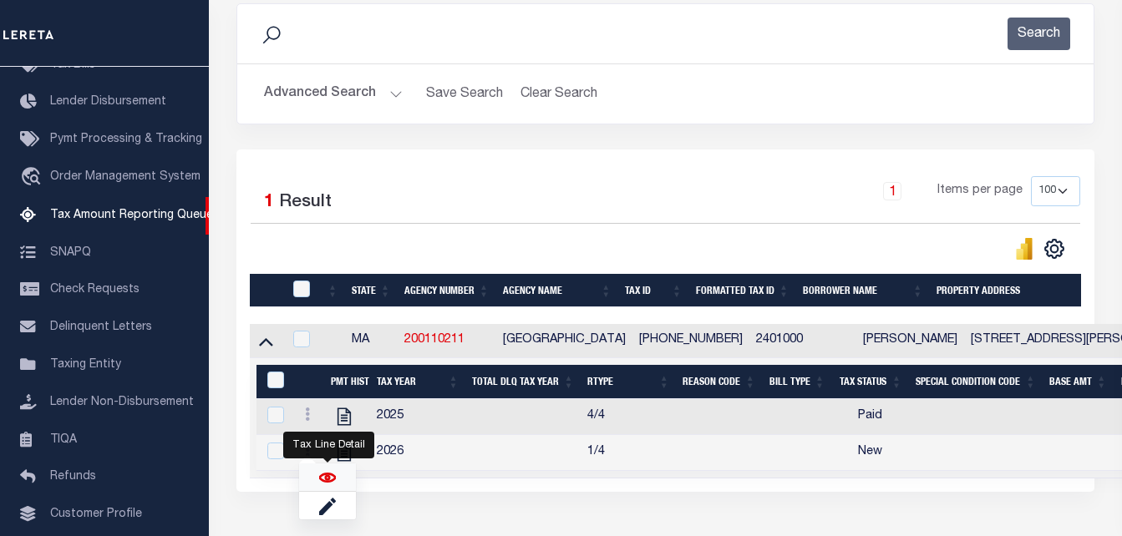
click at [322, 486] on img "" at bounding box center [327, 477] width 17 height 17
checkbox input "true"
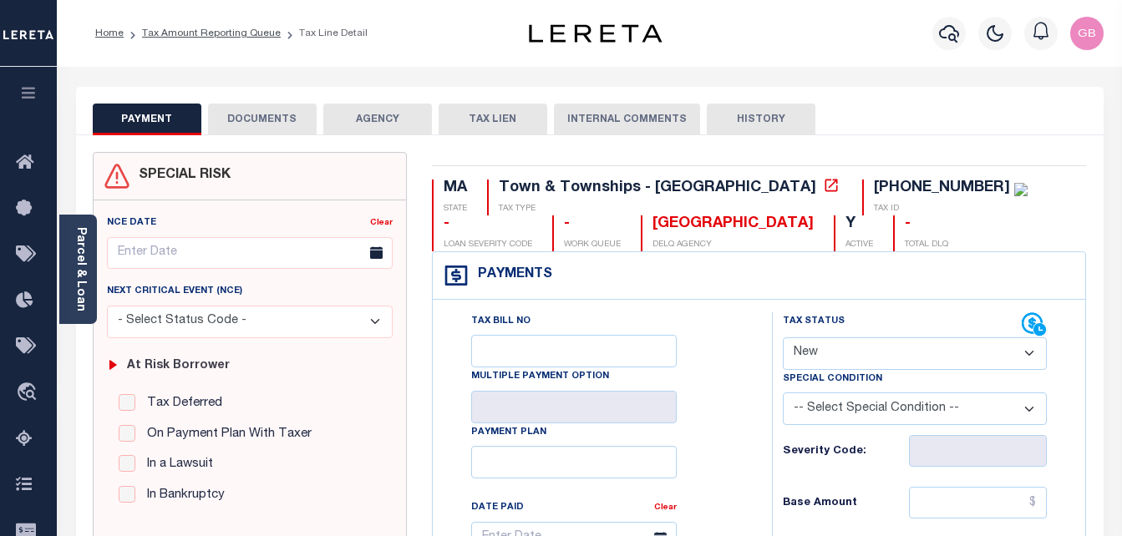
click at [838, 342] on select "- Select Status Code - Open Due/Unpaid Paid Incomplete No Tax Due Internal Refu…" at bounding box center [915, 353] width 265 height 33
select select "PYD"
click at [783, 338] on select "- Select Status Code - Open Due/Unpaid Paid Incomplete No Tax Due Internal Refu…" at bounding box center [915, 353] width 265 height 33
type input "[DATE]"
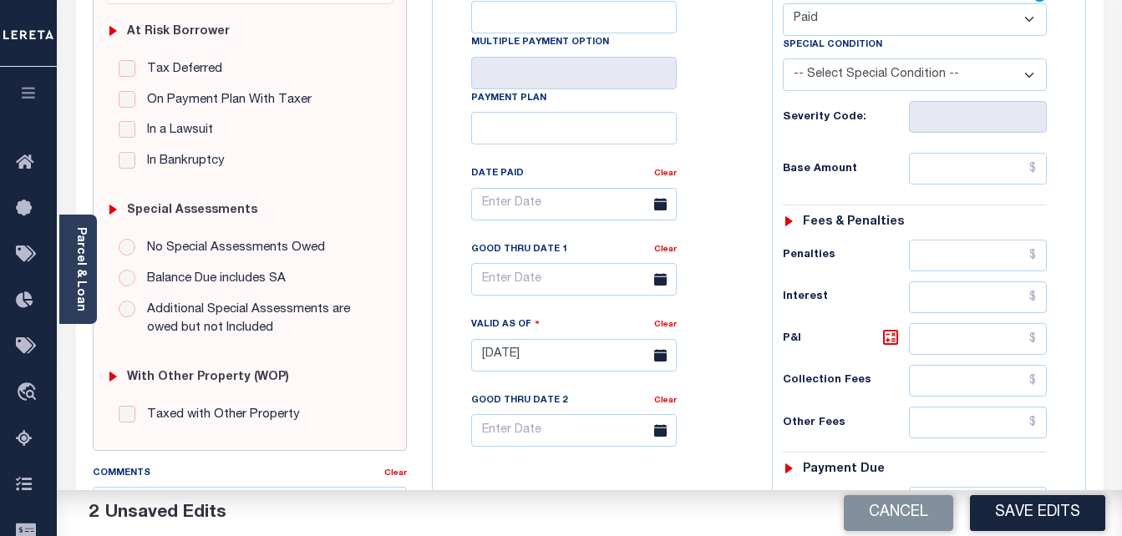
scroll to position [740, 0]
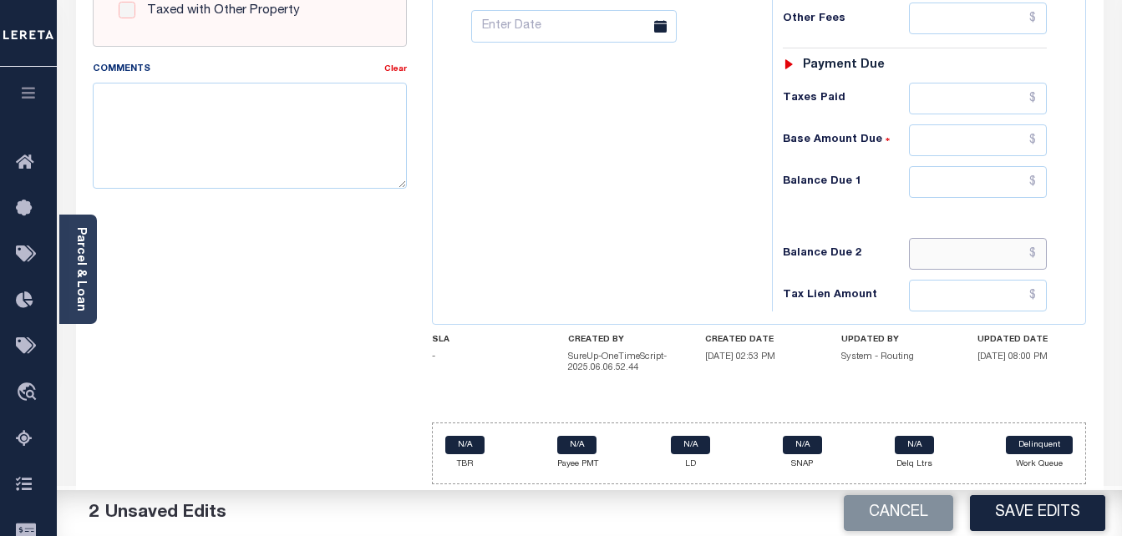
click at [1036, 252] on input "text" at bounding box center [978, 254] width 138 height 32
click at [1041, 184] on input "text" at bounding box center [978, 182] width 138 height 32
type input "$0.00"
click at [998, 521] on button "Save Edits" at bounding box center [1037, 513] width 135 height 36
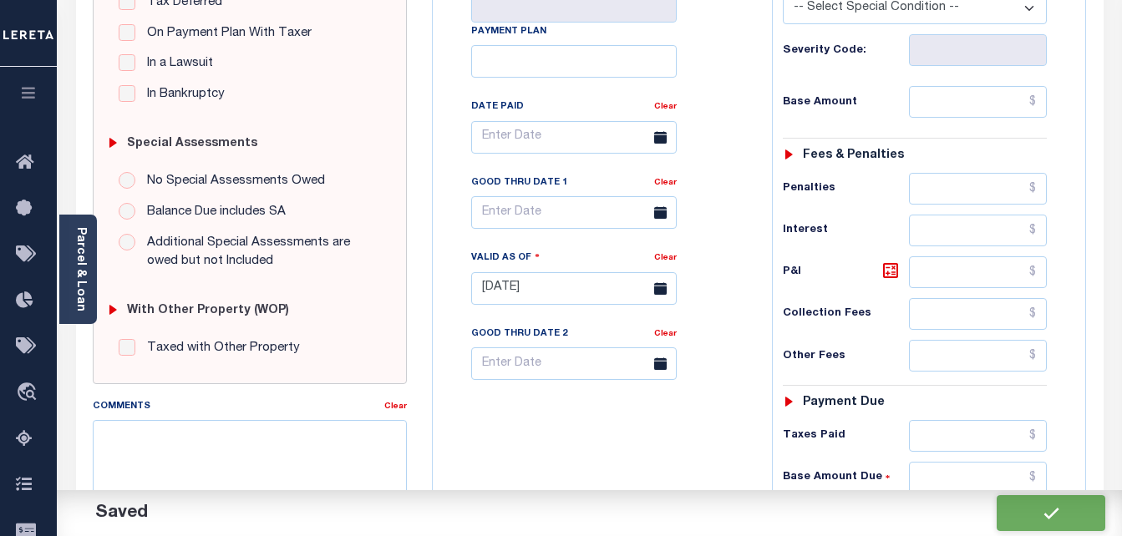
checkbox input "false"
type input "$0"
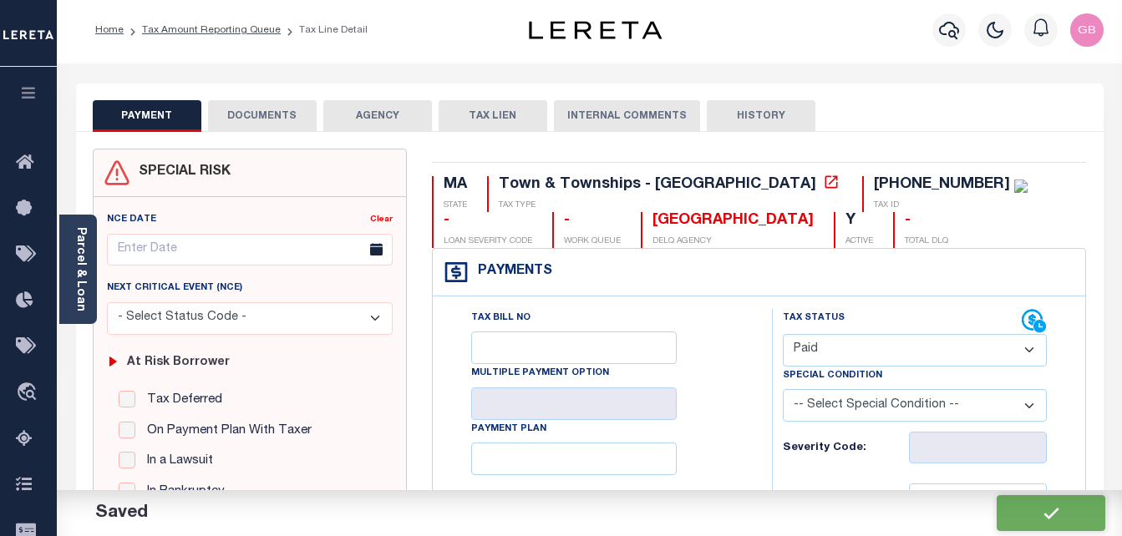
scroll to position [0, 0]
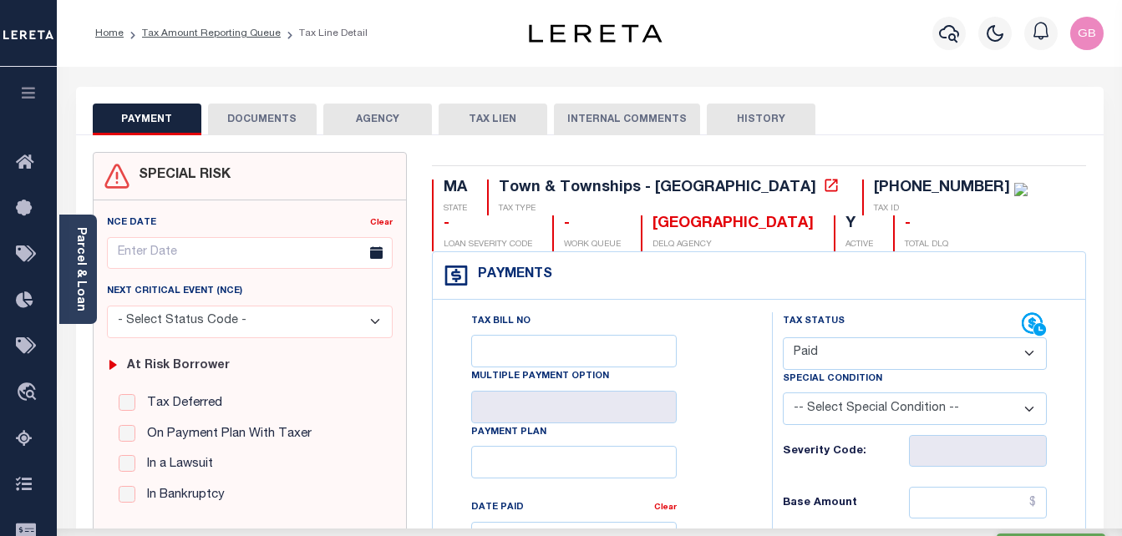
click at [286, 119] on button "DOCUMENTS" at bounding box center [262, 120] width 109 height 32
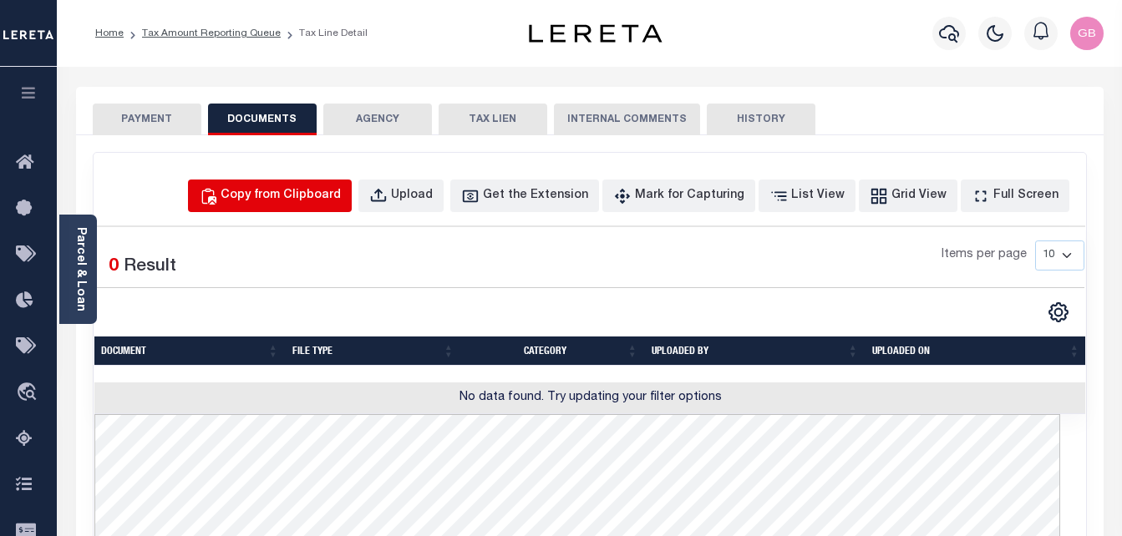
click at [279, 200] on div "Copy from Clipboard" at bounding box center [281, 196] width 120 height 18
select select "POP"
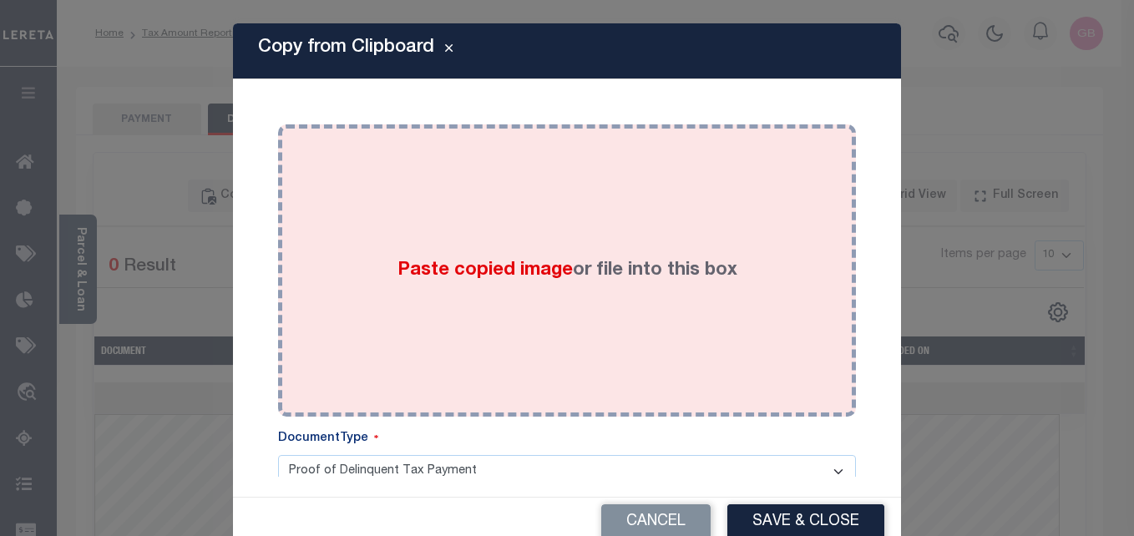
click at [439, 236] on div "Paste copied image or file into this box" at bounding box center [567, 270] width 553 height 267
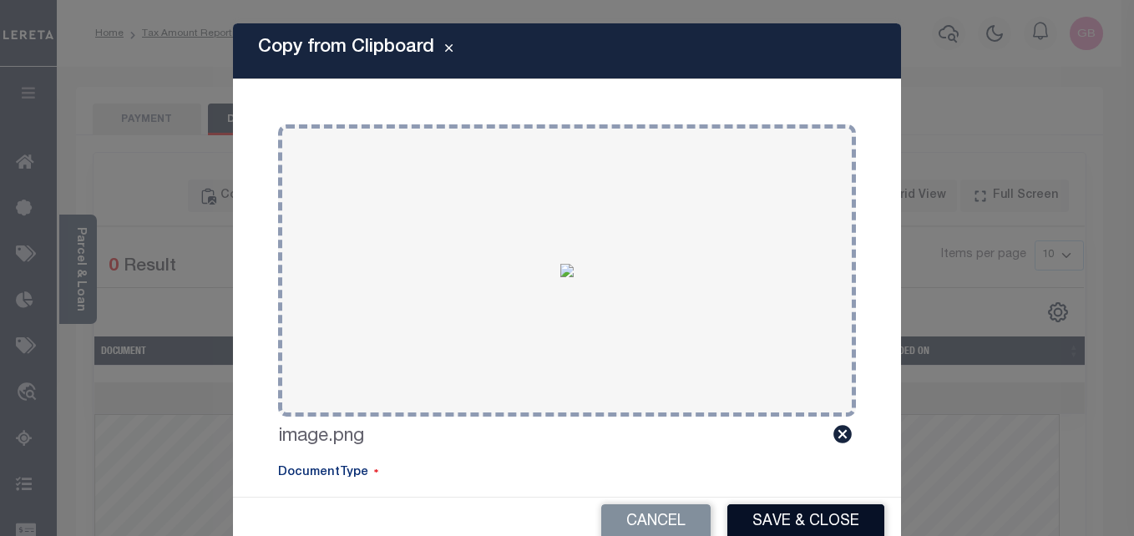
click at [773, 510] on button "Save & Close" at bounding box center [806, 523] width 157 height 36
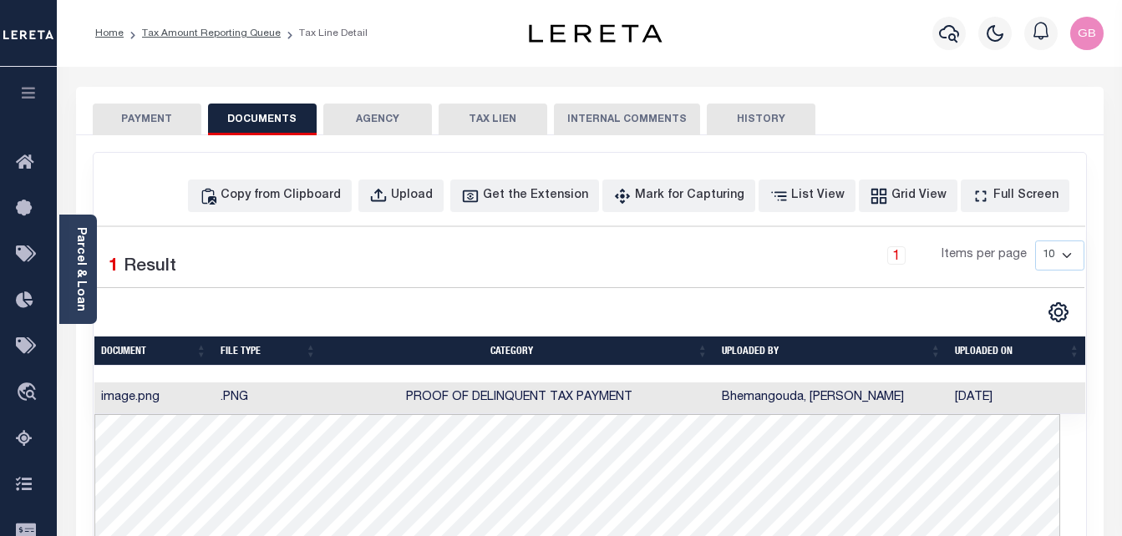
click at [145, 129] on button "PAYMENT" at bounding box center [147, 120] width 109 height 32
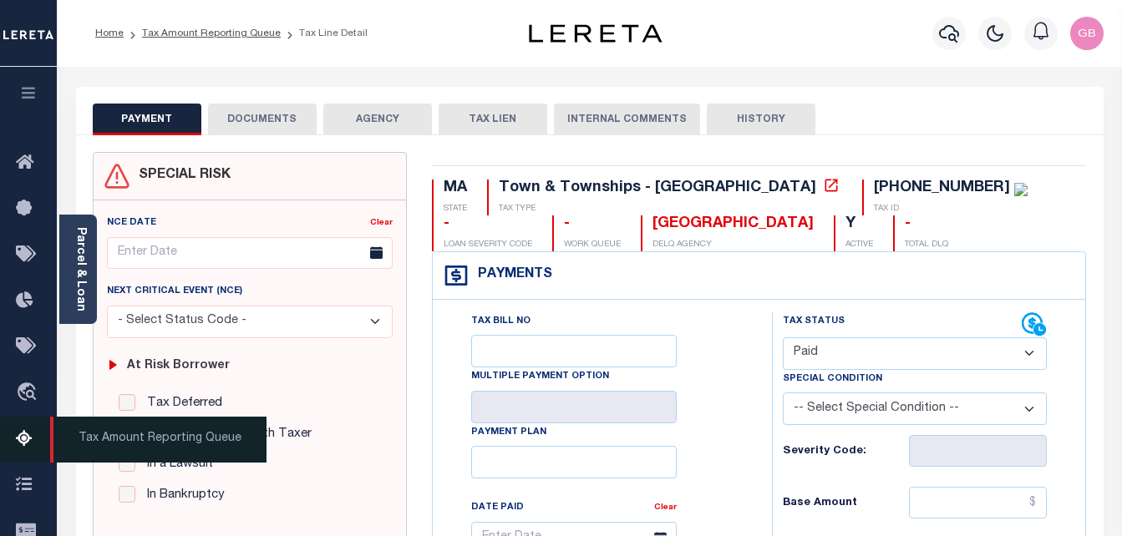
click at [31, 438] on icon at bounding box center [29, 439] width 27 height 21
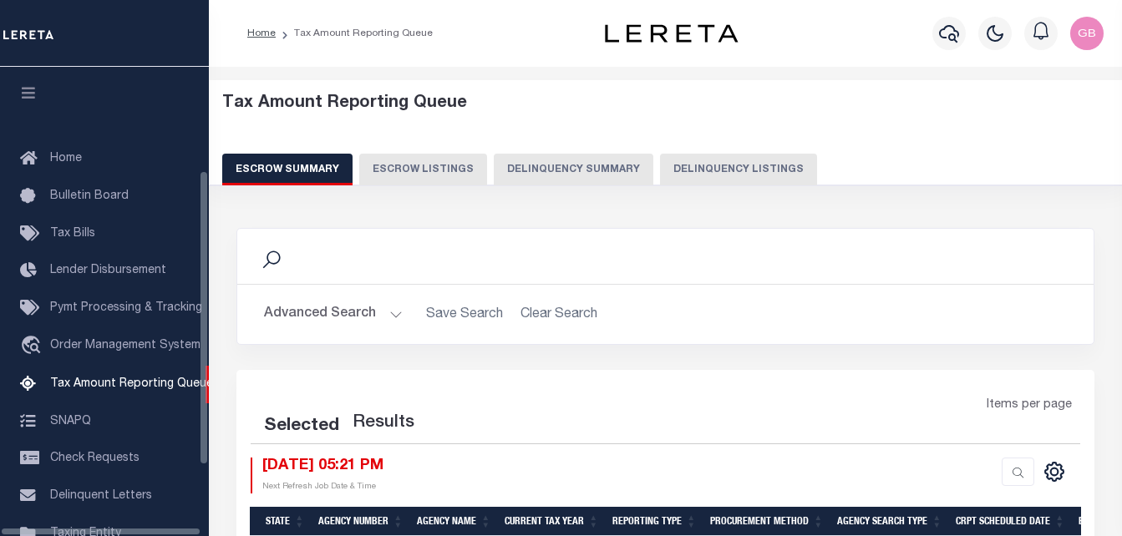
select select "100"
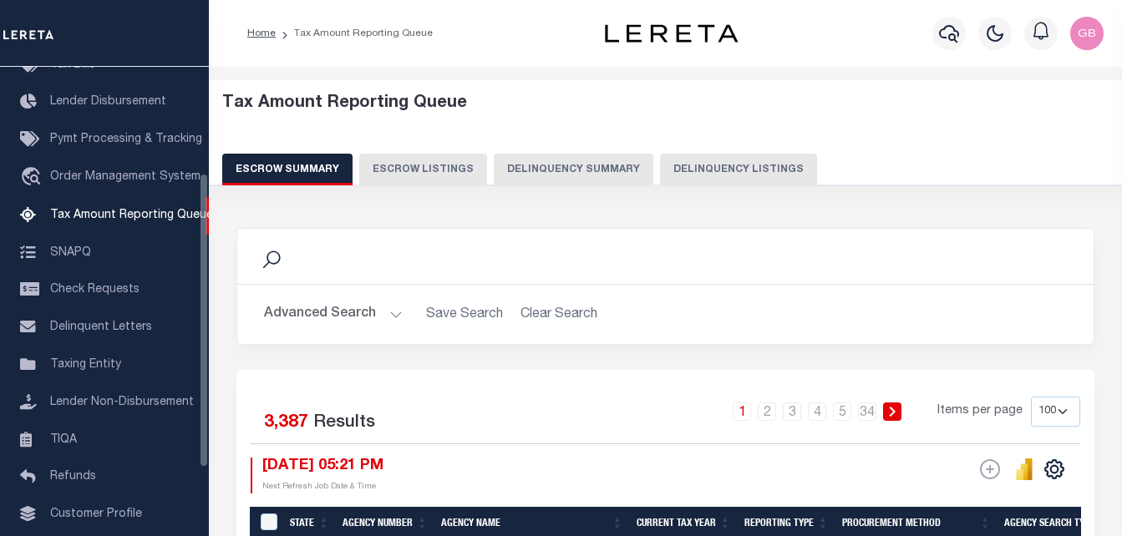
scroll to position [169, 0]
drag, startPoint x: 726, startPoint y: 169, endPoint x: 549, endPoint y: 210, distance: 181.9
click at [726, 170] on button "Delinquency Listings" at bounding box center [738, 170] width 157 height 32
select select "100"
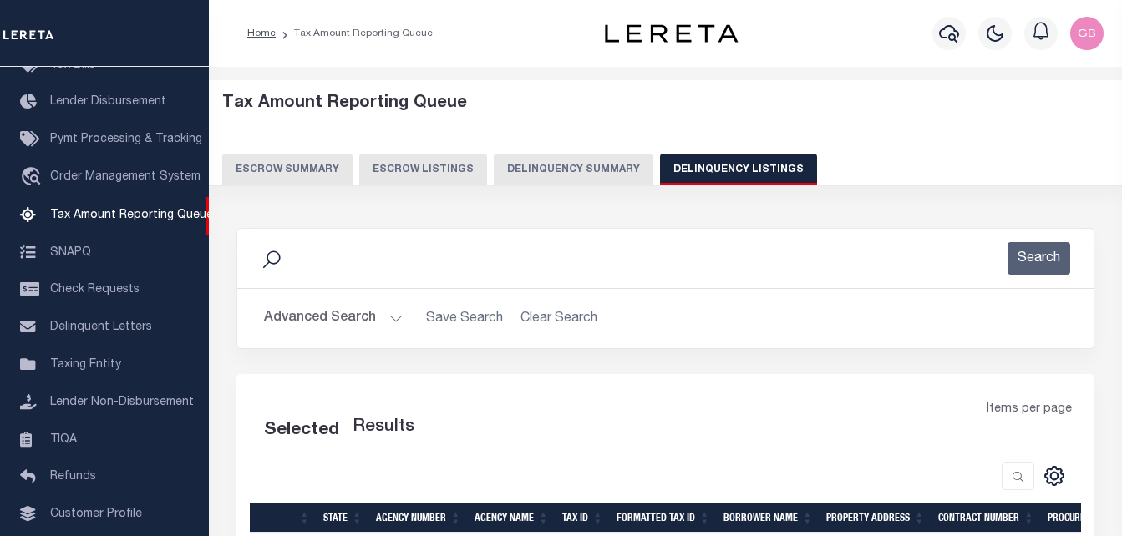
select select "100"
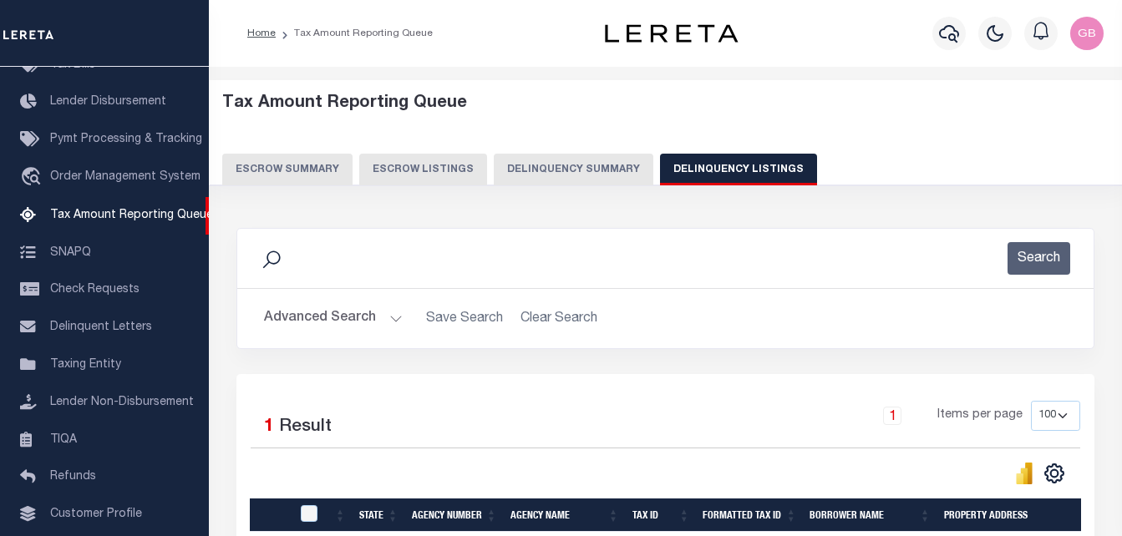
click at [388, 318] on button "Advanced Search" at bounding box center [333, 318] width 139 height 33
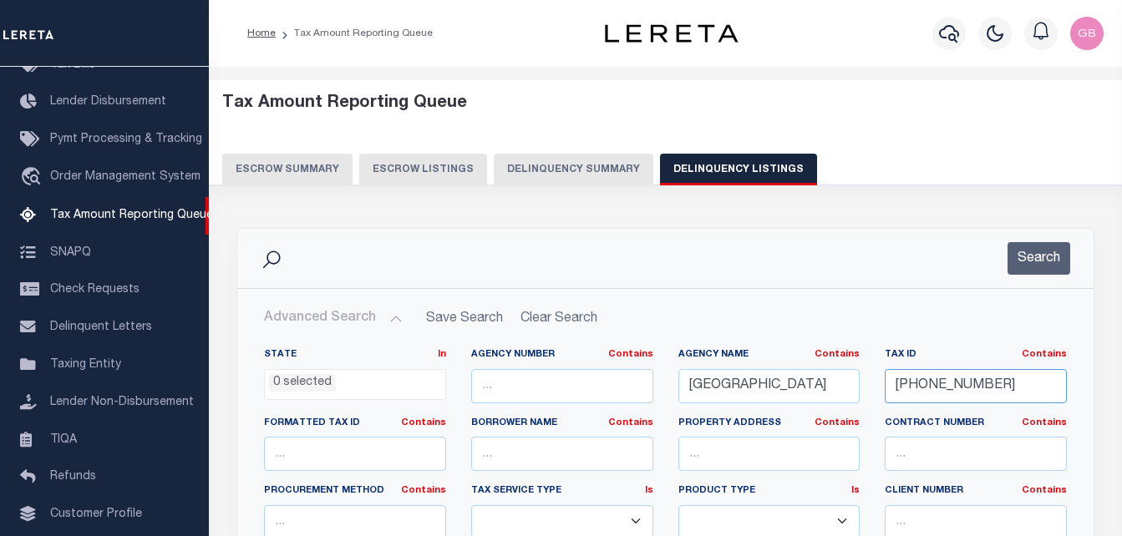
click at [911, 387] on input "[PHONE_NUMBER]" at bounding box center [976, 386] width 182 height 34
click at [1033, 263] on button "Search" at bounding box center [1038, 258] width 63 height 33
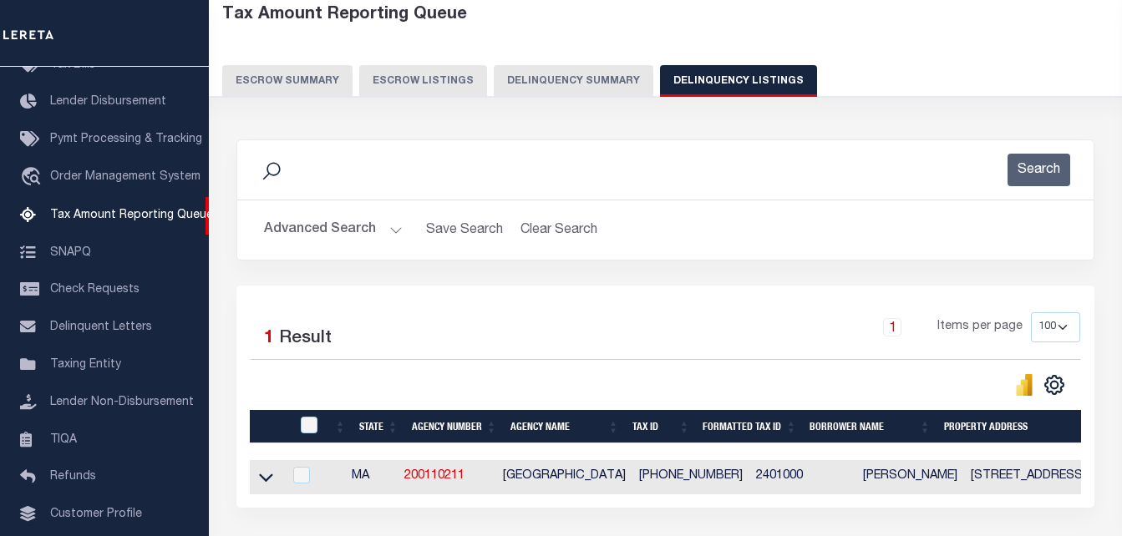
scroll to position [167, 0]
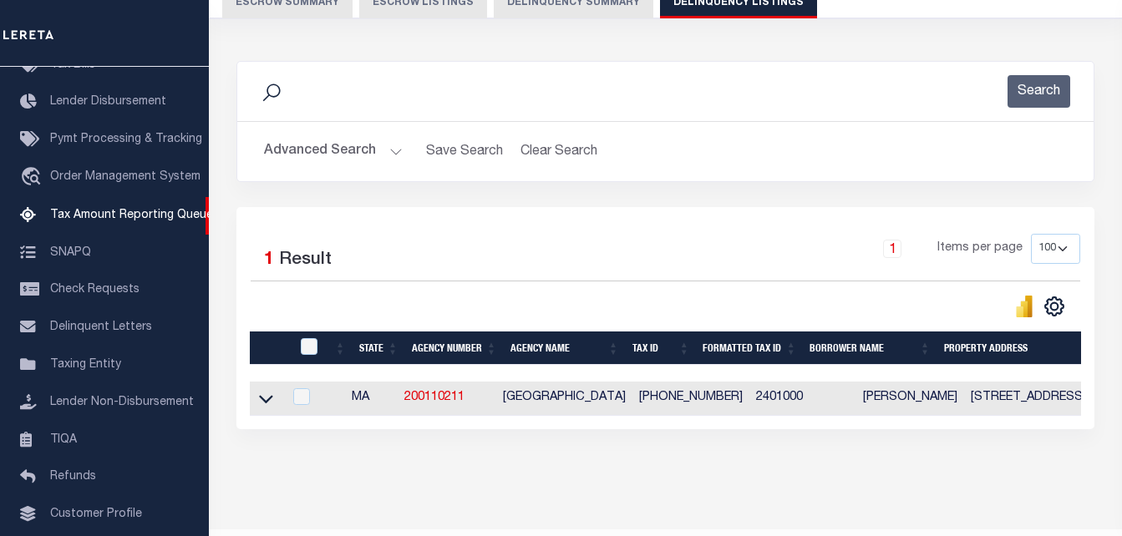
drag, startPoint x: 261, startPoint y: 408, endPoint x: 320, endPoint y: 357, distance: 77.6
click at [261, 408] on icon at bounding box center [266, 399] width 14 height 18
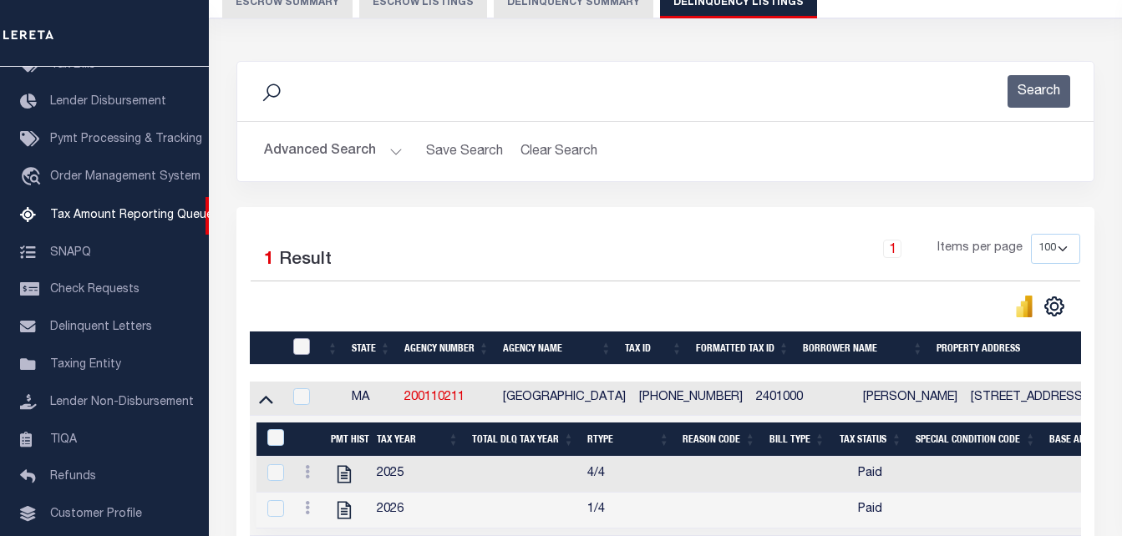
click at [308, 352] on input "checkbox" at bounding box center [301, 346] width 17 height 17
checkbox input "true"
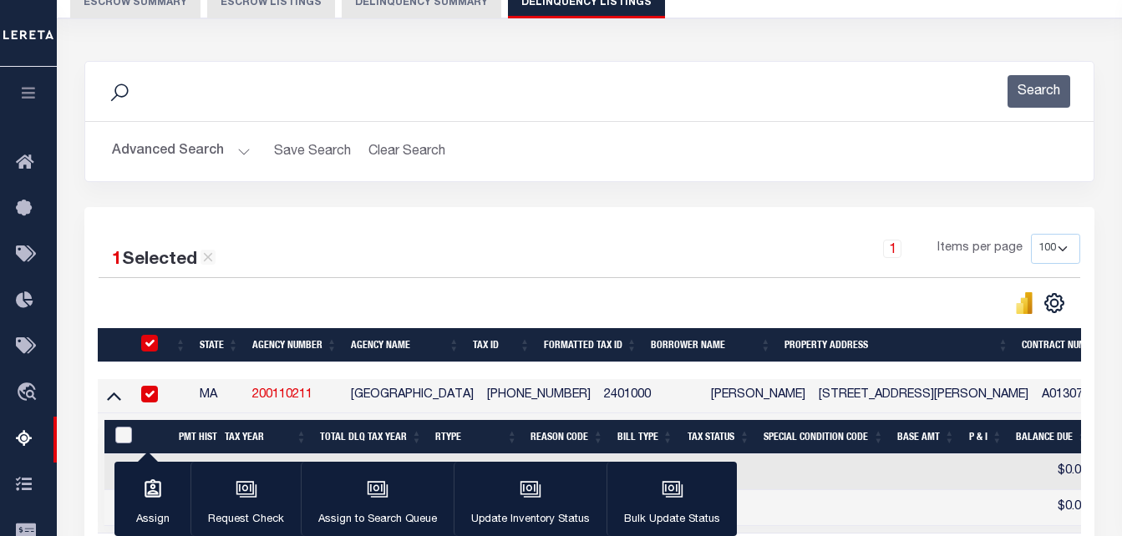
click at [126, 444] on input "&nbsp;" at bounding box center [123, 435] width 17 height 17
checkbox input "true"
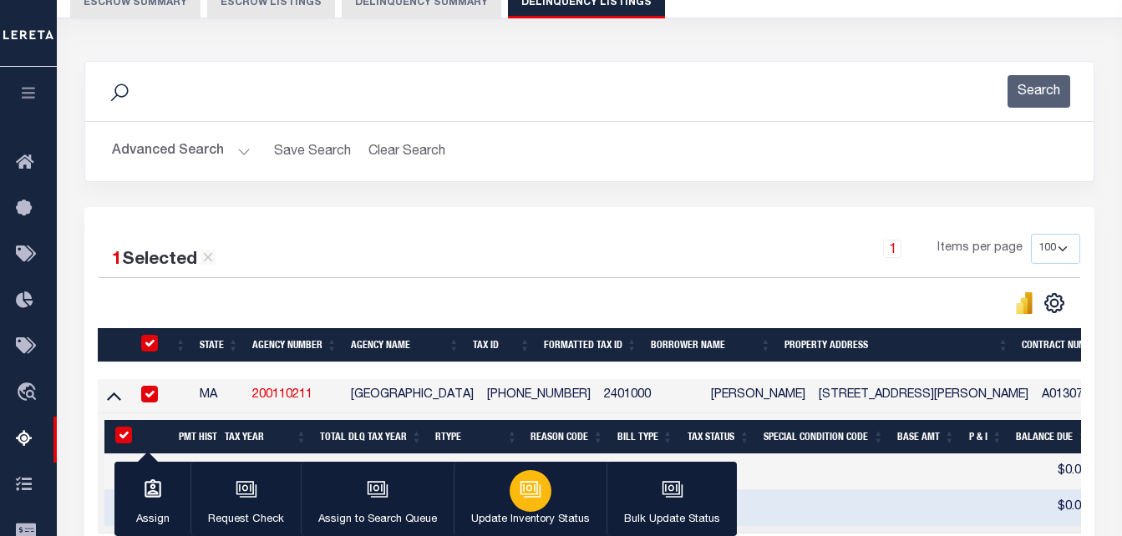
click at [510, 504] on button "Update Inventory Status" at bounding box center [530, 499] width 153 height 75
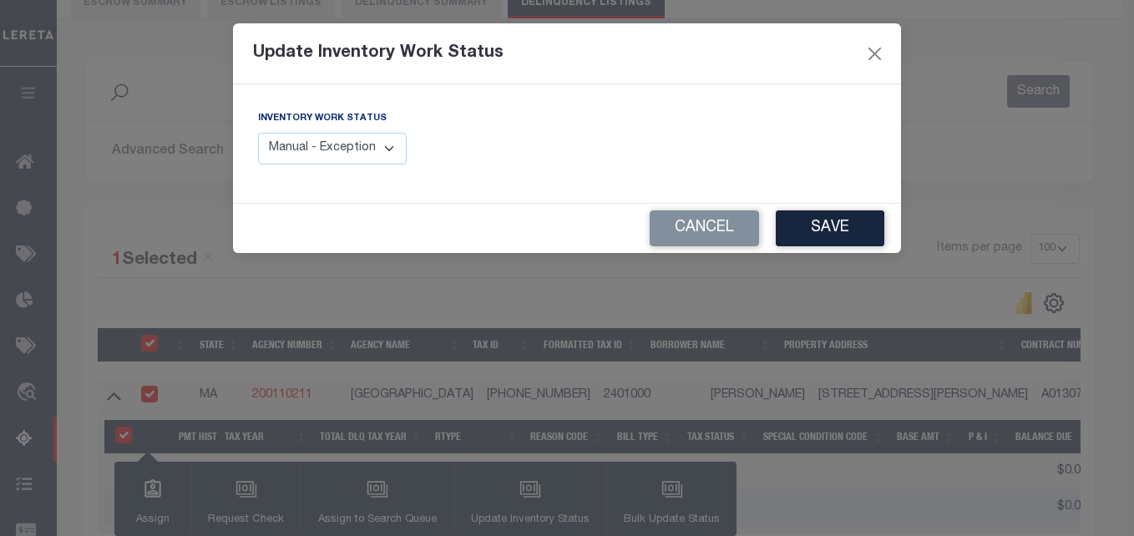
click at [369, 150] on select "Manual - Exception Pended - Awaiting Search Late Add Exception Completed" at bounding box center [332, 149] width 149 height 33
select select "4"
click at [258, 133] on select "Manual - Exception Pended - Awaiting Search Late Add Exception Completed" at bounding box center [332, 149] width 149 height 33
click at [808, 219] on button "Save" at bounding box center [830, 228] width 109 height 36
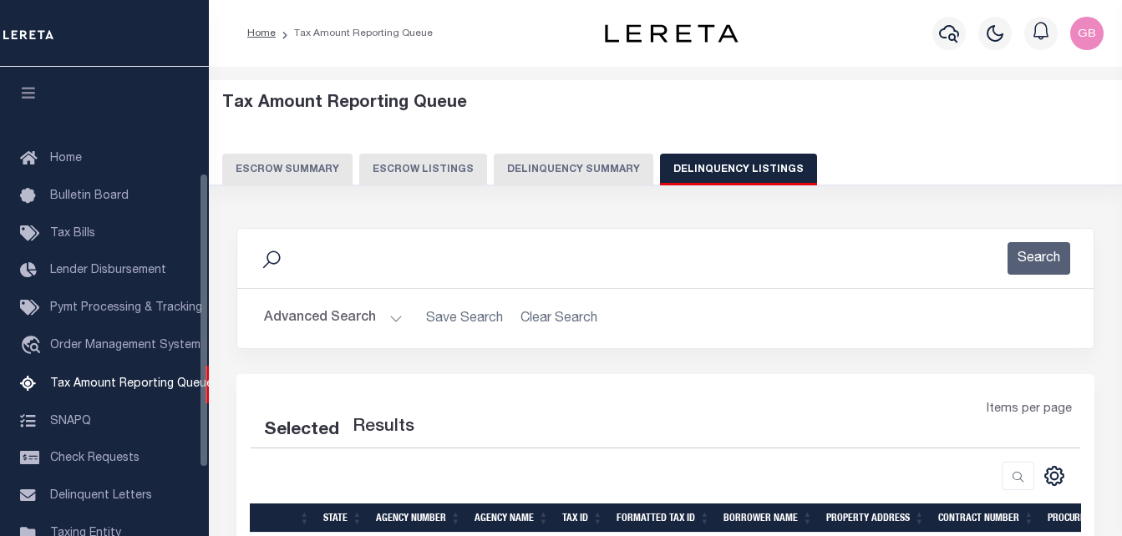
select select "100"
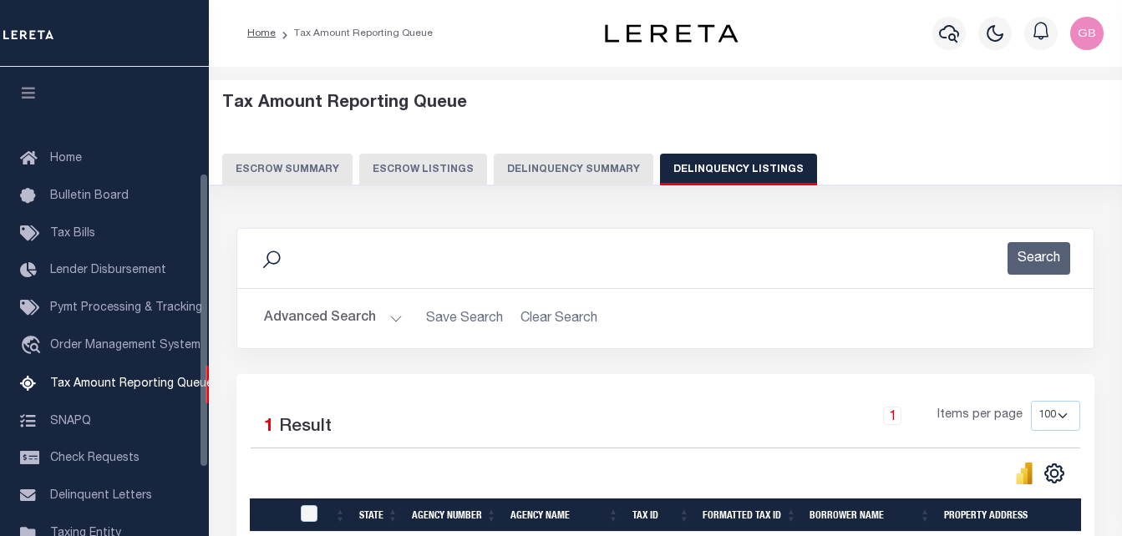
scroll to position [169, 0]
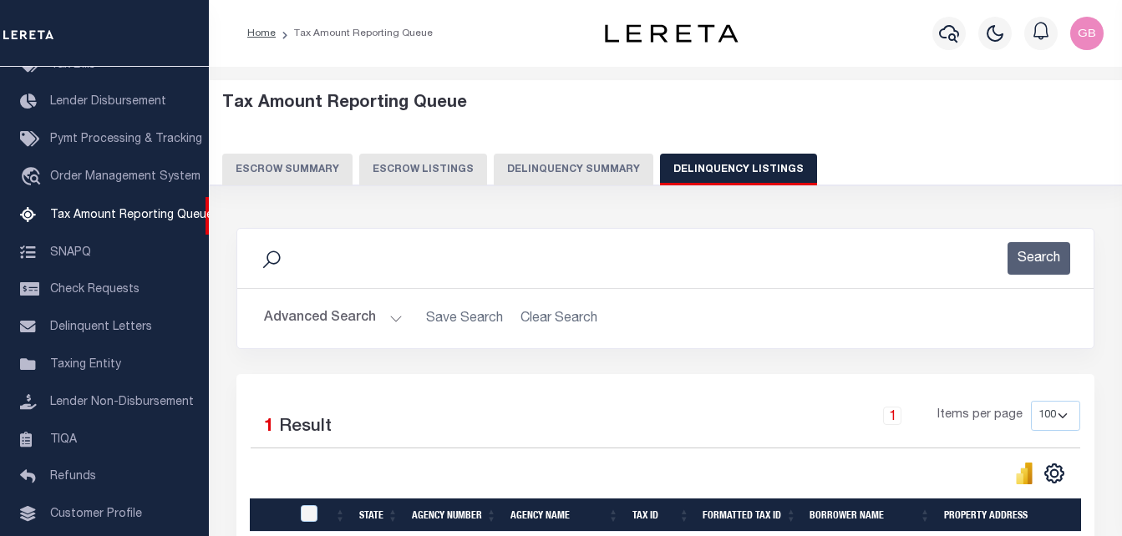
click at [390, 320] on button "Advanced Search" at bounding box center [333, 318] width 139 height 33
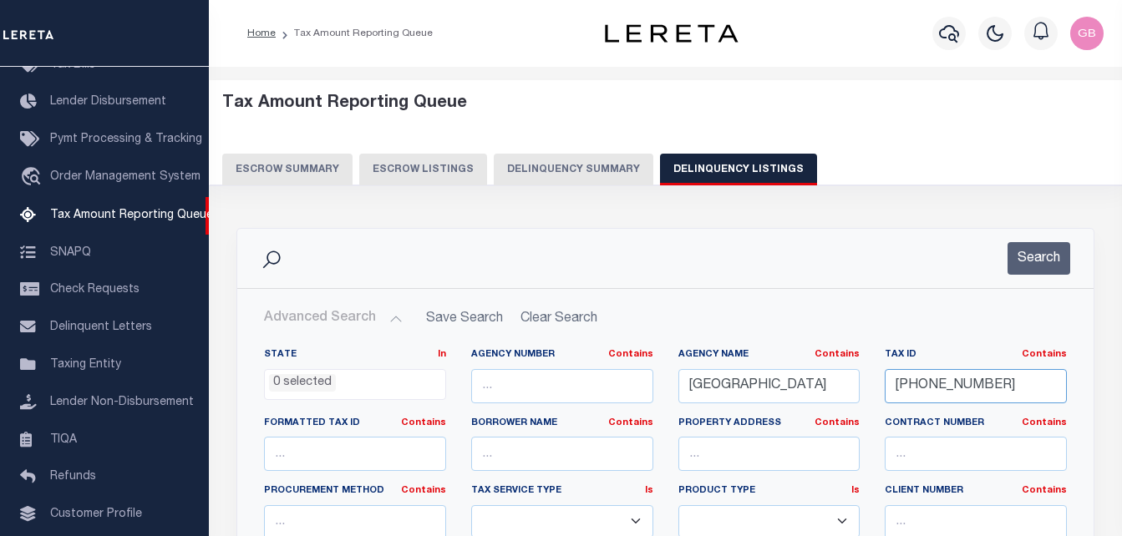
click at [897, 386] on input "[PHONE_NUMBER]" at bounding box center [976, 386] width 182 height 34
paste input "50-13-12"
type input "[PHONE_NUMBER]"
click at [1046, 254] on button "Search" at bounding box center [1038, 258] width 63 height 33
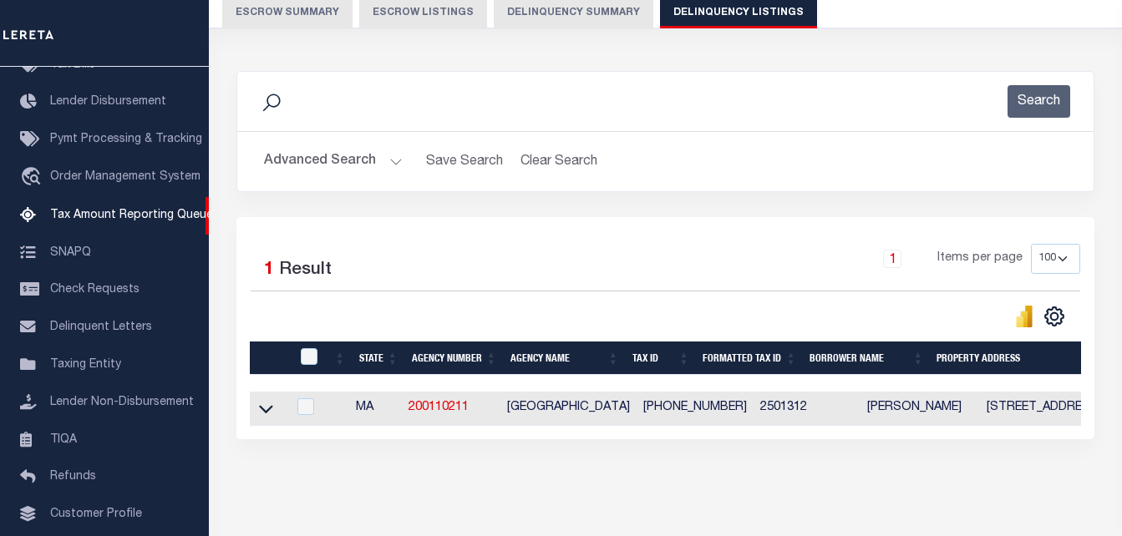
scroll to position [167, 0]
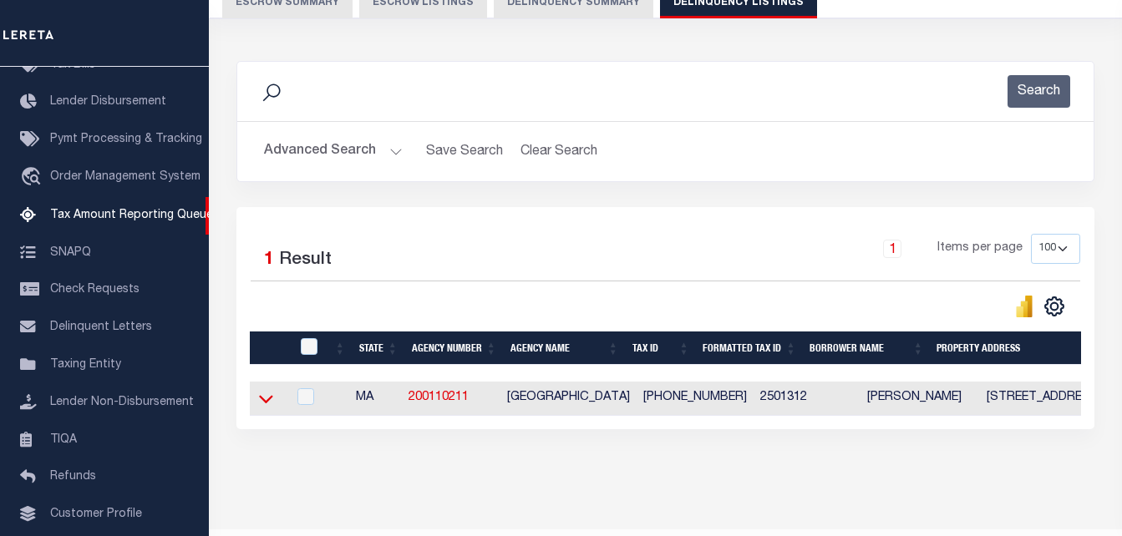
click at [261, 396] on icon at bounding box center [266, 399] width 14 height 18
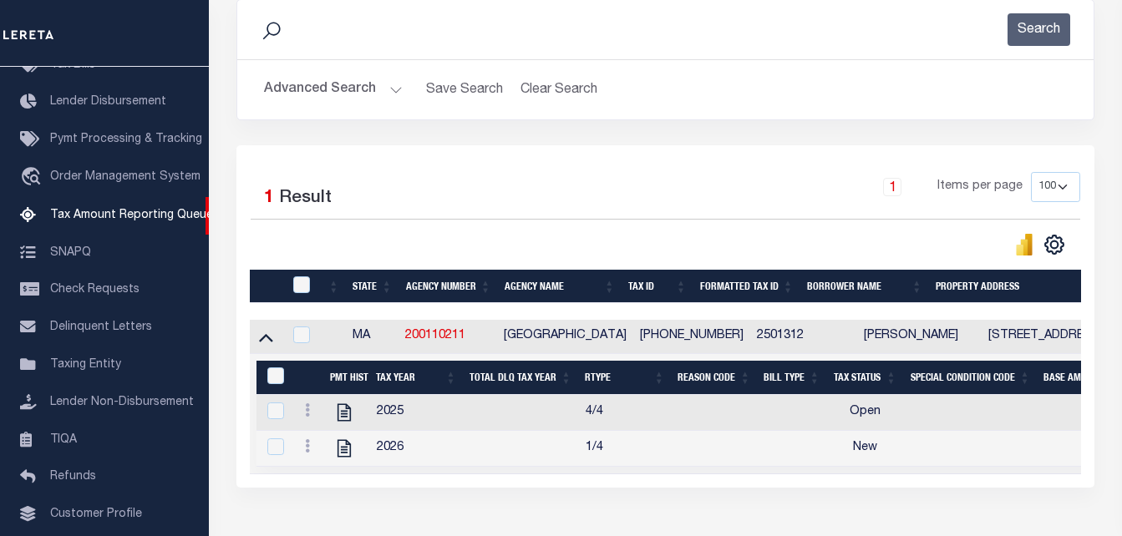
scroll to position [251, 0]
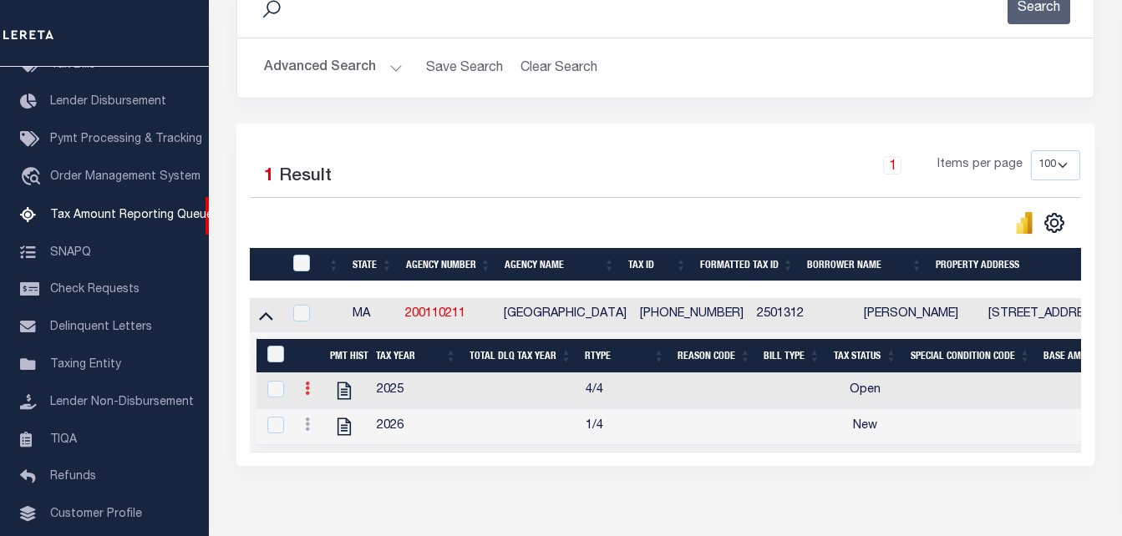
click at [313, 390] on link at bounding box center [307, 390] width 18 height 13
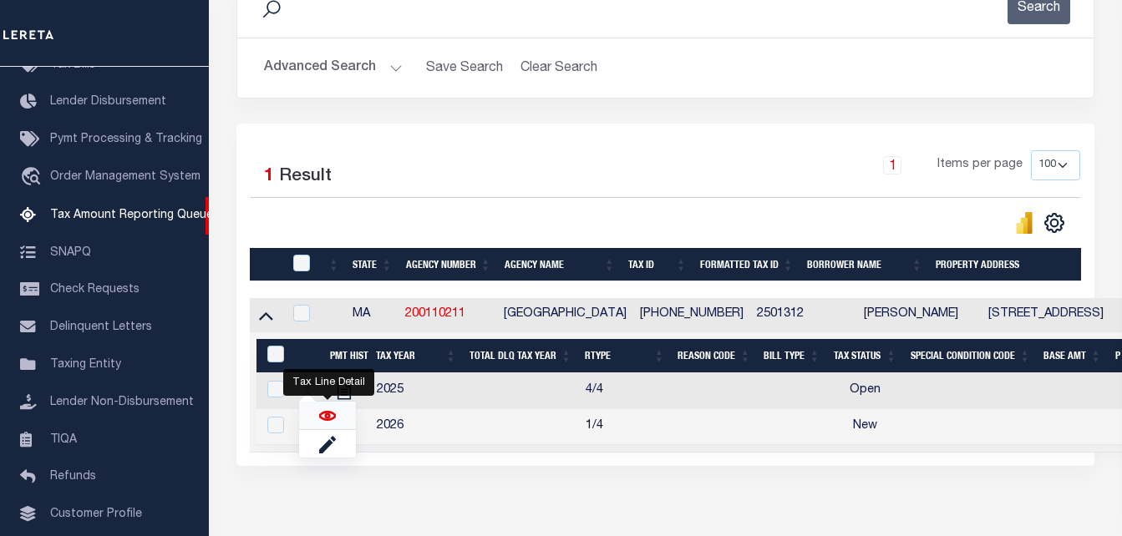
click at [320, 423] on img "" at bounding box center [327, 416] width 17 height 17
checkbox input "true"
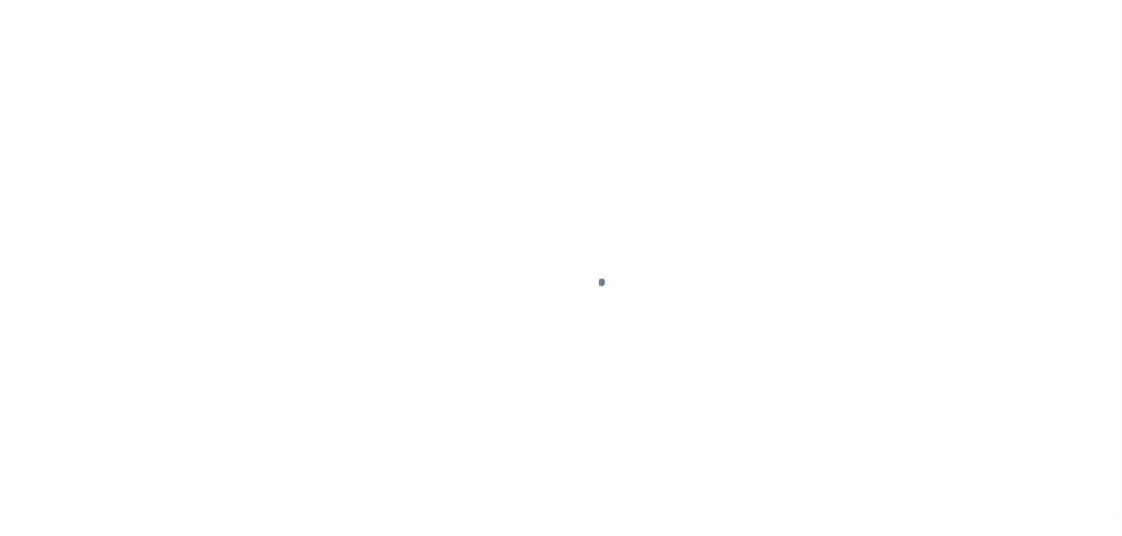
select select "OP2"
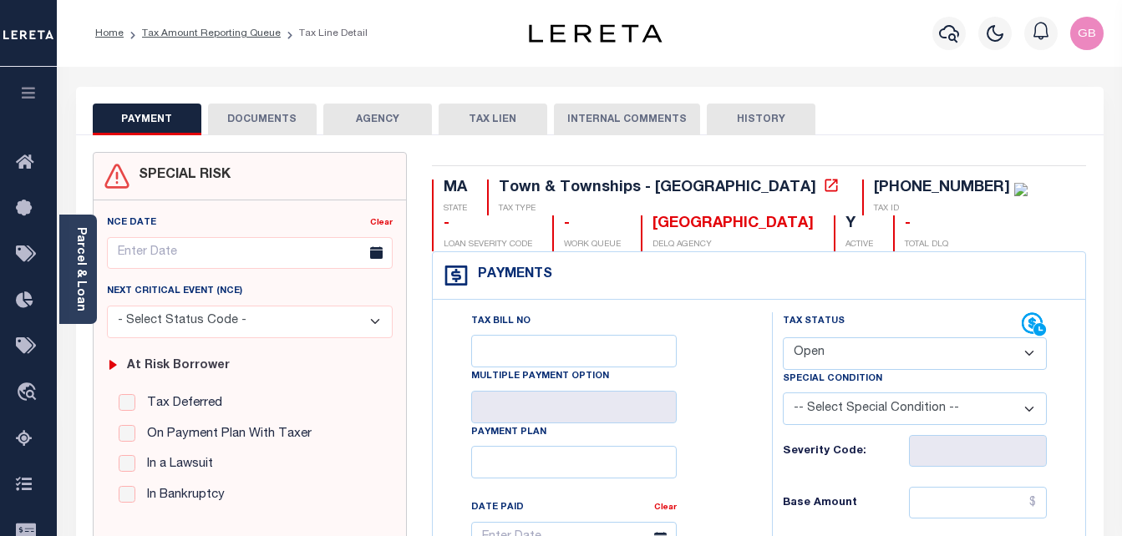
click at [306, 122] on button "DOCUMENTS" at bounding box center [262, 120] width 109 height 32
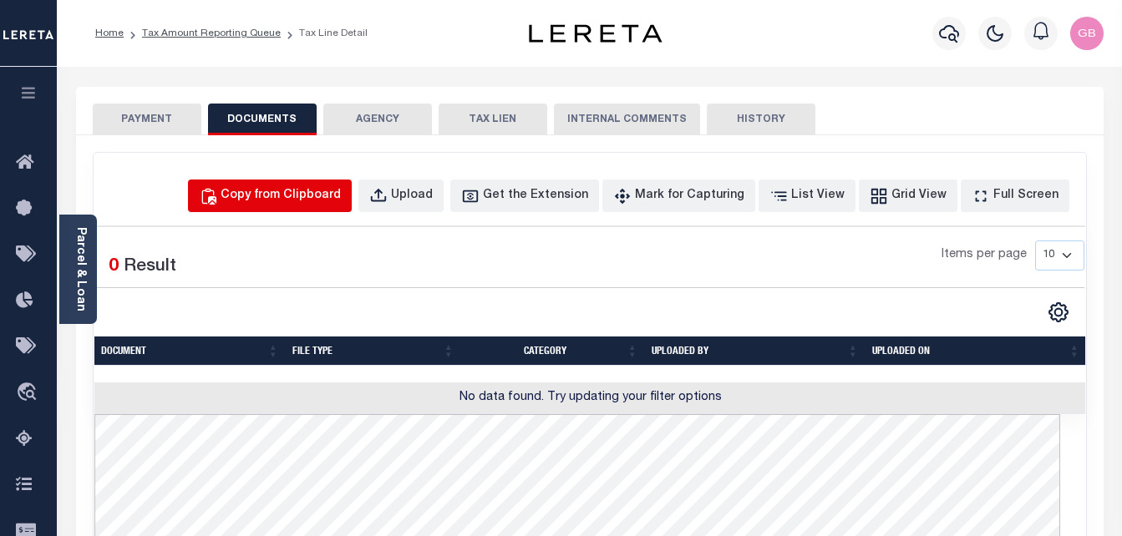
click at [299, 211] on button "Copy from Clipboard" at bounding box center [270, 196] width 164 height 33
select select "POP"
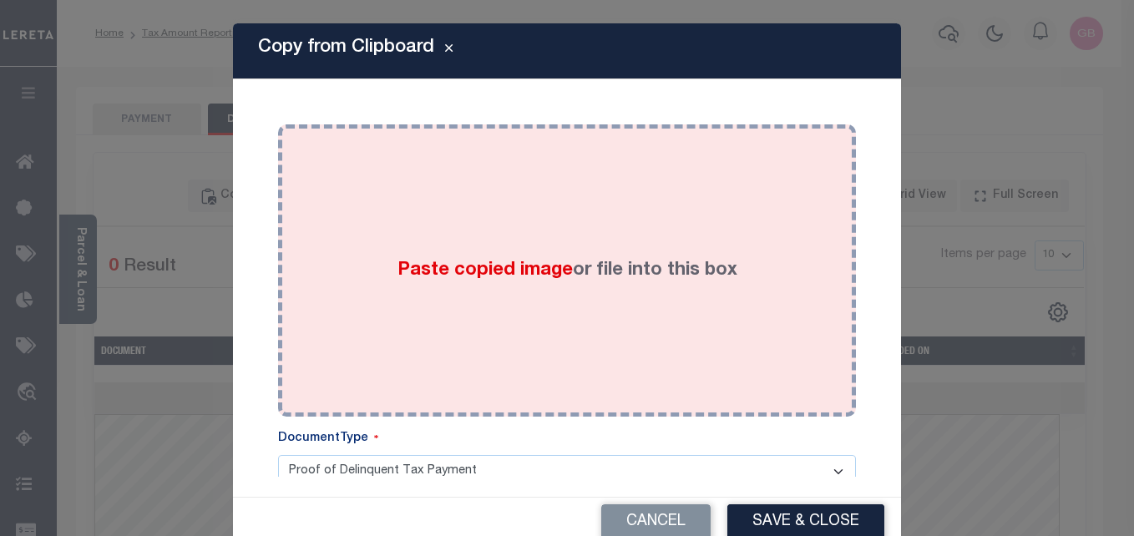
click at [622, 299] on div "Paste copied image or file into this box" at bounding box center [567, 270] width 553 height 267
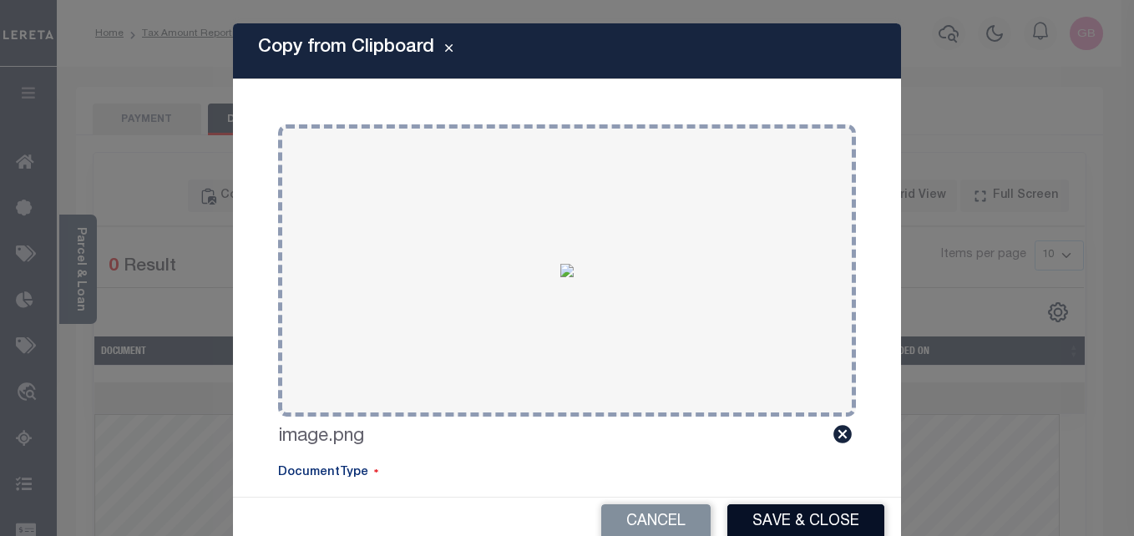
click at [792, 525] on button "Save & Close" at bounding box center [806, 523] width 157 height 36
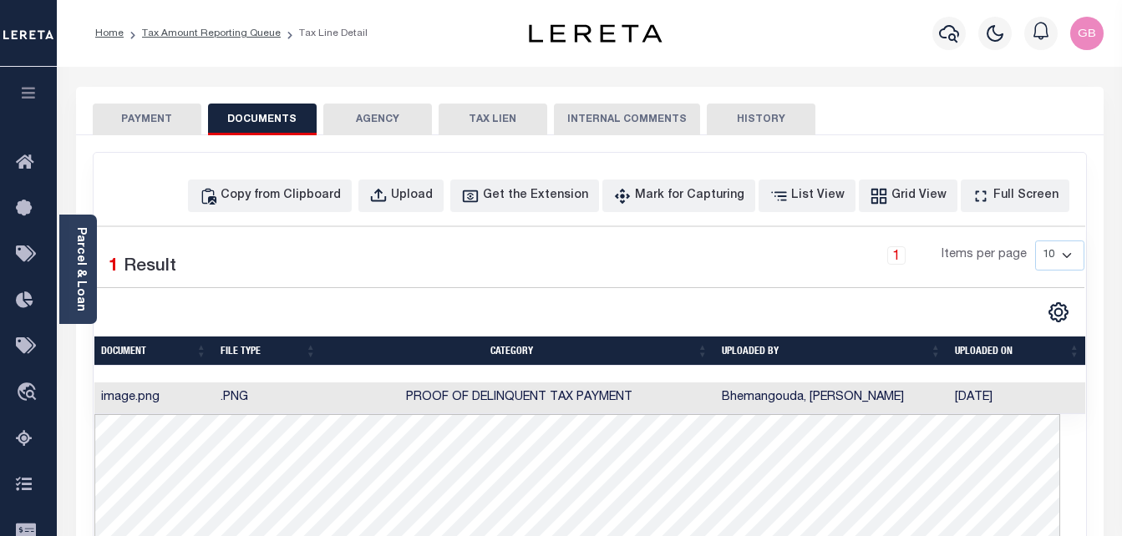
click at [131, 114] on button "PAYMENT" at bounding box center [147, 120] width 109 height 32
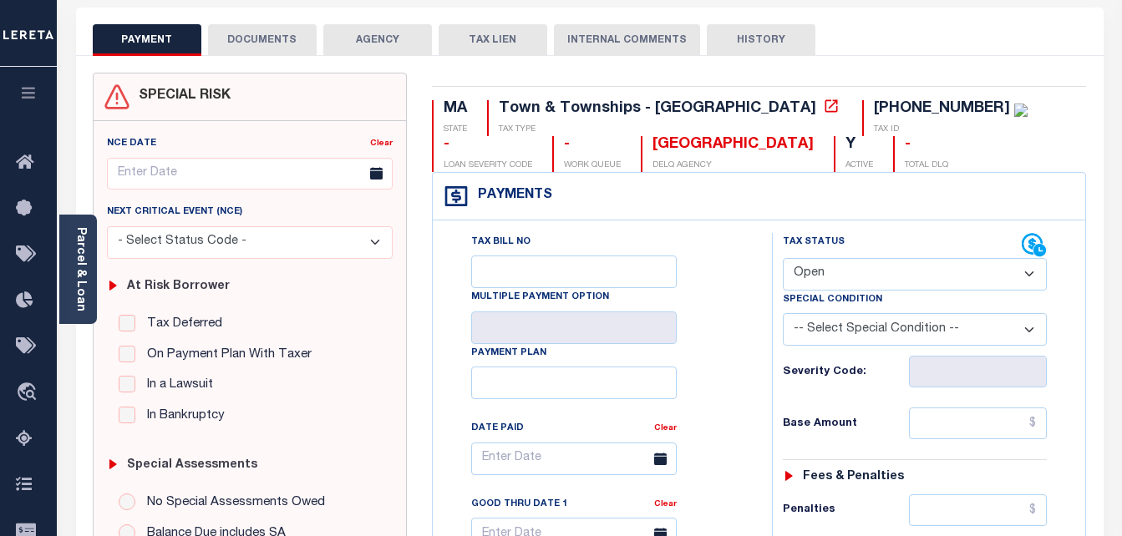
scroll to position [84, 0]
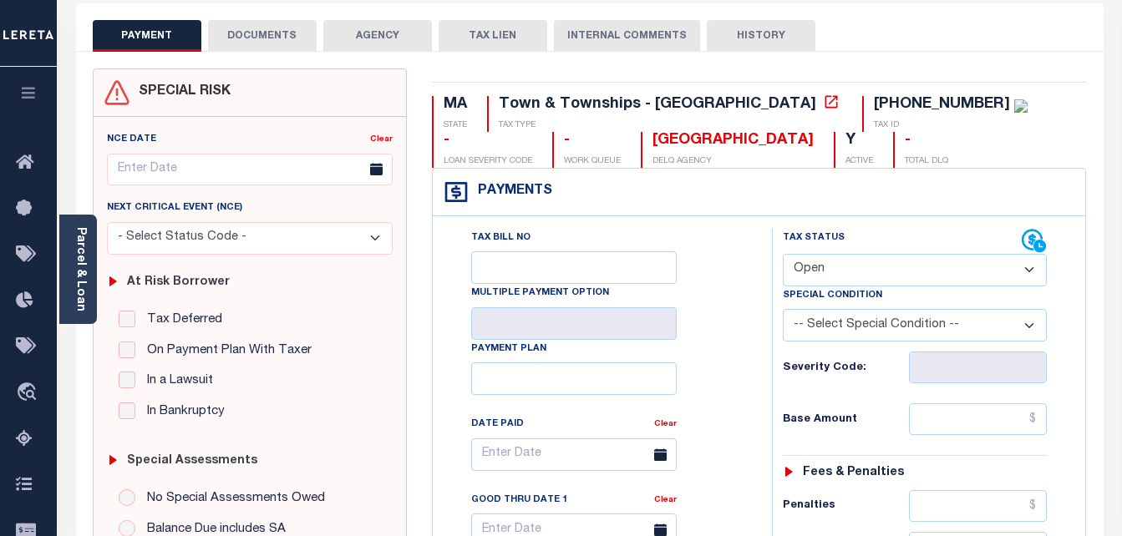
click at [844, 273] on select "- Select Status Code - Open Due/Unpaid Paid Incomplete No Tax Due Internal Refu…" at bounding box center [915, 270] width 265 height 33
select select "PYD"
click at [783, 255] on select "- Select Status Code - Open Due/Unpaid Paid Incomplete No Tax Due Internal Refu…" at bounding box center [915, 270] width 265 height 33
type input "[DATE]"
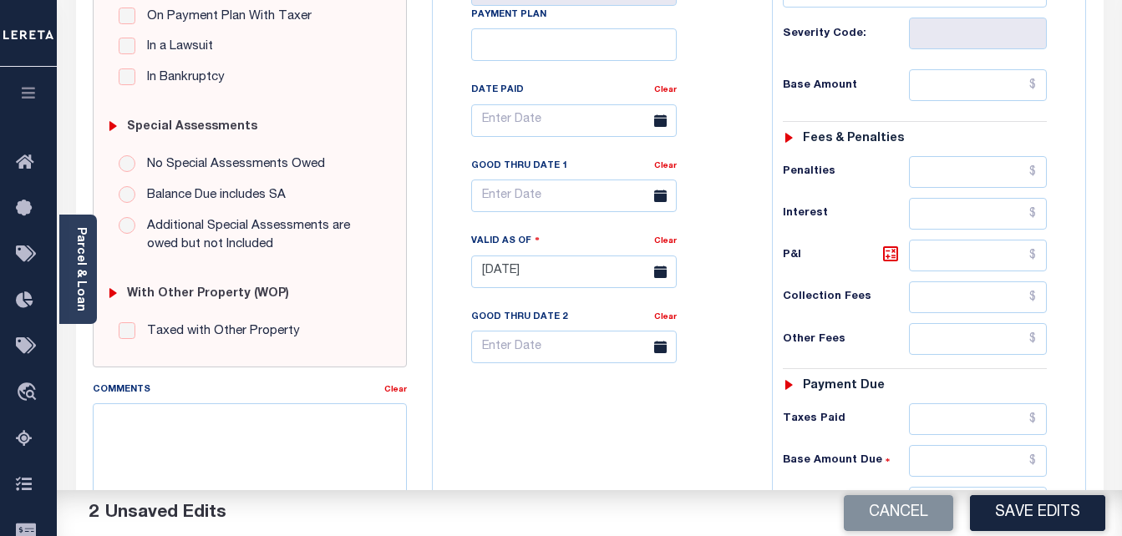
scroll to position [668, 0]
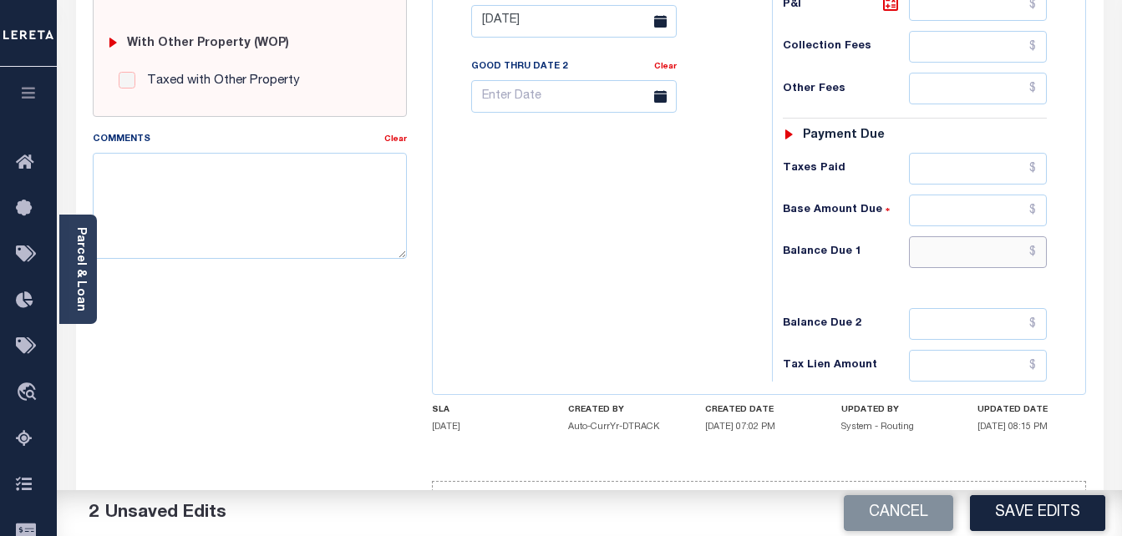
click at [1037, 250] on input "text" at bounding box center [978, 252] width 138 height 32
type input "$0.00"
click at [1039, 511] on button "Save Edits" at bounding box center [1037, 513] width 135 height 36
checkbox input "false"
type input "$0"
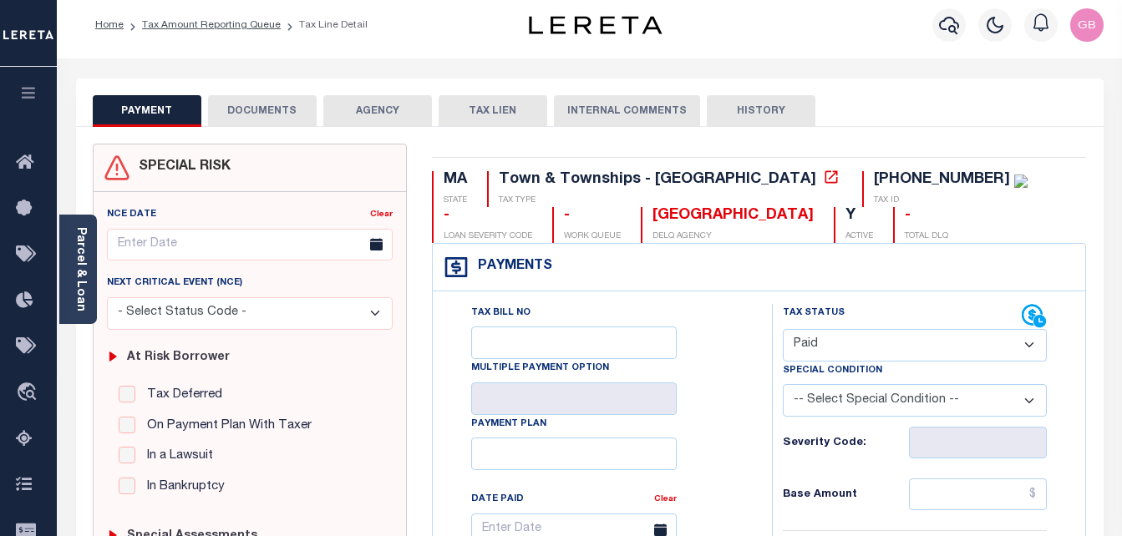
scroll to position [0, 0]
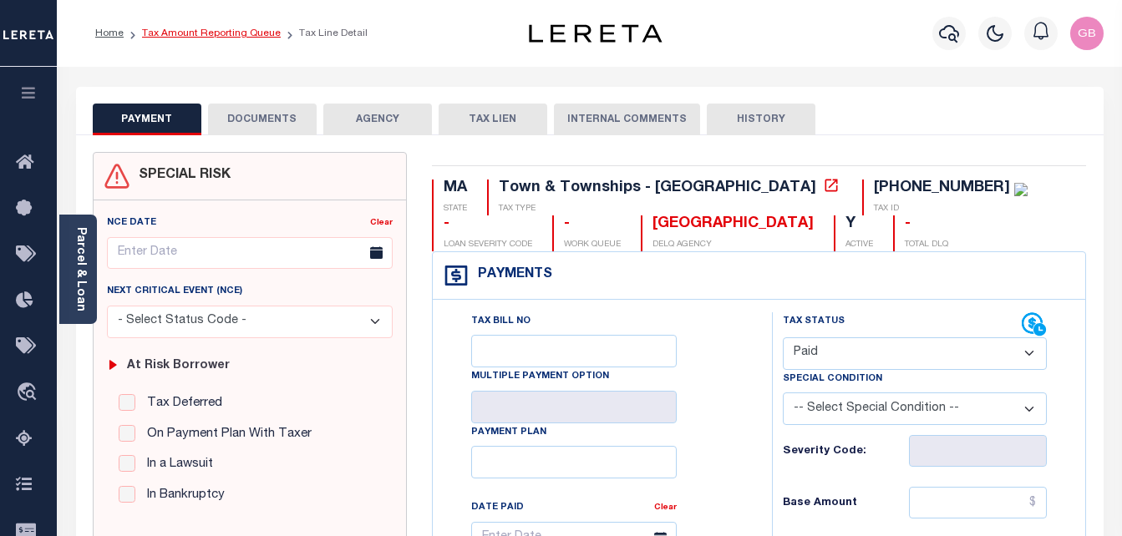
click at [206, 35] on link "Tax Amount Reporting Queue" at bounding box center [211, 33] width 139 height 10
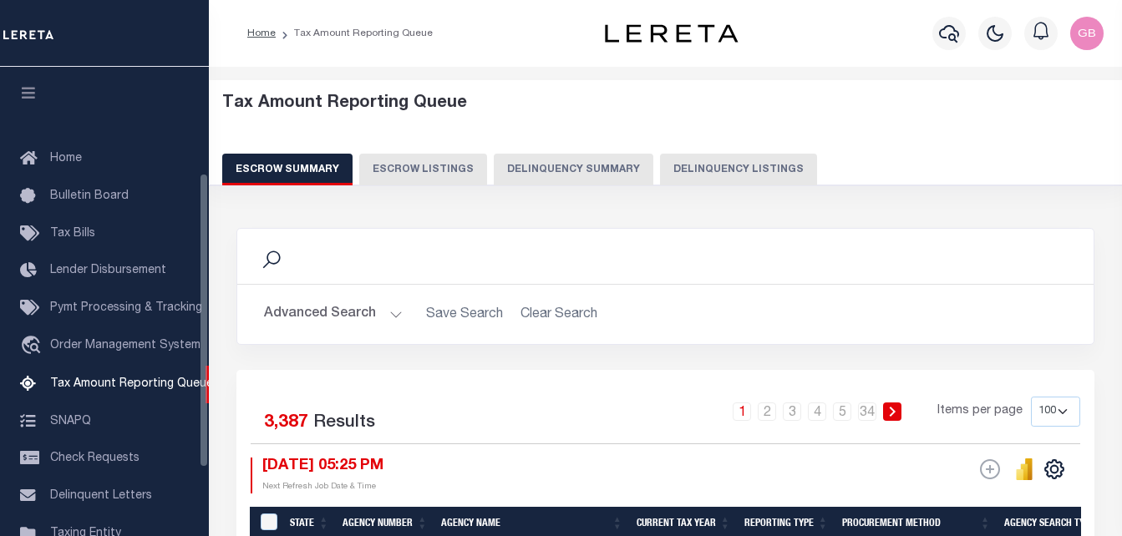
select select
select select "100"
click at [342, 310] on button "Advanced Search" at bounding box center [333, 314] width 139 height 33
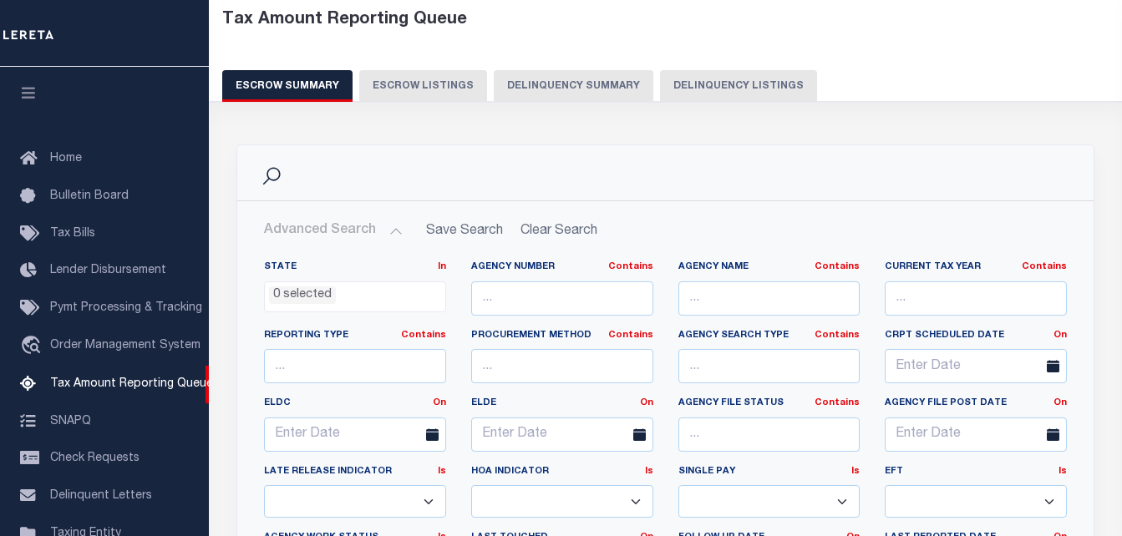
scroll to position [169, 0]
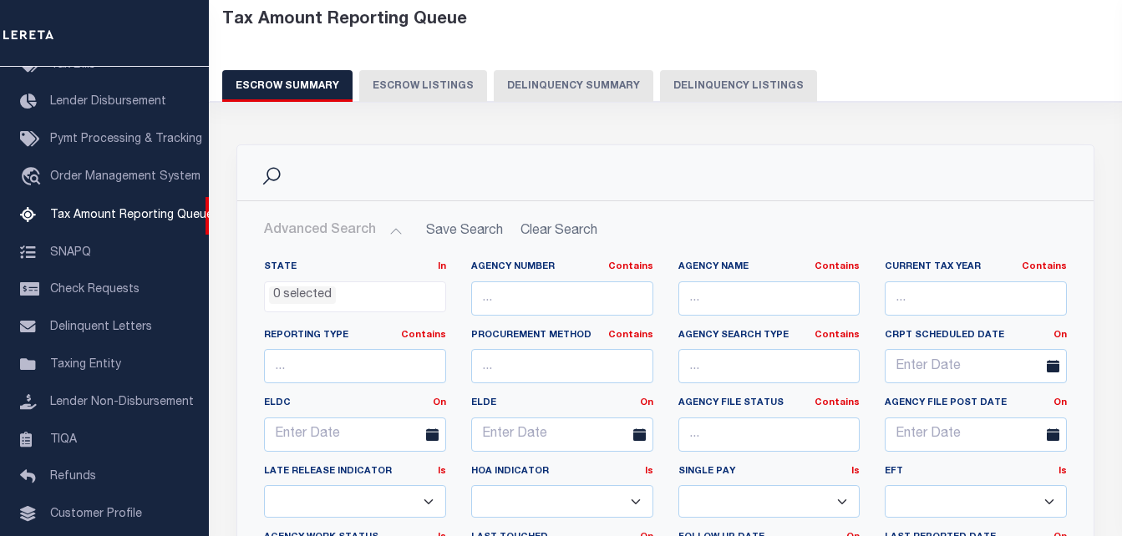
click at [687, 74] on button "Delinquency Listings" at bounding box center [738, 86] width 157 height 32
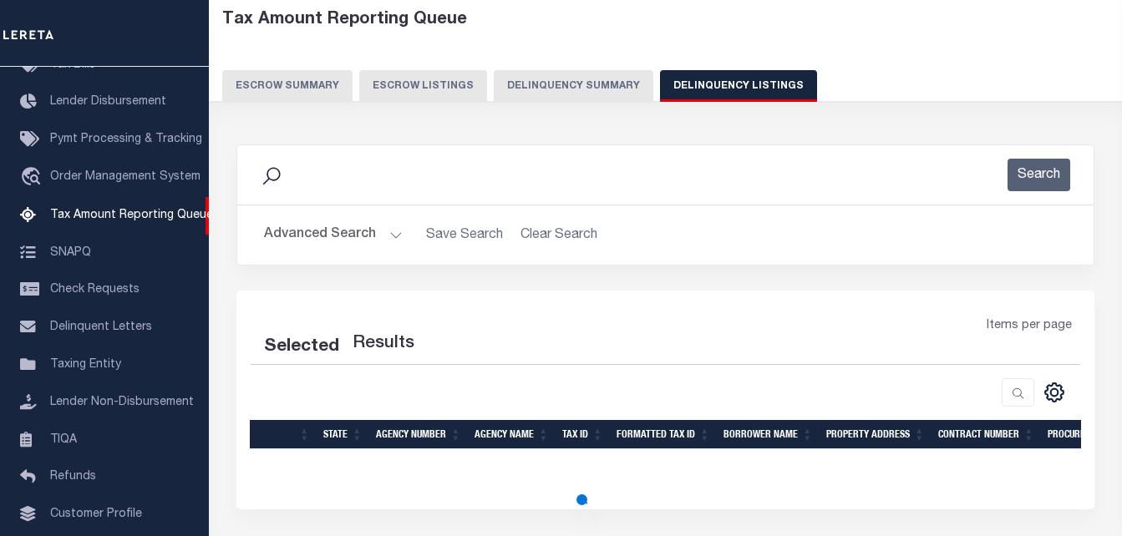
click at [690, 80] on button "Delinquency Listings" at bounding box center [738, 86] width 157 height 32
select select
select select "100"
click at [400, 240] on h2 "Advanced Search Save Search Clear Search" at bounding box center [665, 235] width 829 height 33
select select "100"
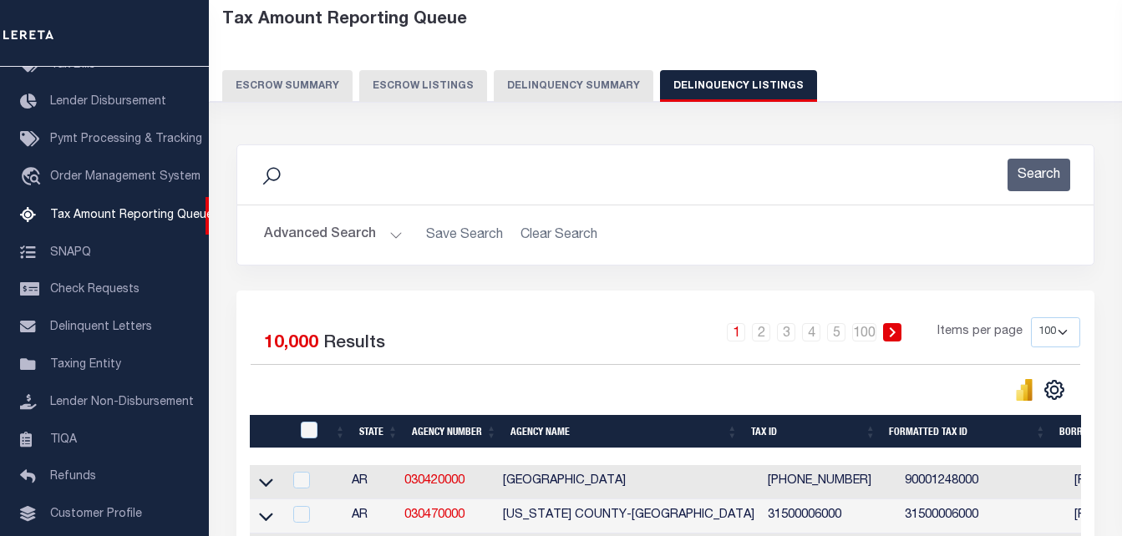
click at [396, 236] on button "Advanced Search" at bounding box center [333, 235] width 139 height 33
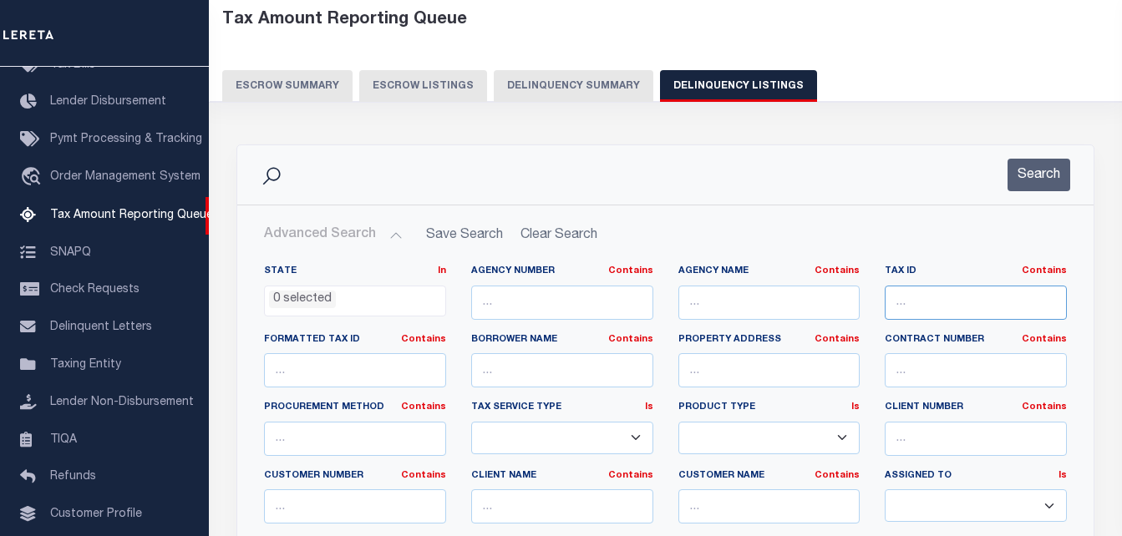
click at [925, 310] on input "text" at bounding box center [976, 303] width 182 height 34
click at [943, 302] on input "text" at bounding box center [976, 303] width 182 height 34
click at [905, 305] on input "text" at bounding box center [976, 303] width 182 height 34
click at [904, 306] on input "text" at bounding box center [976, 303] width 182 height 34
click at [922, 298] on input "text" at bounding box center [976, 303] width 182 height 34
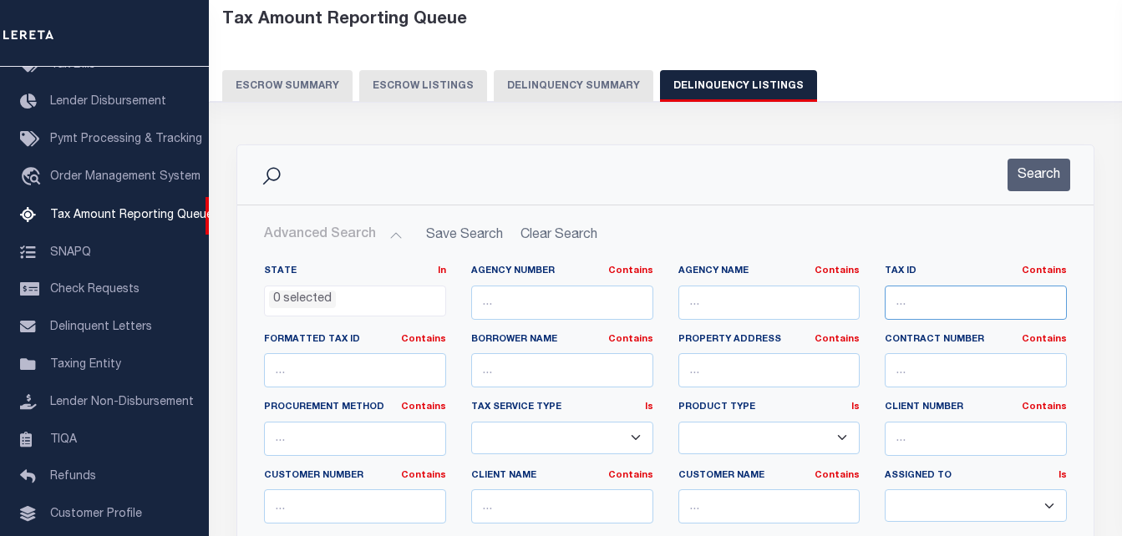
click at [915, 304] on input "text" at bounding box center [976, 303] width 182 height 34
paste input "[PHONE_NUMBER]"
type input "[PHONE_NUMBER]"
click at [716, 300] on input "text" at bounding box center [769, 303] width 182 height 34
click at [745, 319] on input "text" at bounding box center [769, 303] width 182 height 34
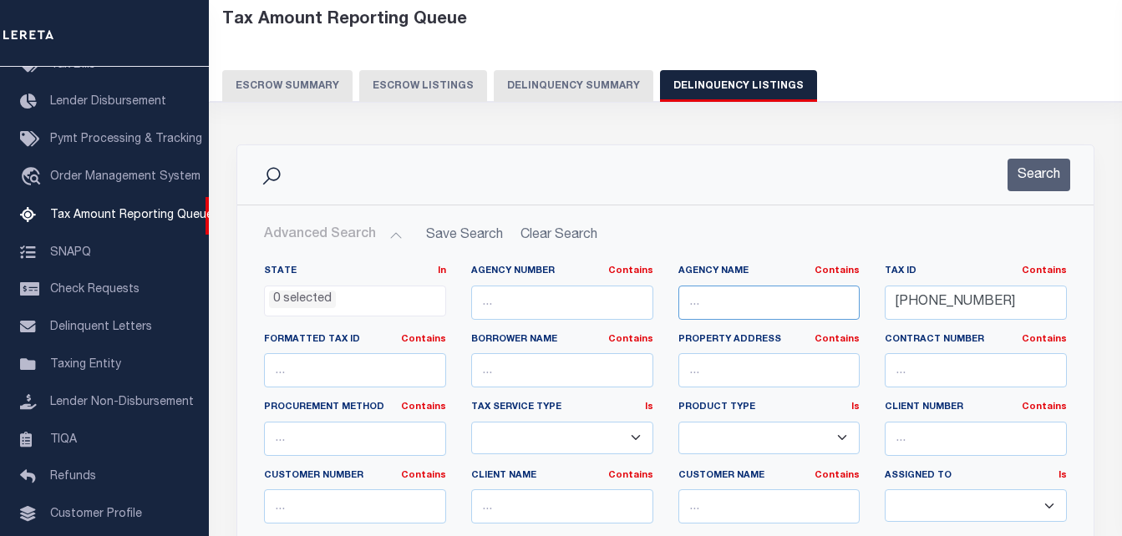
paste input "[GEOGRAPHIC_DATA]"
type input "[GEOGRAPHIC_DATA]"
click at [1041, 167] on button "Search" at bounding box center [1038, 175] width 63 height 33
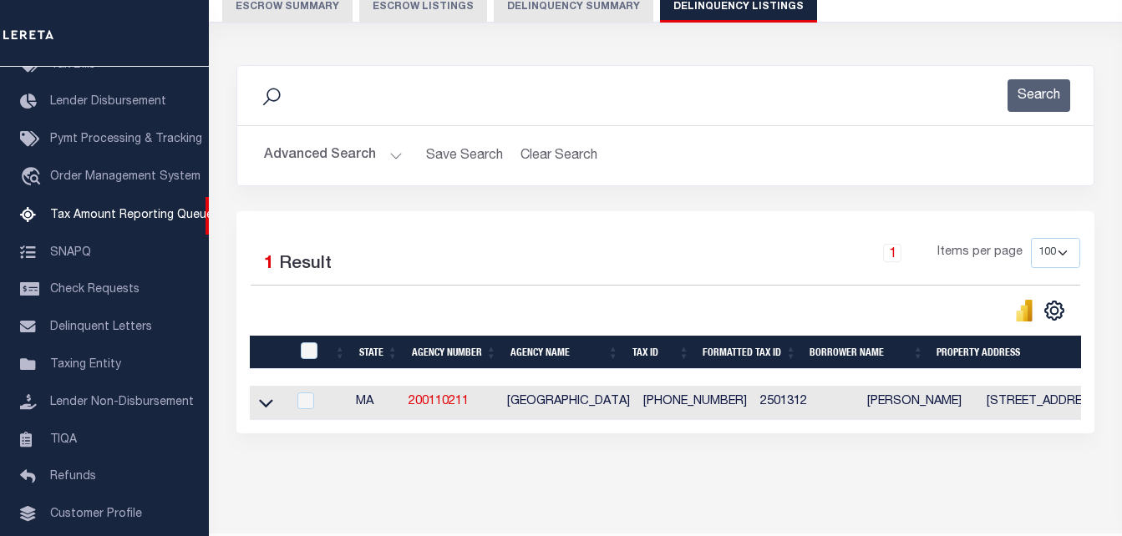
scroll to position [167, 0]
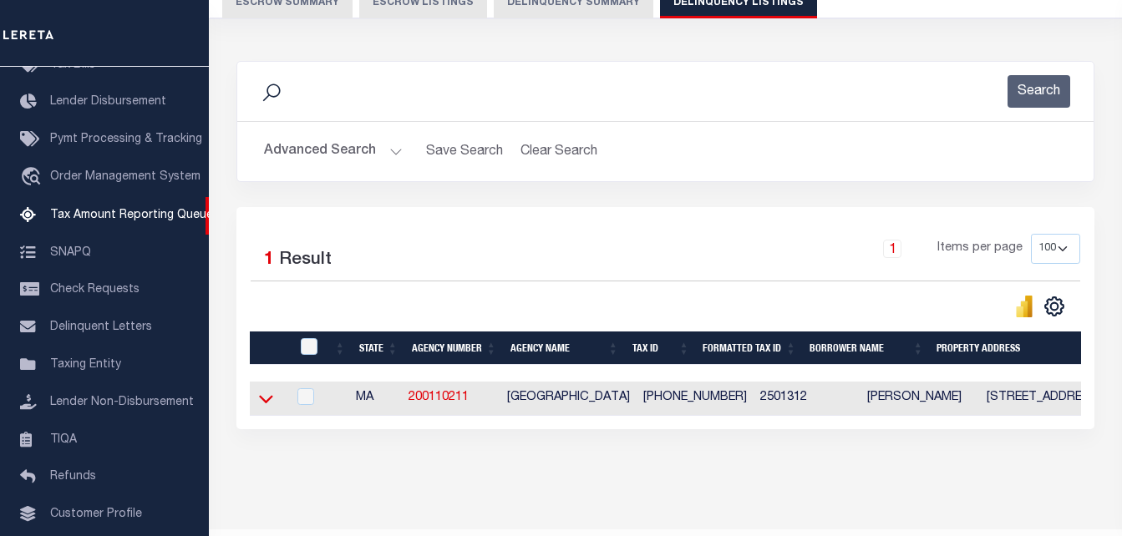
click at [270, 402] on icon at bounding box center [266, 400] width 14 height 8
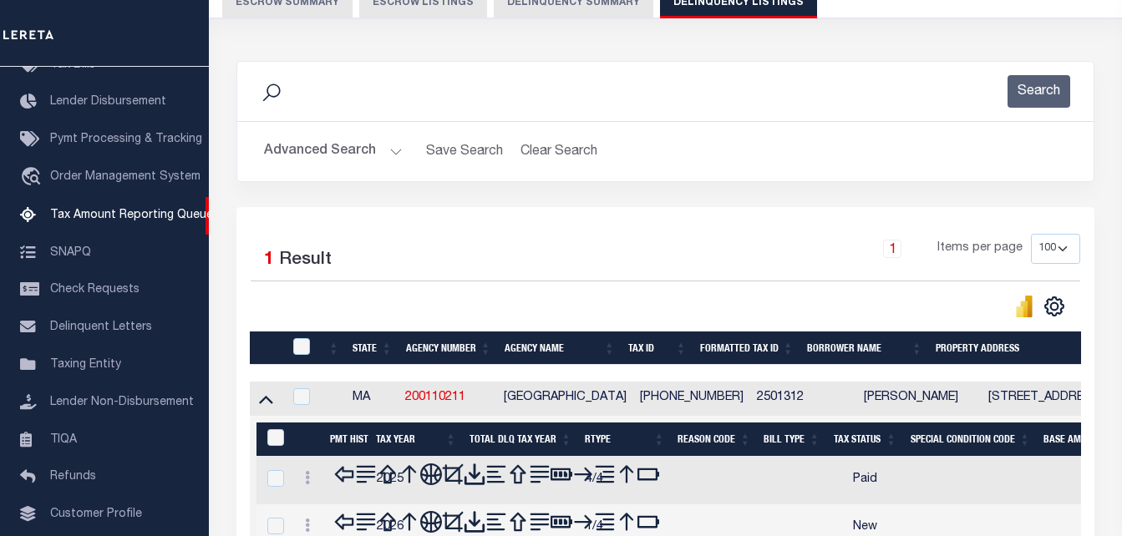
scroll to position [225, 0]
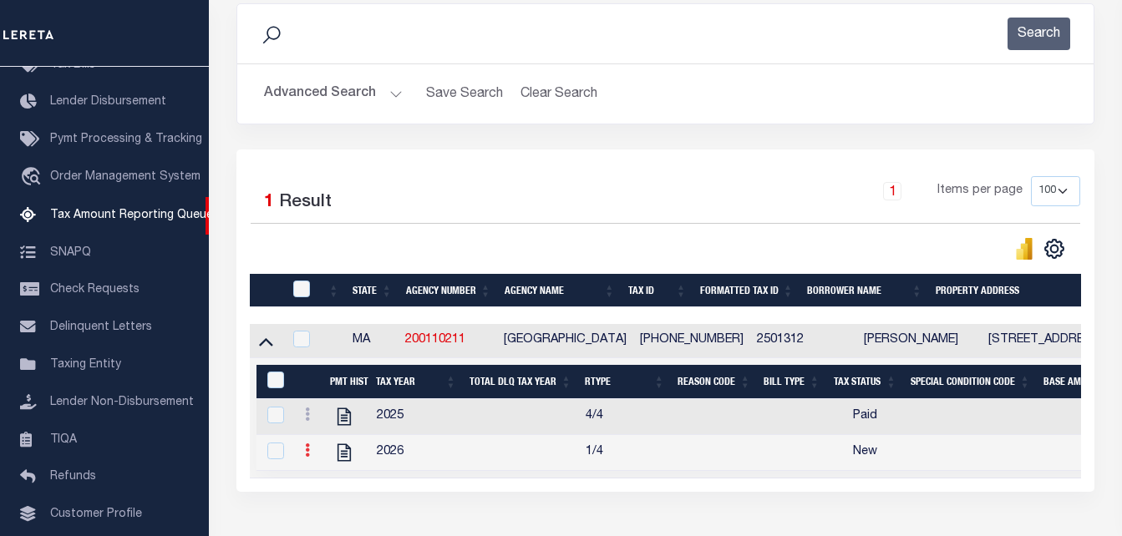
click at [304, 458] on link at bounding box center [307, 452] width 18 height 13
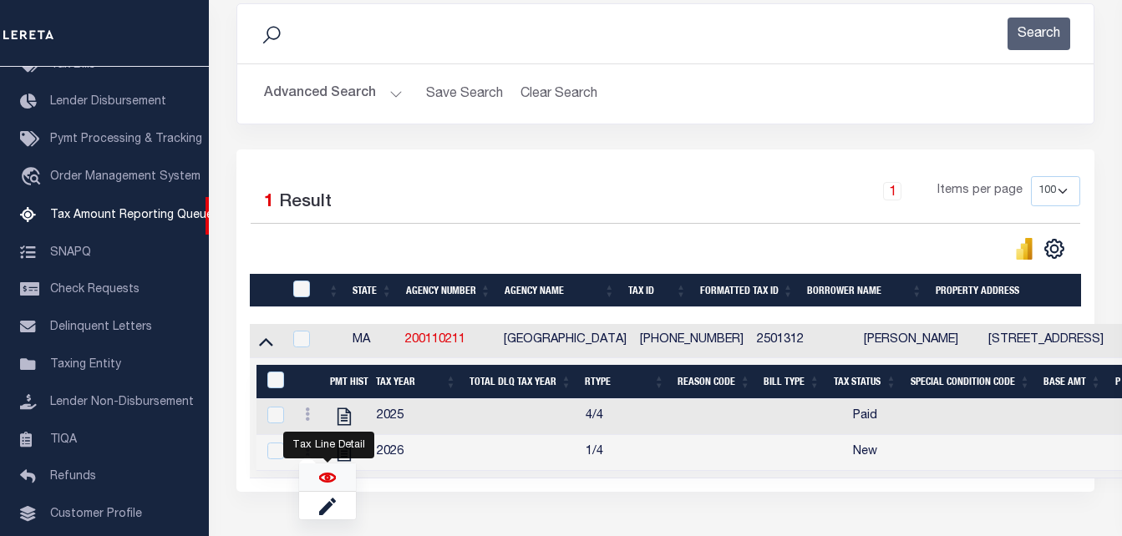
click at [319, 483] on img "" at bounding box center [327, 477] width 17 height 17
checkbox input "true"
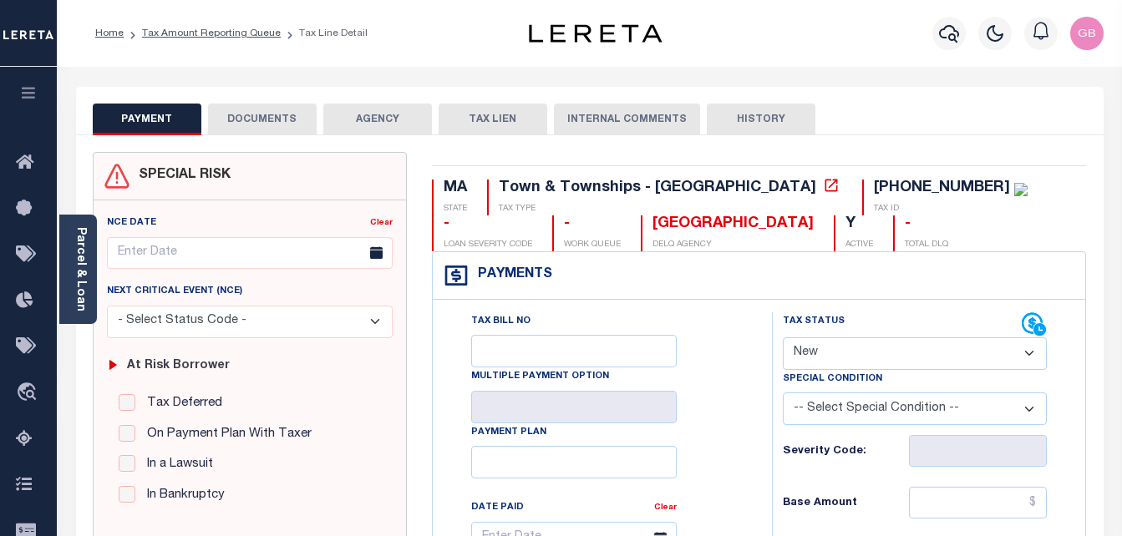
scroll to position [251, 0]
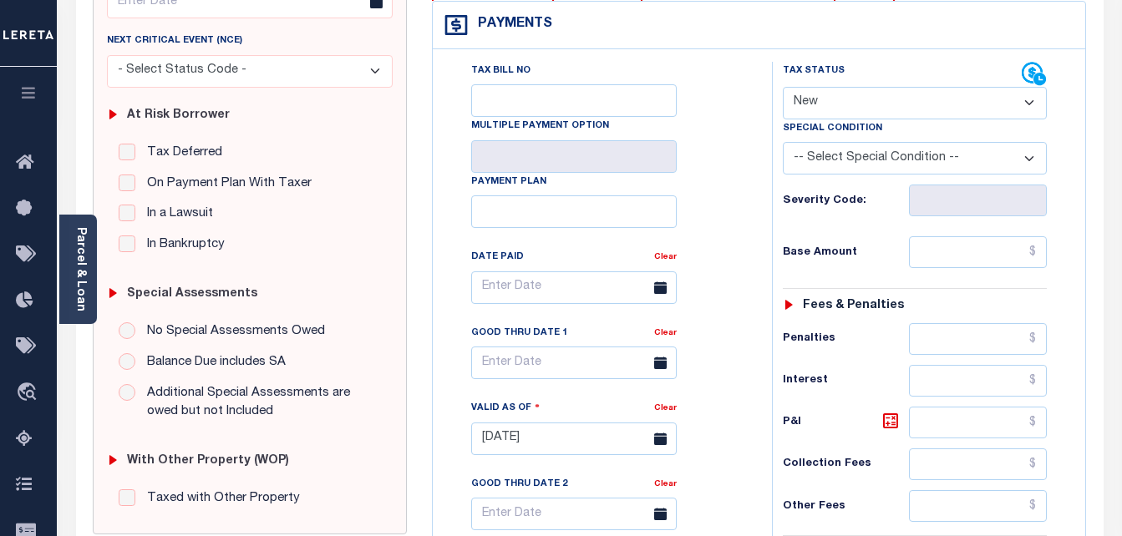
click at [821, 103] on select "- Select Status Code - Open Due/Unpaid Paid Incomplete No Tax Due Internal Refu…" at bounding box center [915, 103] width 265 height 33
select select "PYD"
click at [783, 88] on select "- Select Status Code - Open Due/Unpaid Paid Incomplete No Tax Due Internal Refu…" at bounding box center [915, 103] width 265 height 33
type input "[DATE]"
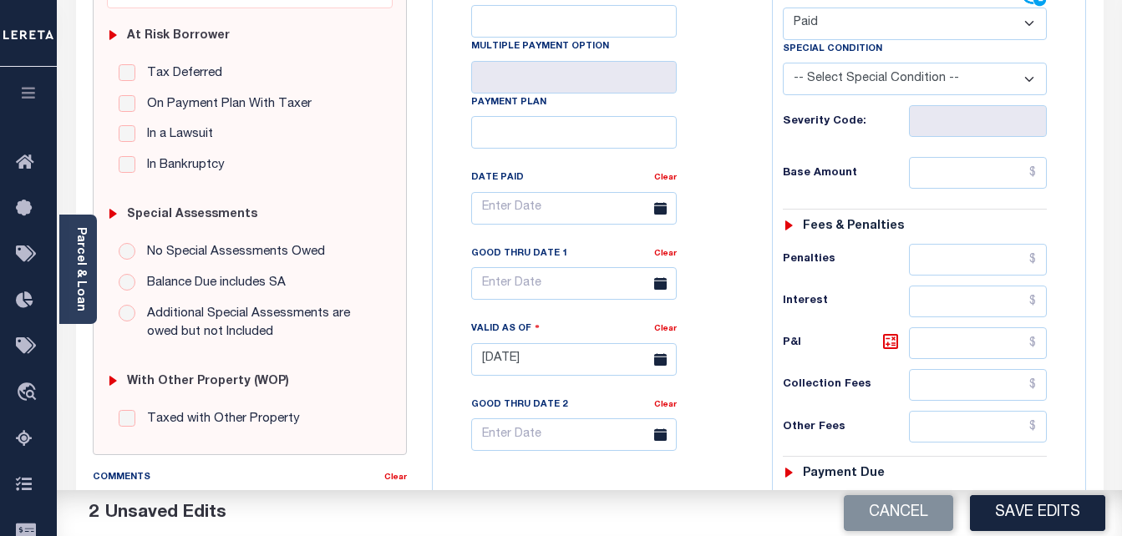
scroll to position [334, 0]
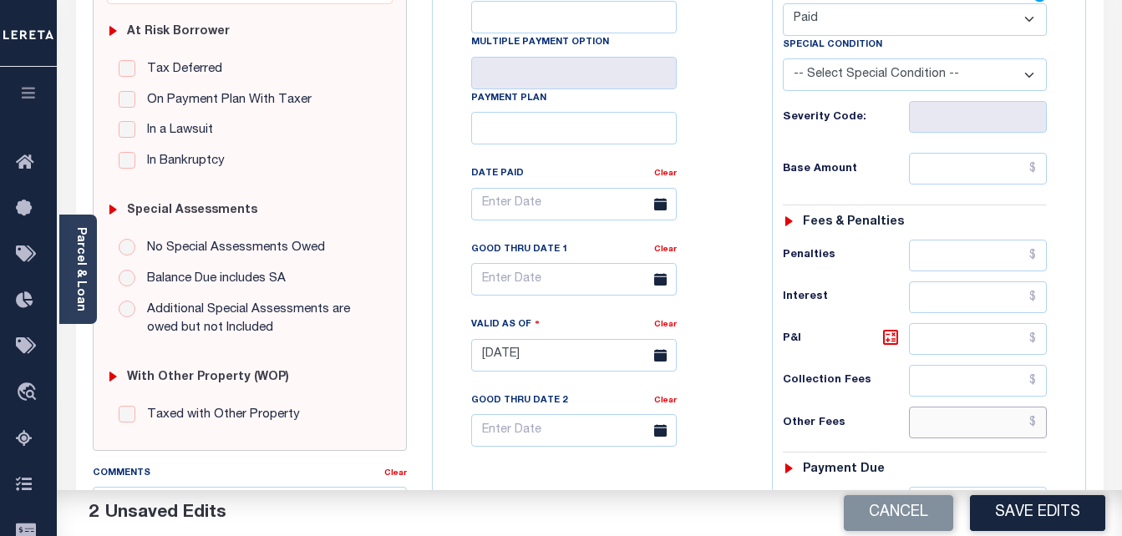
drag, startPoint x: 1032, startPoint y: 423, endPoint x: 1031, endPoint y: 439, distance: 15.1
click at [1032, 424] on input "text" at bounding box center [978, 423] width 138 height 32
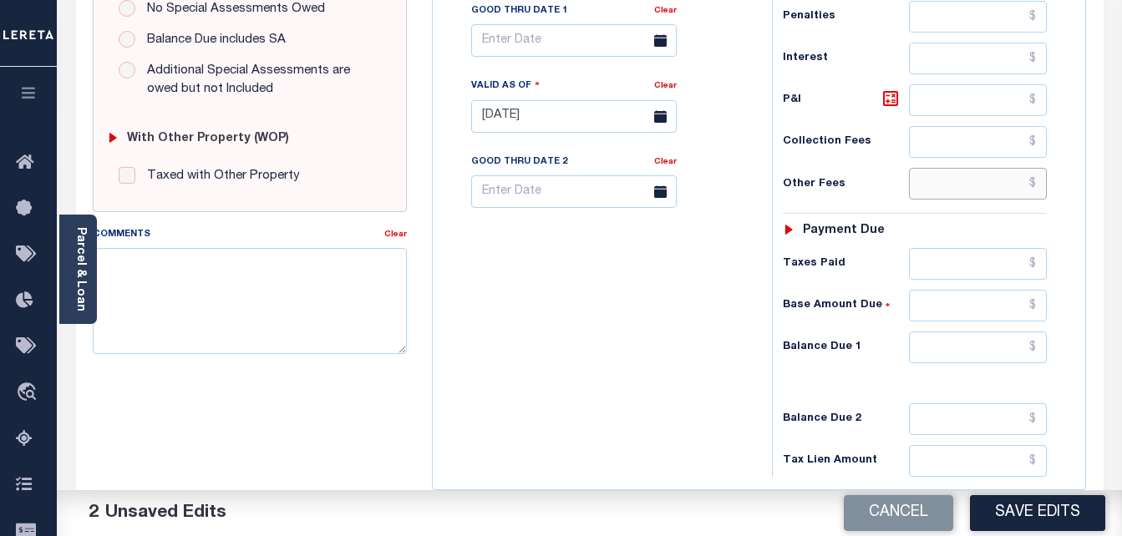
scroll to position [585, 0]
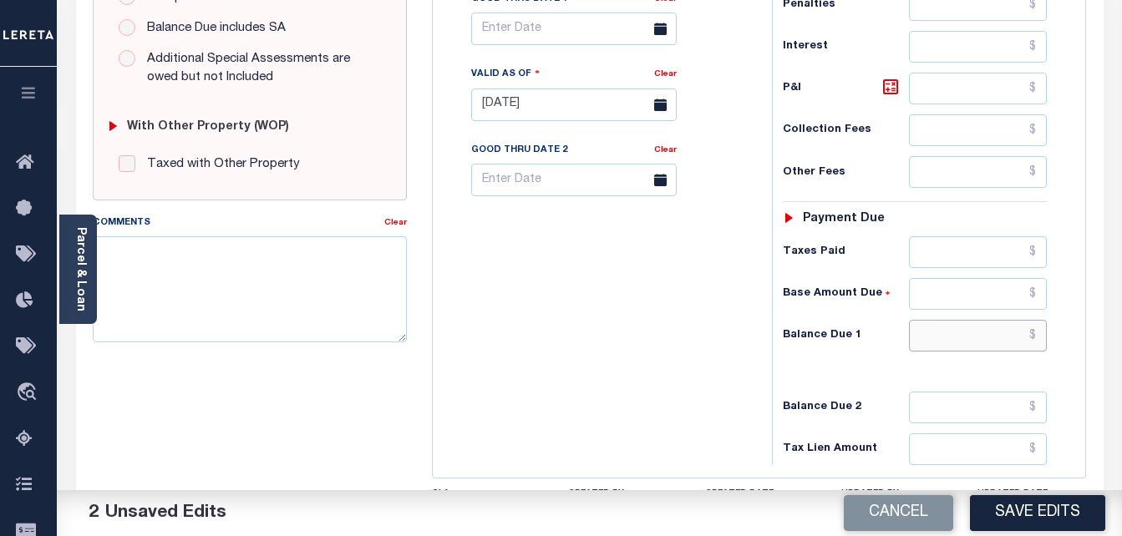
click at [1037, 337] on input "text" at bounding box center [978, 336] width 138 height 32
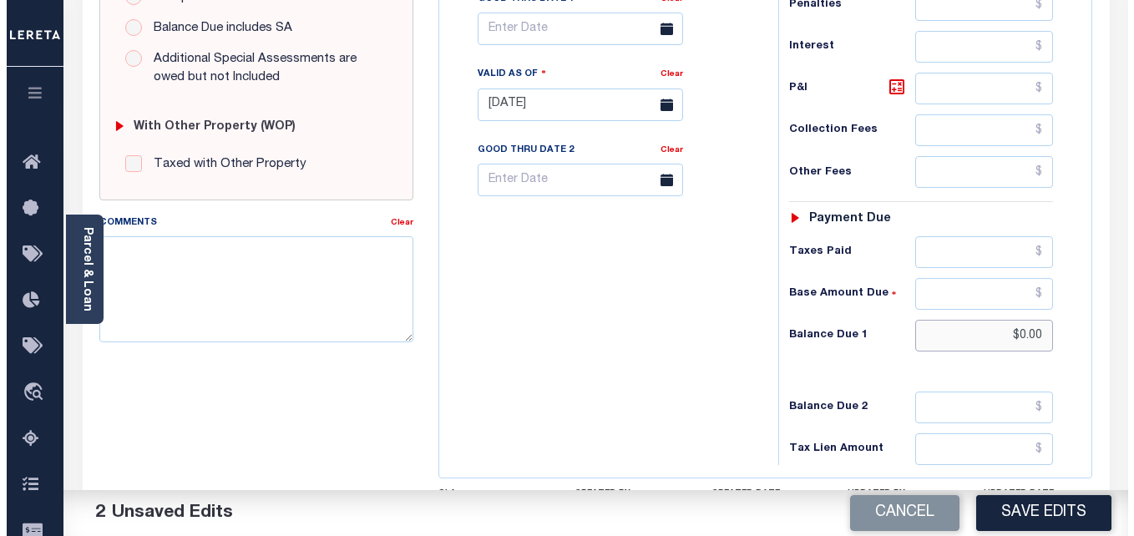
scroll to position [0, 0]
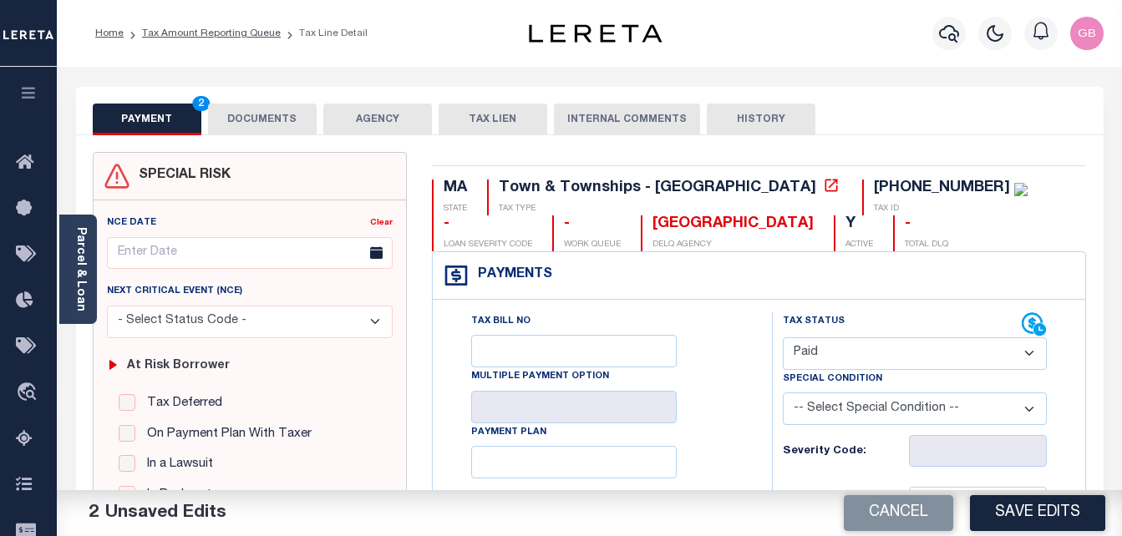
type input "$0.00"
click at [248, 109] on button "DOCUMENTS" at bounding box center [262, 120] width 109 height 32
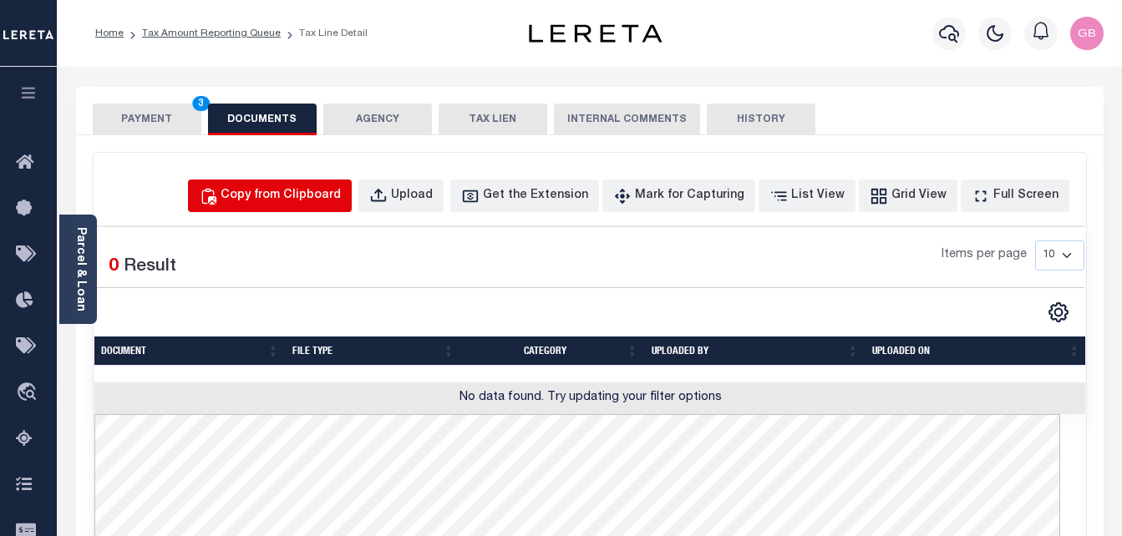
click at [307, 193] on div "Copy from Clipboard" at bounding box center [281, 196] width 120 height 18
select select "POP"
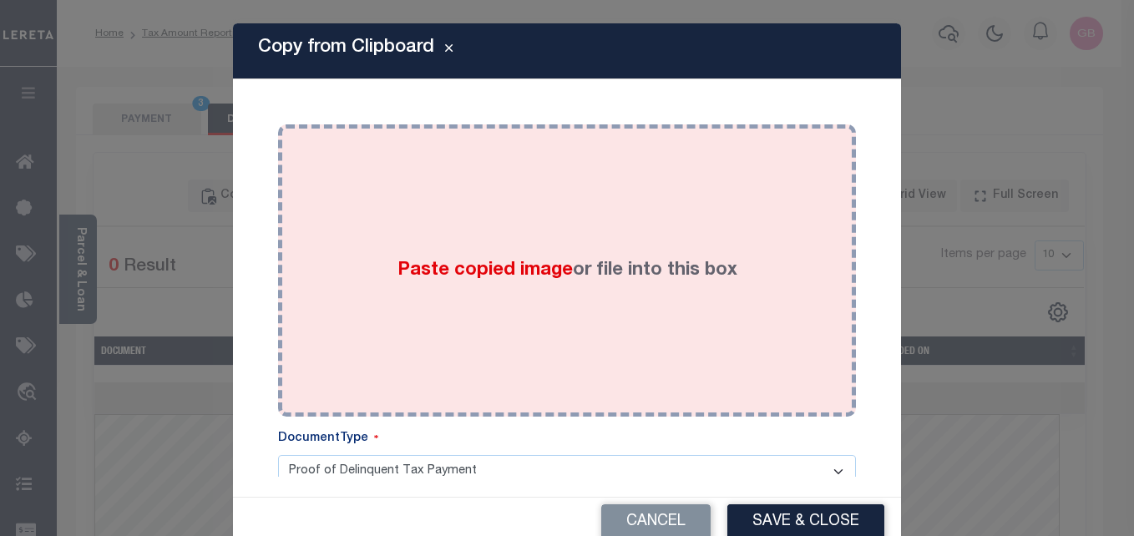
click at [401, 251] on div "Paste copied image or file into this box" at bounding box center [567, 270] width 553 height 267
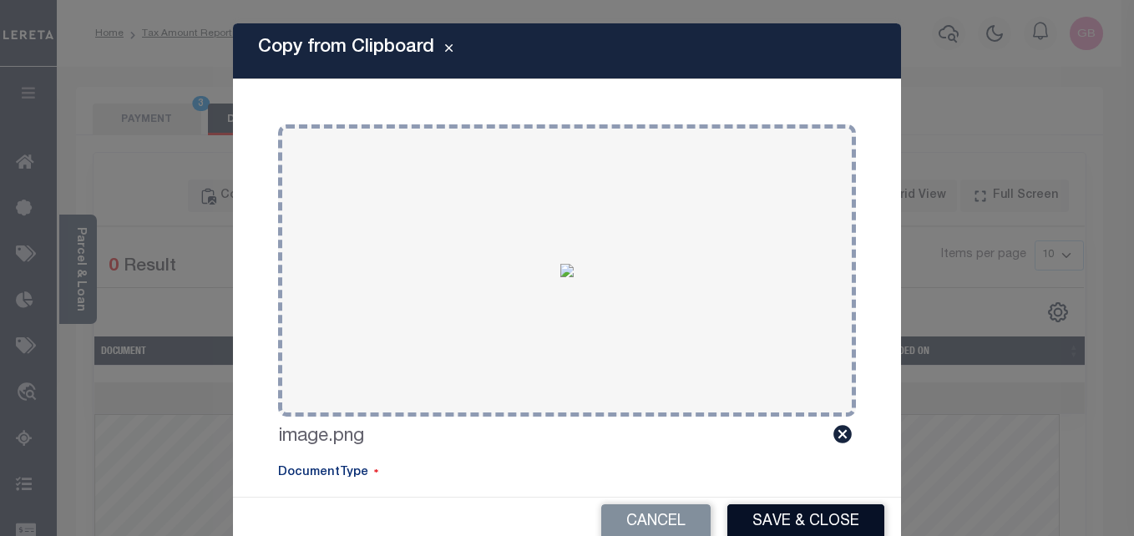
click at [772, 515] on button "Save & Close" at bounding box center [806, 523] width 157 height 36
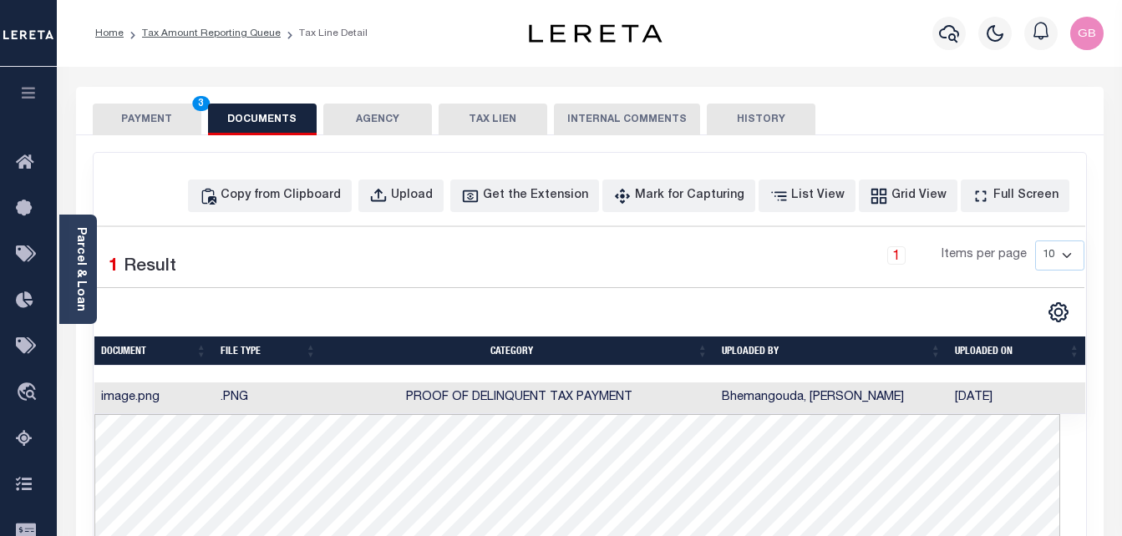
click at [136, 124] on button "PAYMENT 3" at bounding box center [147, 120] width 109 height 32
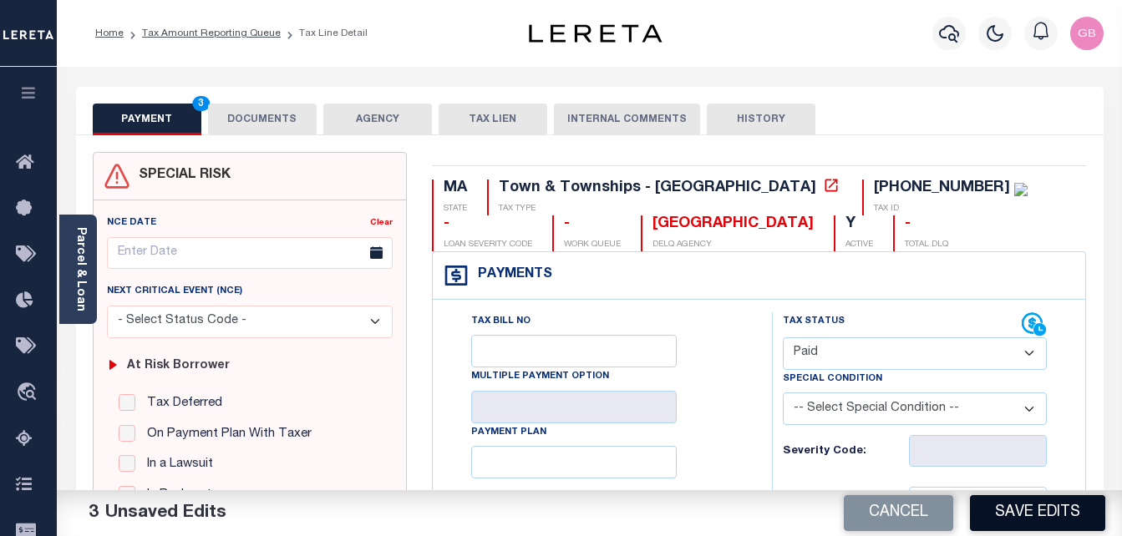
scroll to position [167, 0]
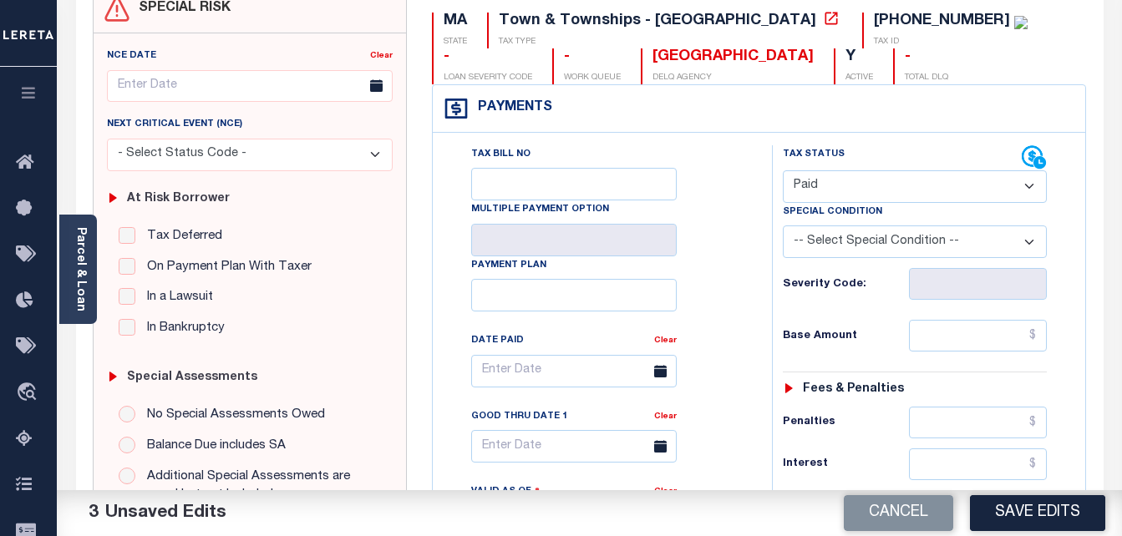
click at [1033, 514] on button "Save Edits" at bounding box center [1037, 513] width 135 height 36
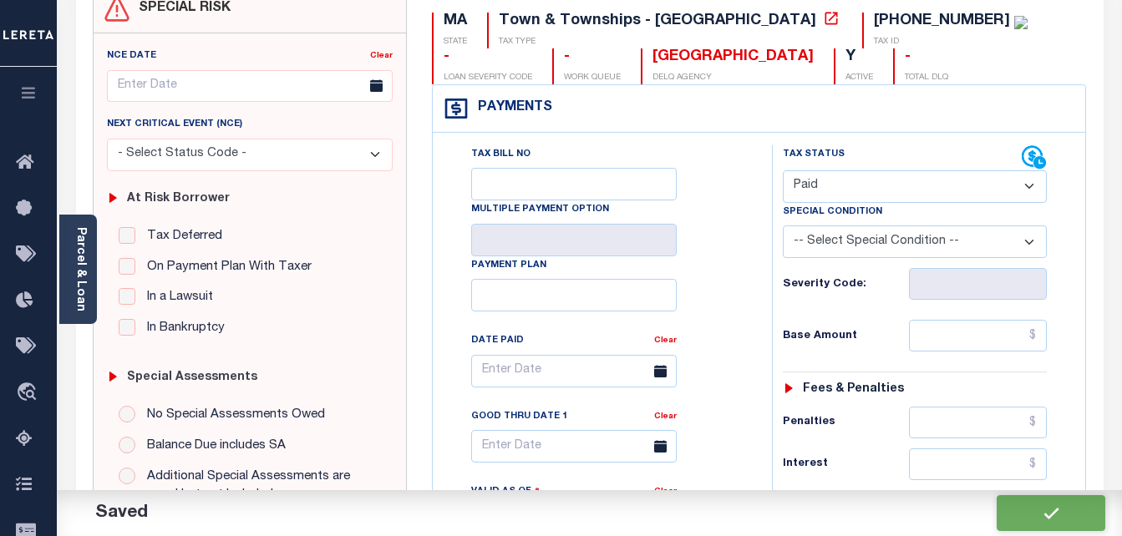
checkbox input "false"
type input "$0"
